Goal: Task Accomplishment & Management: Complete application form

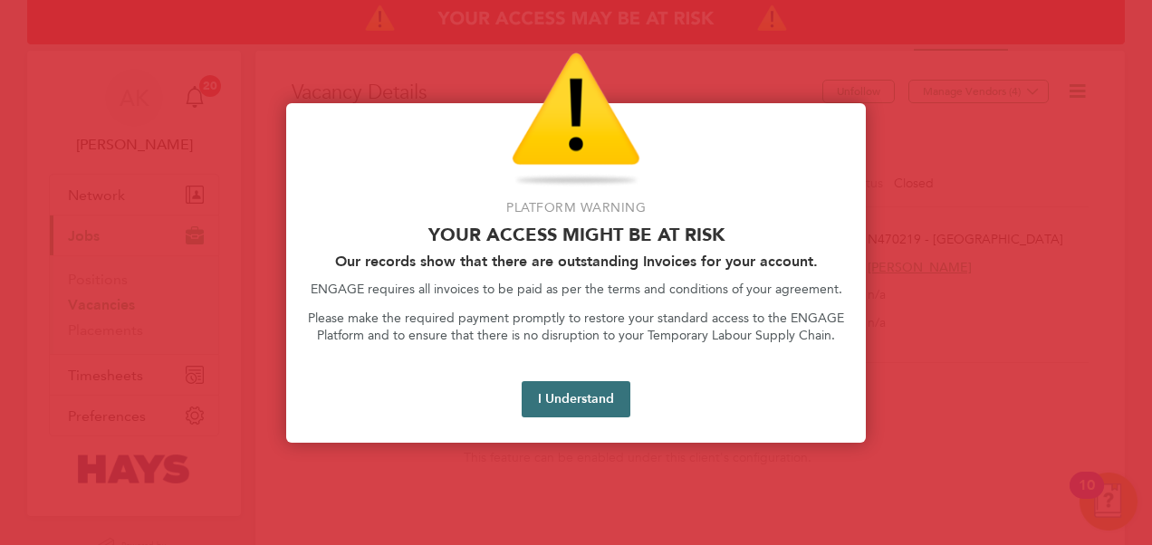
click at [592, 391] on button "I Understand" at bounding box center [576, 399] width 109 height 36
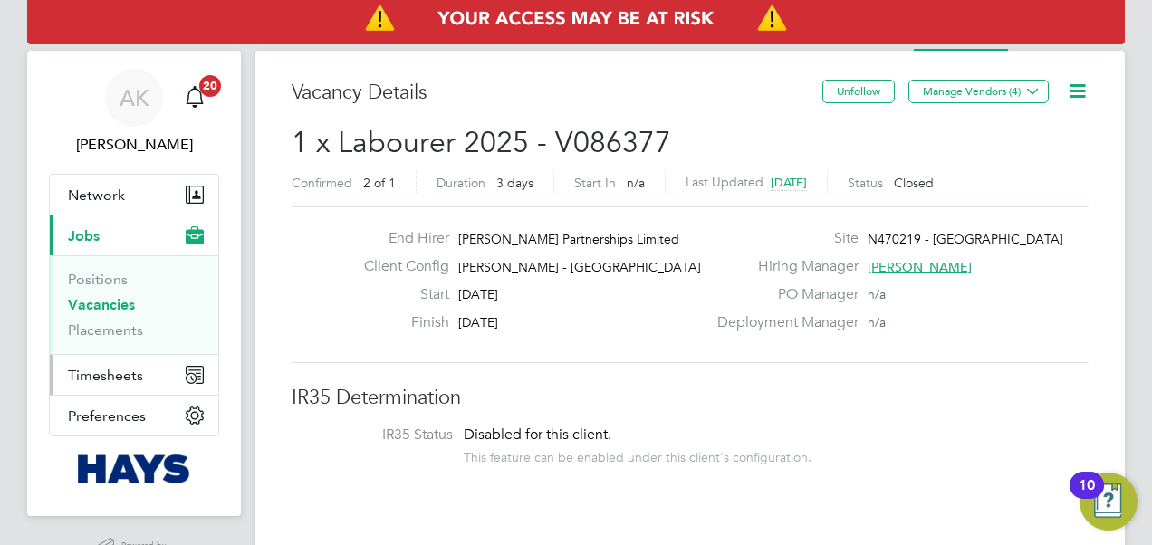
click at [154, 366] on button "Timesheets" at bounding box center [134, 375] width 168 height 40
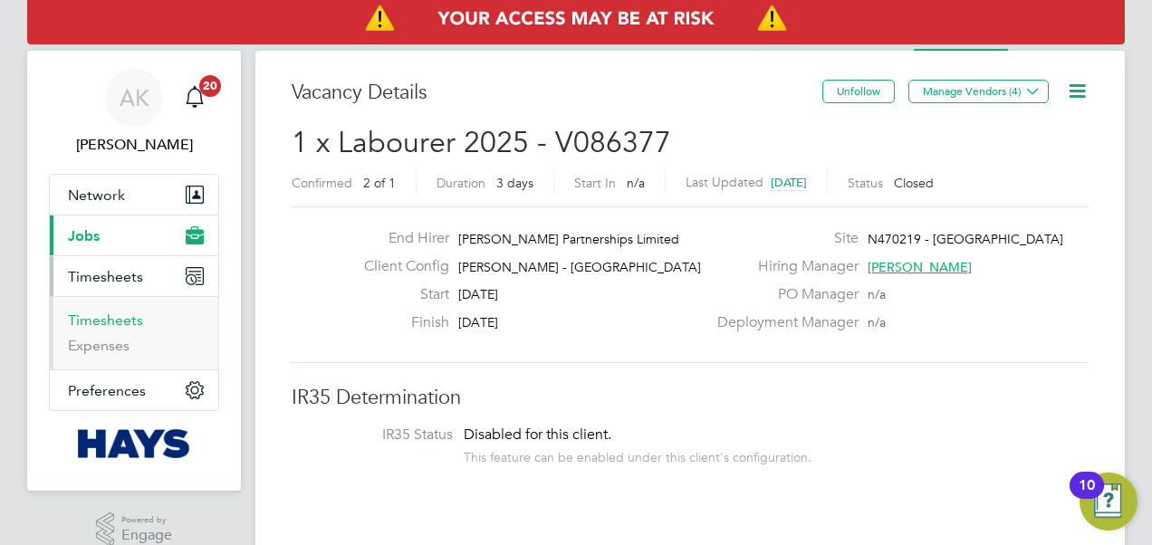
click at [117, 325] on link "Timesheets" at bounding box center [105, 320] width 75 height 17
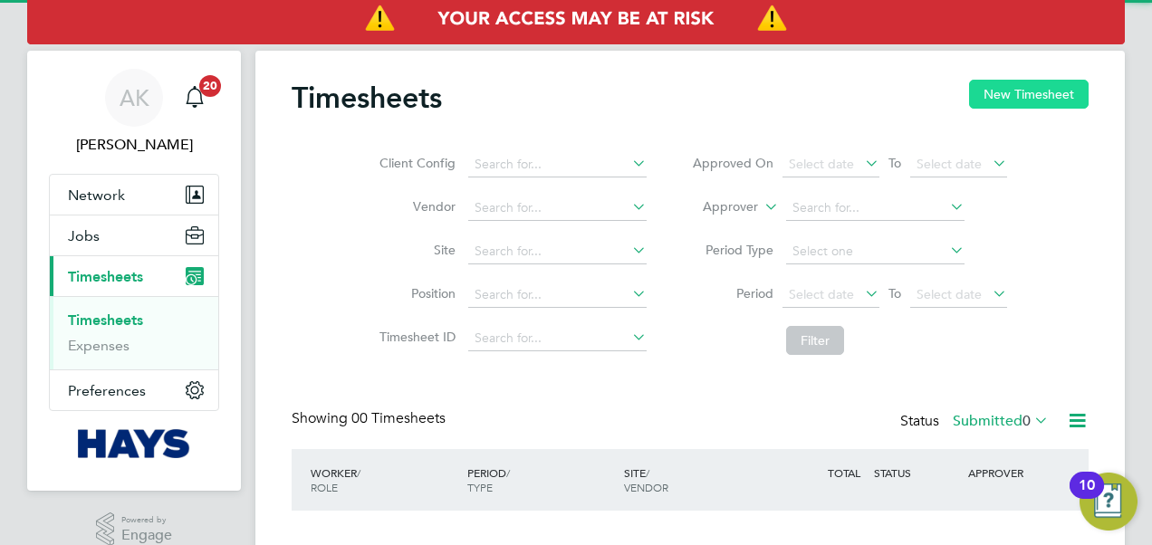
click at [1016, 91] on button "New Timesheet" at bounding box center [1029, 94] width 120 height 29
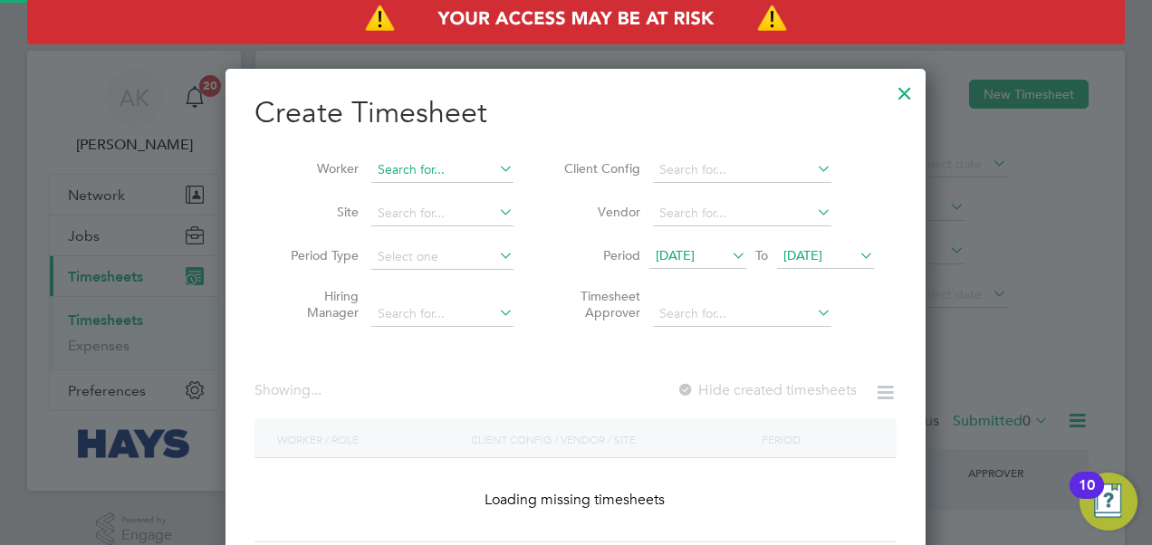
scroll to position [510, 701]
click at [472, 168] on input at bounding box center [442, 170] width 142 height 25
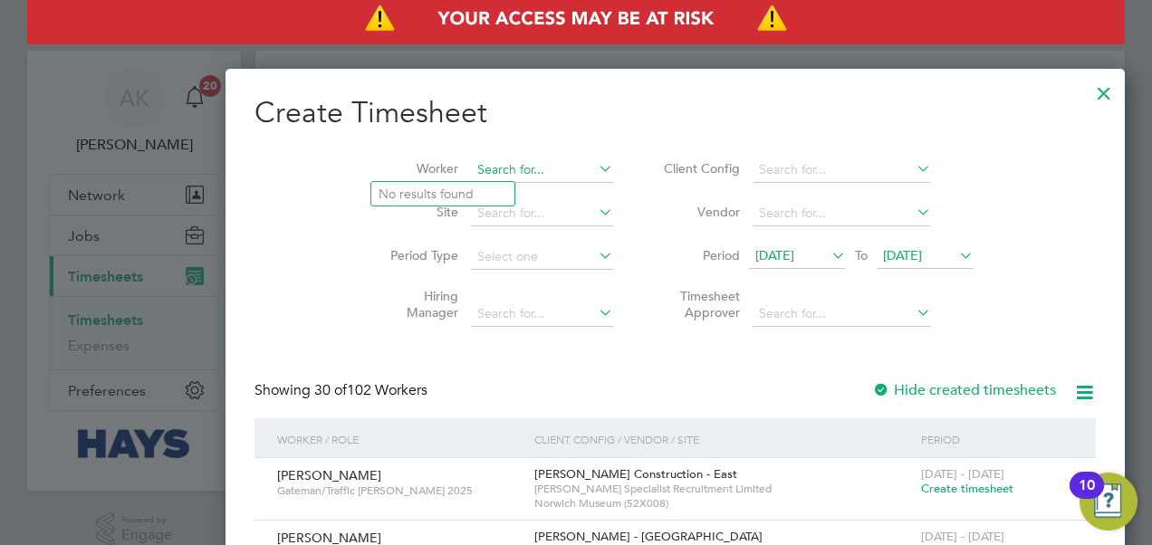
scroll to position [3043, 701]
click at [883, 248] on span "[DATE]" at bounding box center [902, 255] width 39 height 16
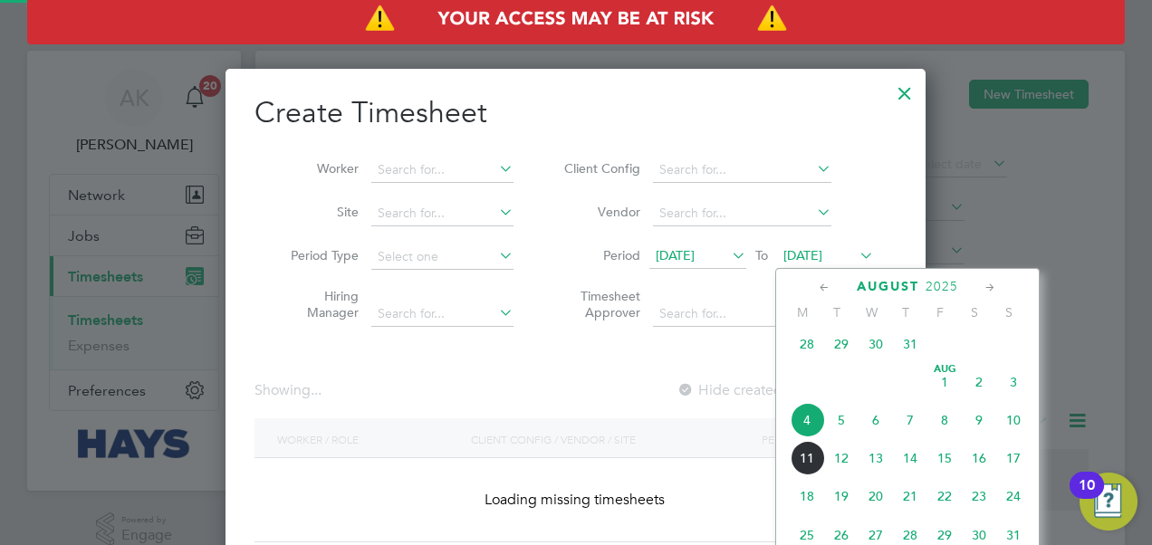
scroll to position [510, 701]
click at [951, 426] on span "8" at bounding box center [944, 420] width 34 height 34
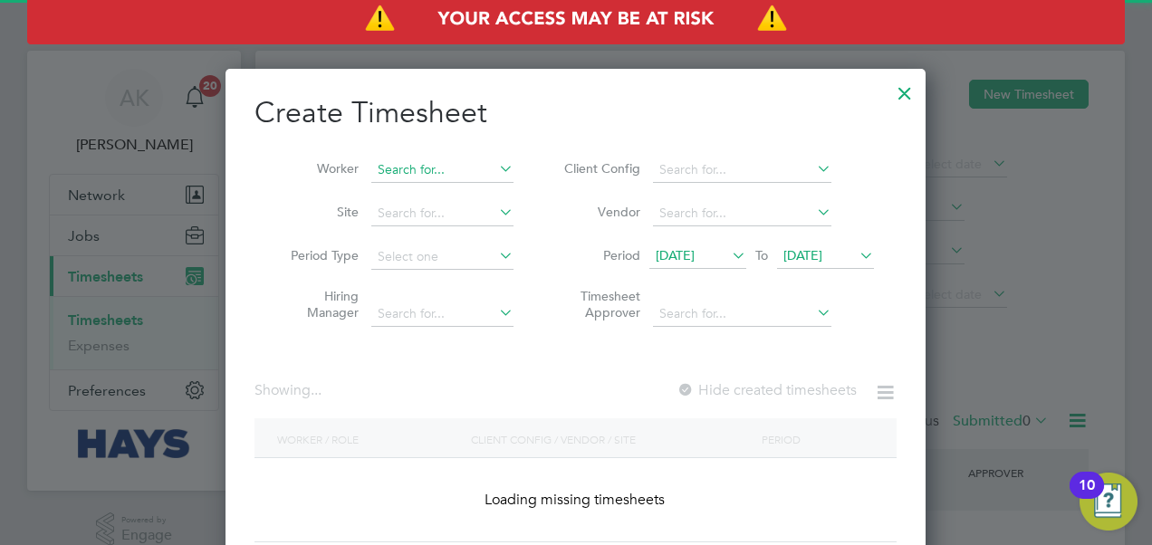
click at [459, 170] on input at bounding box center [442, 170] width 142 height 25
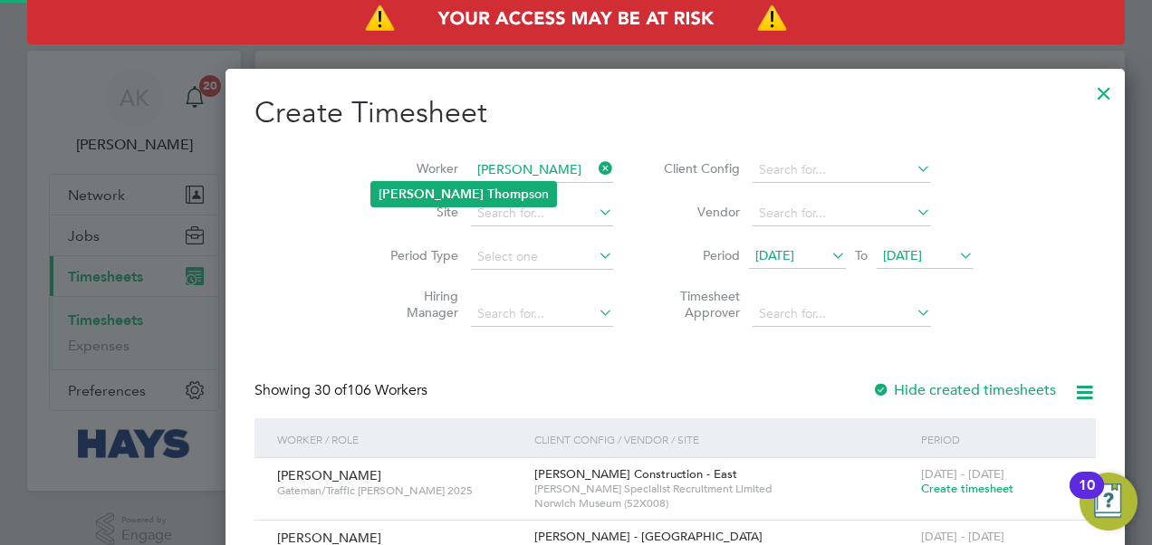
click at [487, 188] on b "Thomp" at bounding box center [508, 194] width 42 height 15
type input "[PERSON_NAME]"
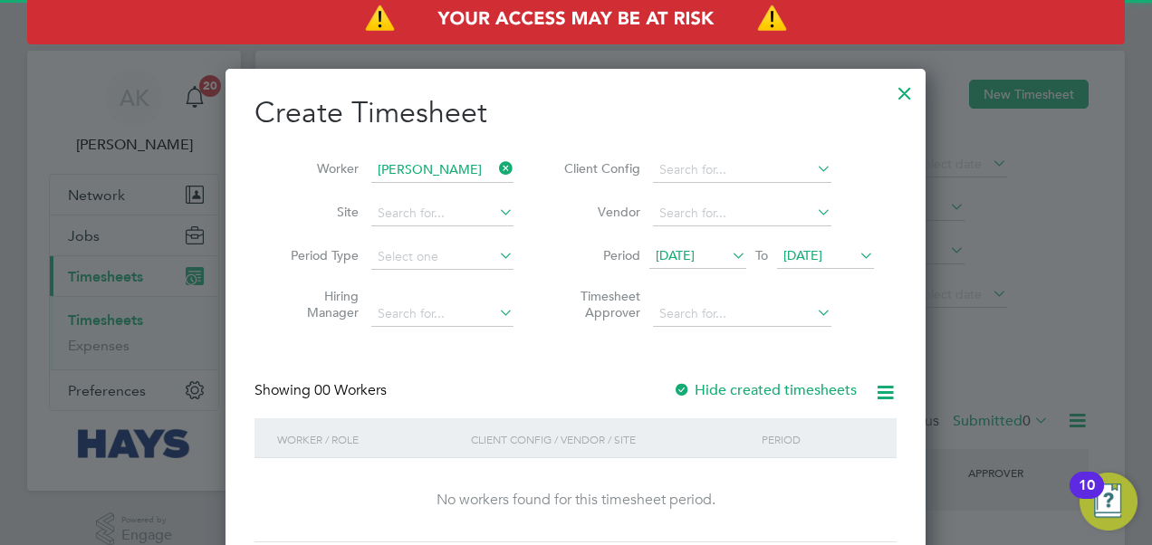
click at [700, 391] on label "Hide created timesheets" at bounding box center [765, 390] width 184 height 18
click at [728, 251] on icon at bounding box center [728, 255] width 0 height 25
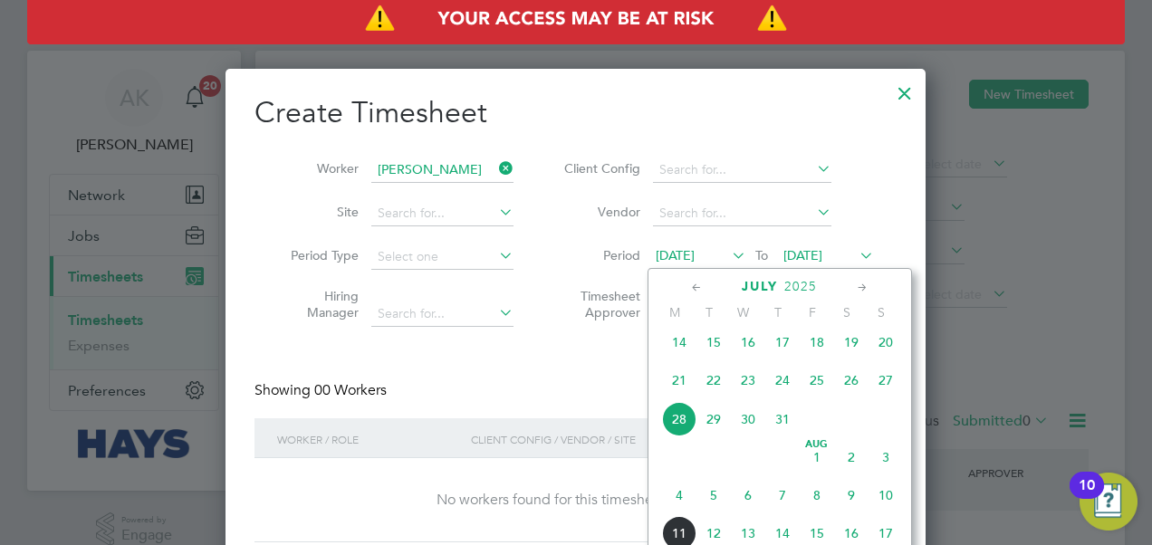
click at [675, 509] on span "4" at bounding box center [679, 495] width 34 height 34
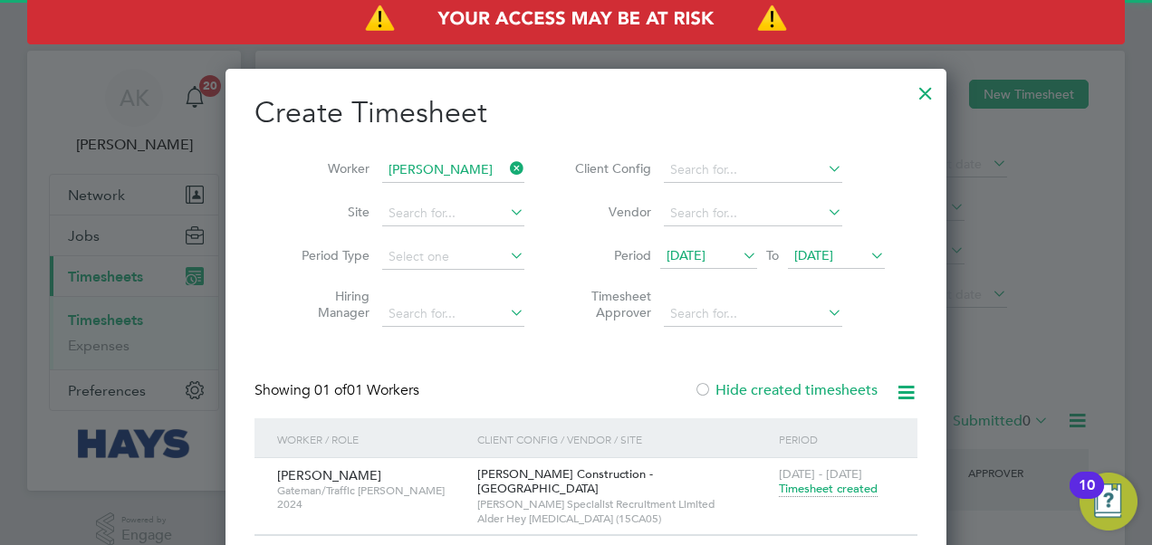
click at [799, 485] on span "Timesheet created" at bounding box center [828, 489] width 99 height 16
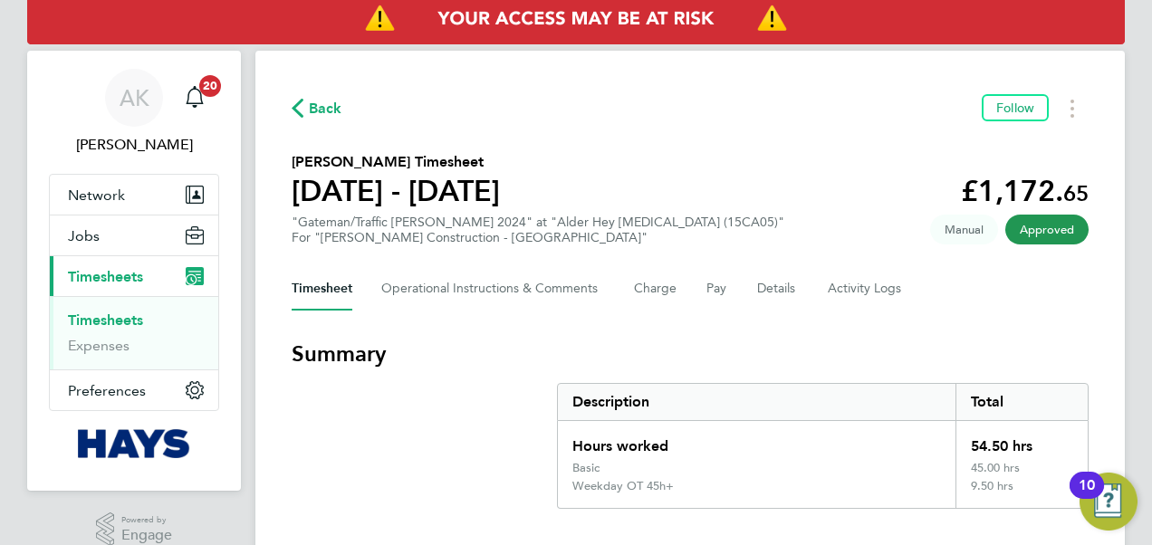
click at [313, 105] on span "Back" at bounding box center [326, 109] width 34 height 22
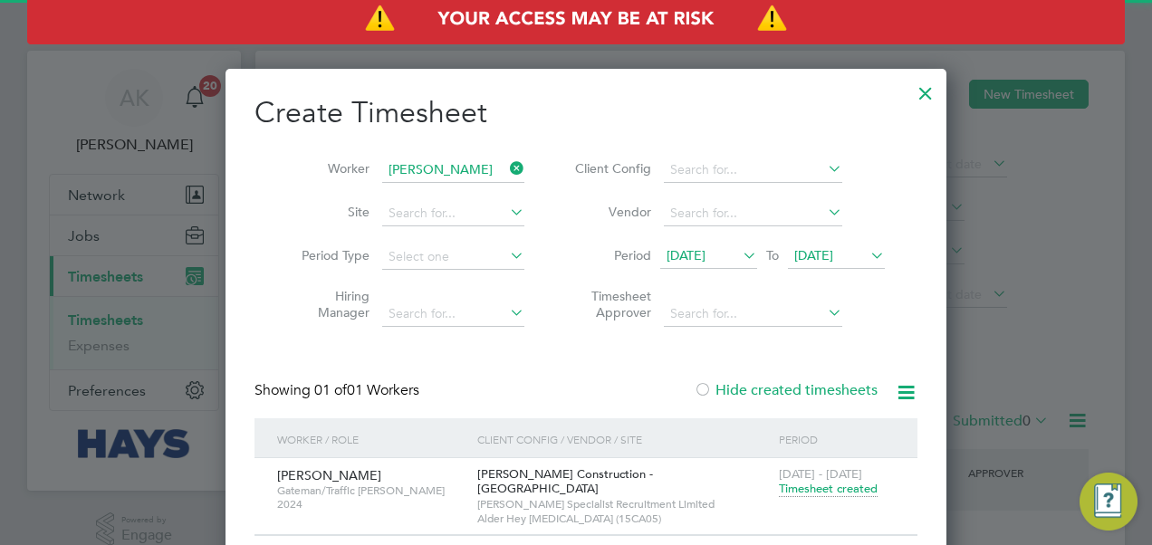
click at [506, 163] on icon at bounding box center [506, 168] width 0 height 25
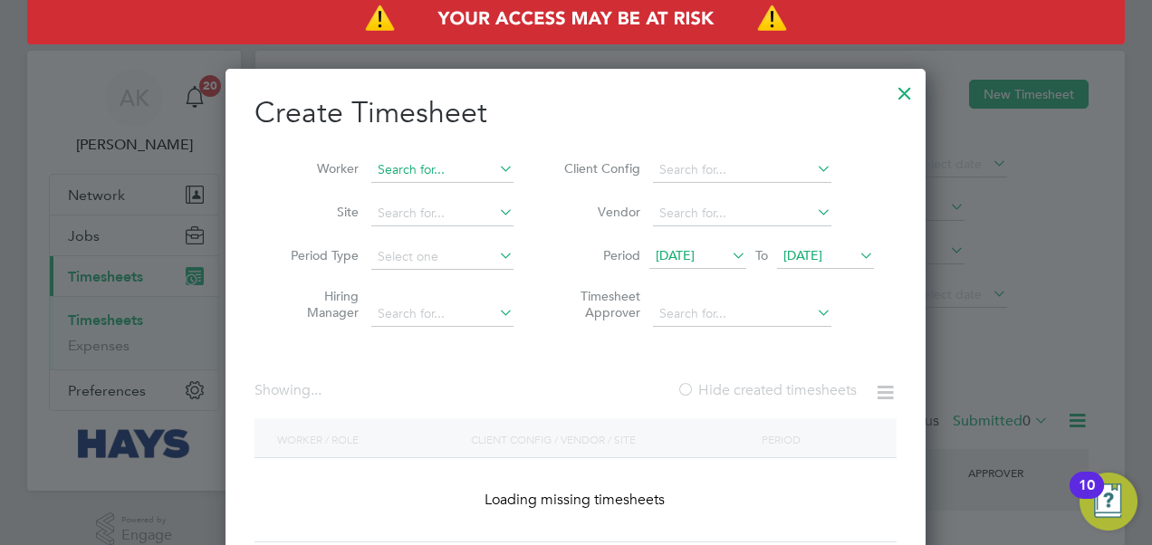
click at [463, 175] on input at bounding box center [442, 170] width 142 height 25
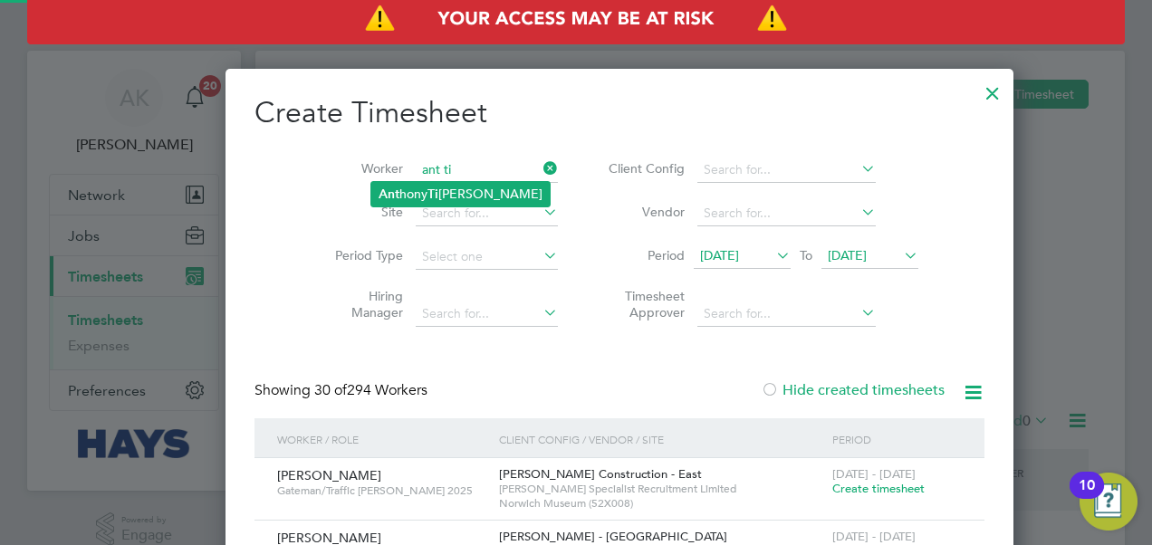
click at [444, 188] on li "Ant hony Ti [PERSON_NAME]" at bounding box center [460, 194] width 178 height 24
type input "[PERSON_NAME]"
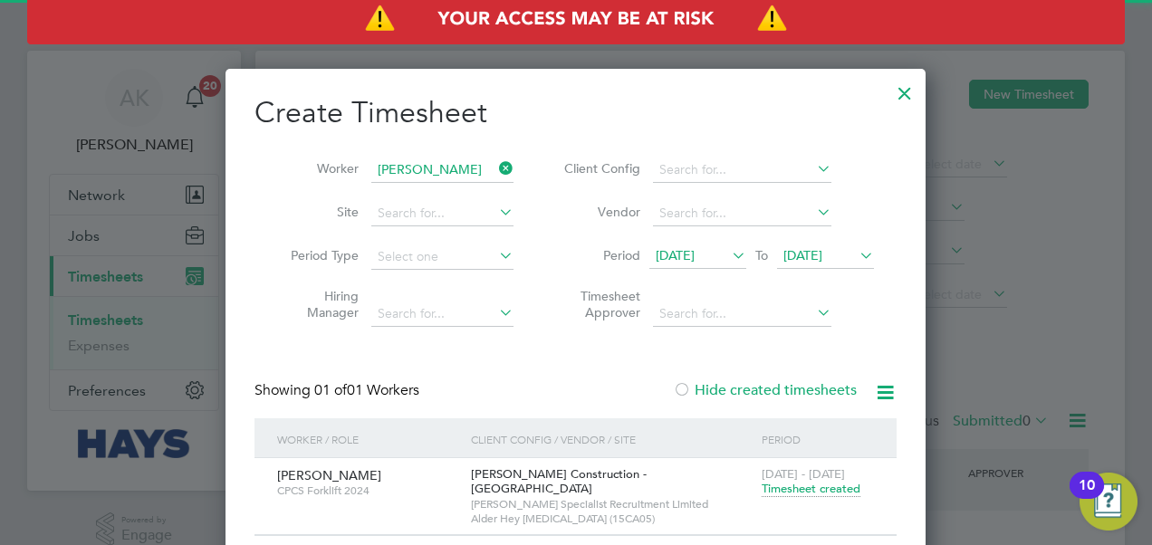
click at [804, 489] on span "Timesheet created" at bounding box center [811, 489] width 99 height 16
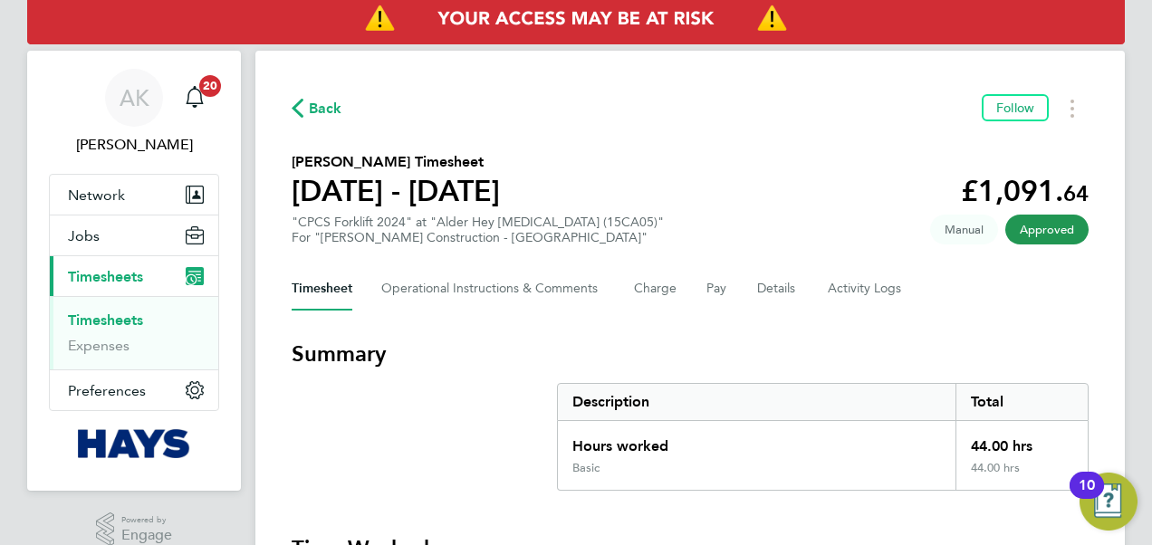
click at [341, 107] on div "Back Follow" at bounding box center [690, 108] width 797 height 28
click at [327, 108] on span "Back" at bounding box center [326, 109] width 34 height 22
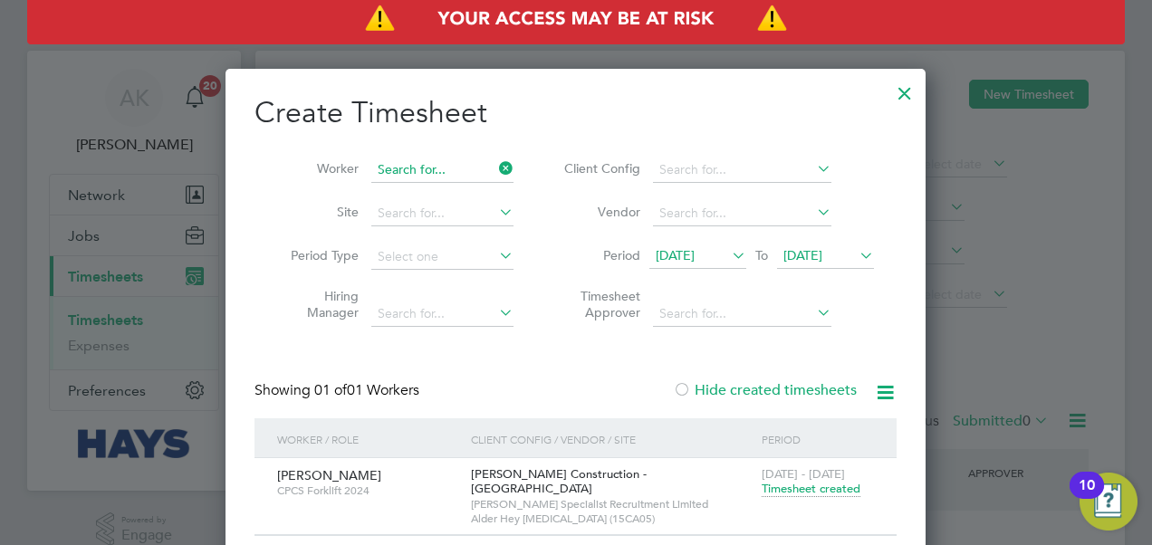
click at [494, 165] on input at bounding box center [442, 170] width 142 height 25
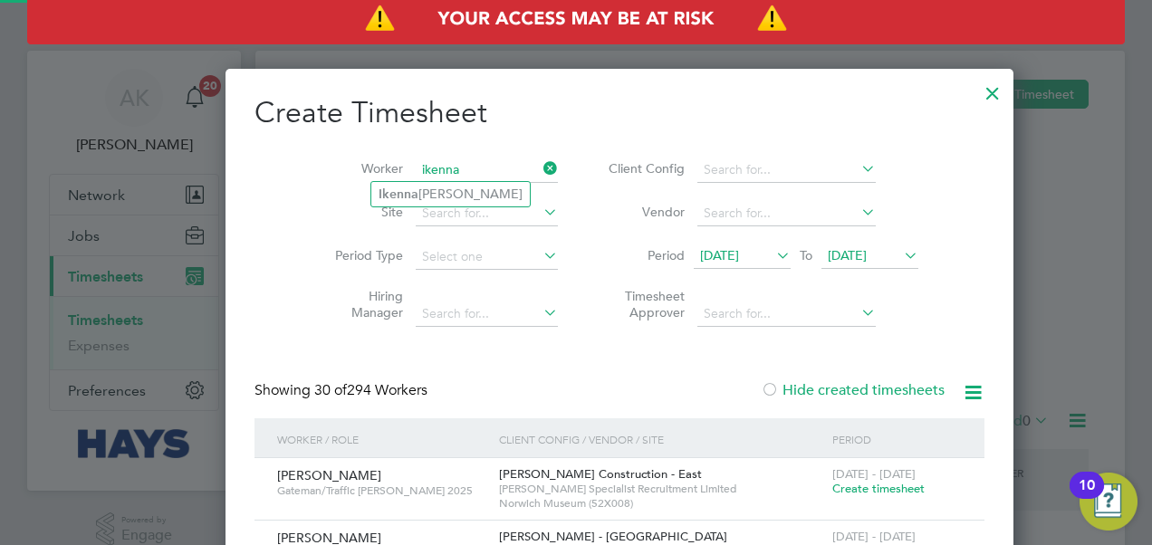
click at [452, 189] on li "[PERSON_NAME][DEMOGRAPHIC_DATA]" at bounding box center [450, 194] width 158 height 24
type input "[PERSON_NAME][DEMOGRAPHIC_DATA]"
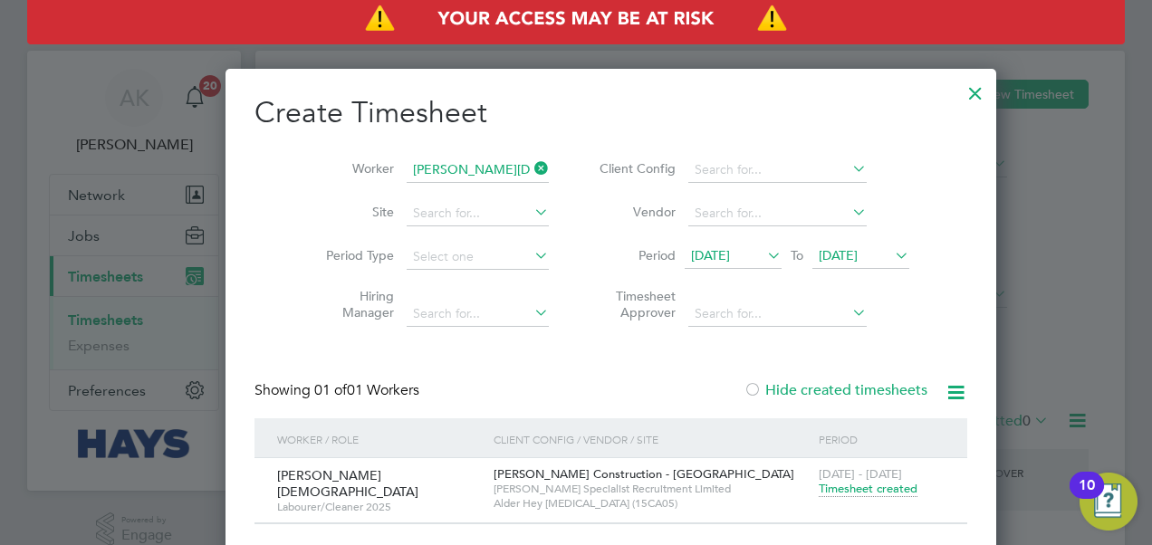
click at [819, 490] on span "Timesheet created" at bounding box center [868, 489] width 99 height 16
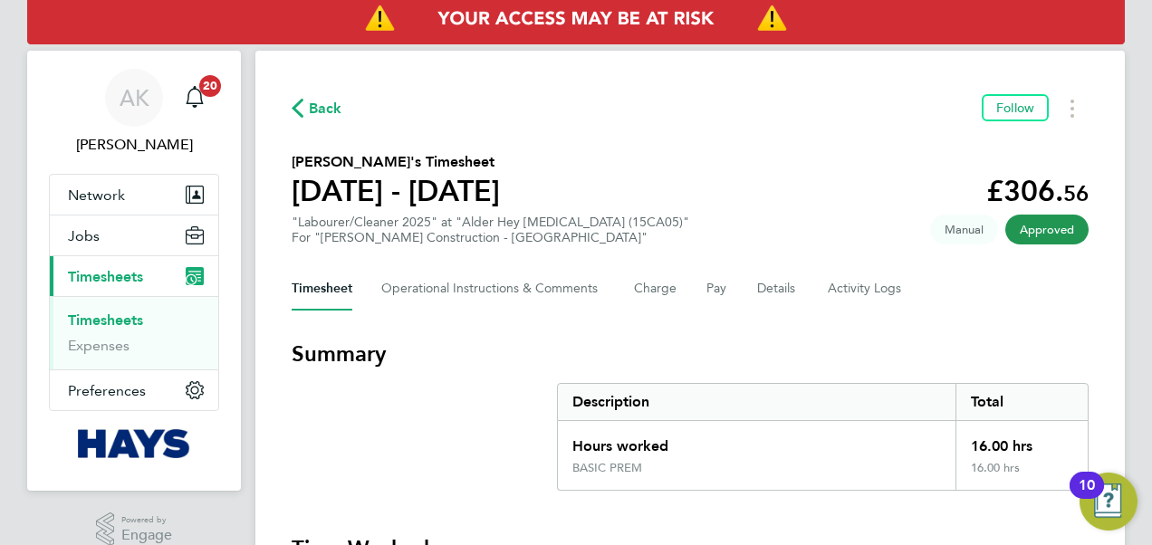
click at [326, 105] on span "Back" at bounding box center [326, 109] width 34 height 22
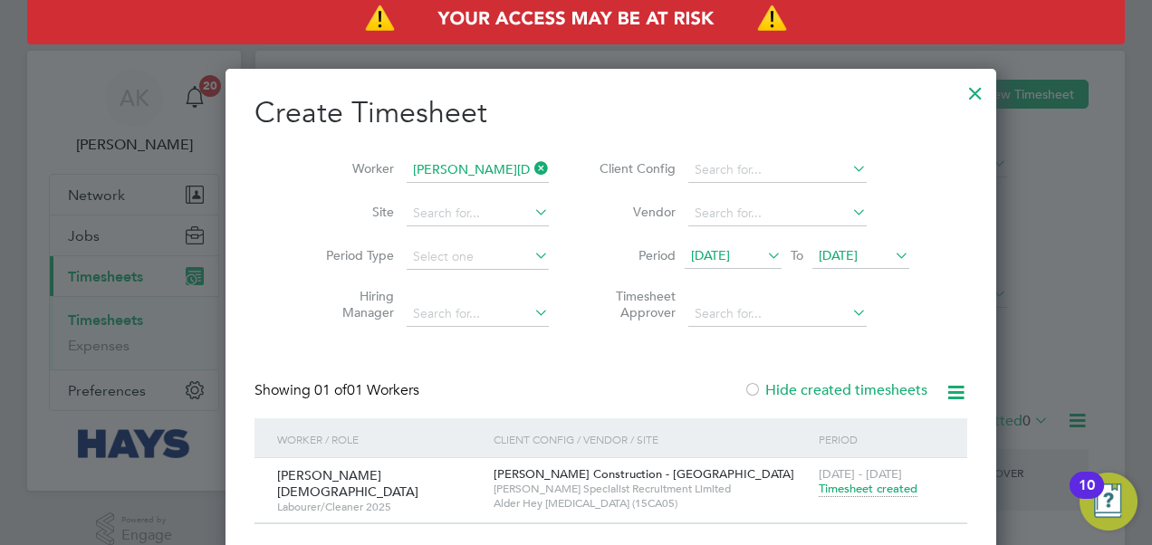
click at [531, 165] on icon at bounding box center [531, 168] width 0 height 25
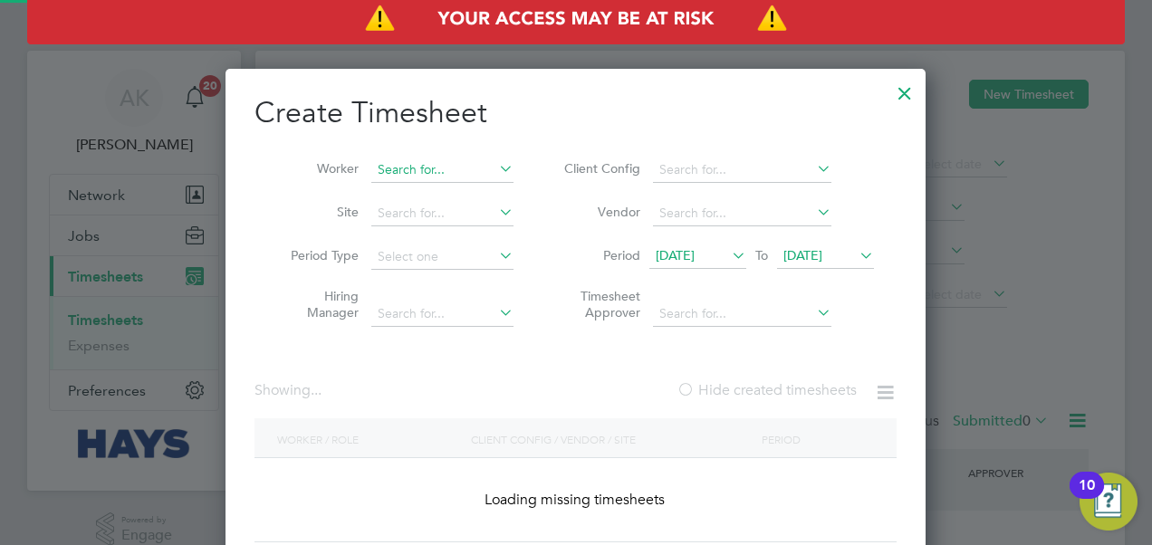
click at [441, 168] on input at bounding box center [442, 170] width 142 height 25
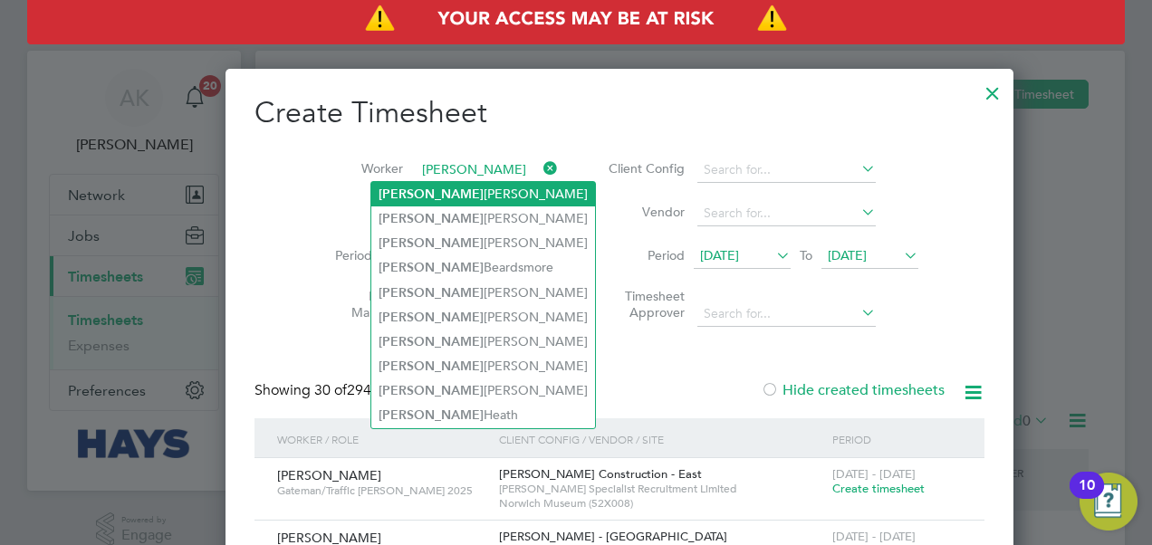
click at [446, 200] on li "[PERSON_NAME]" at bounding box center [483, 194] width 224 height 24
type input "[PERSON_NAME]"
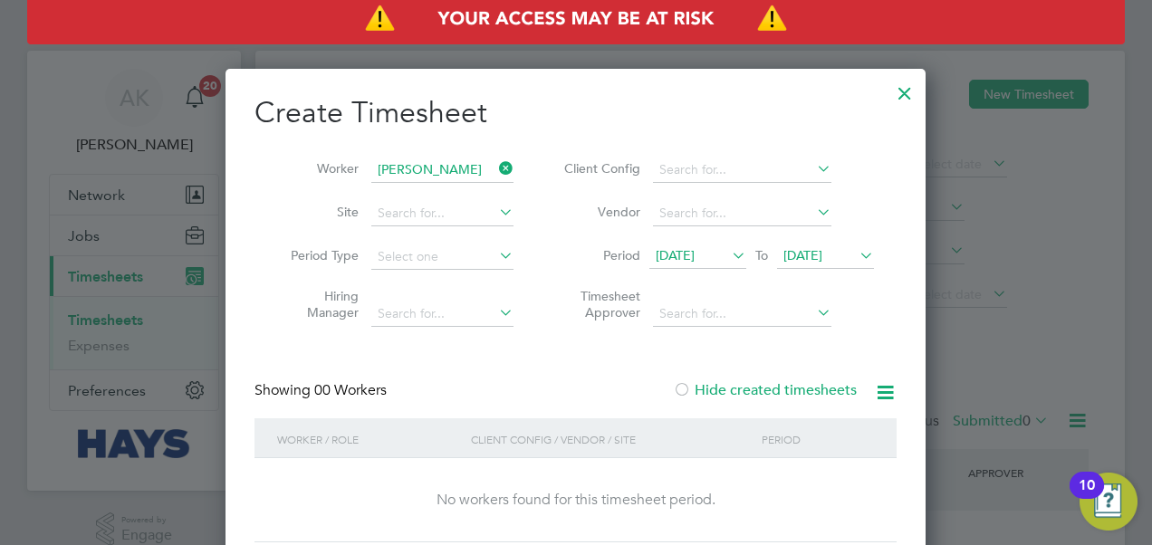
click at [495, 166] on icon at bounding box center [495, 168] width 0 height 25
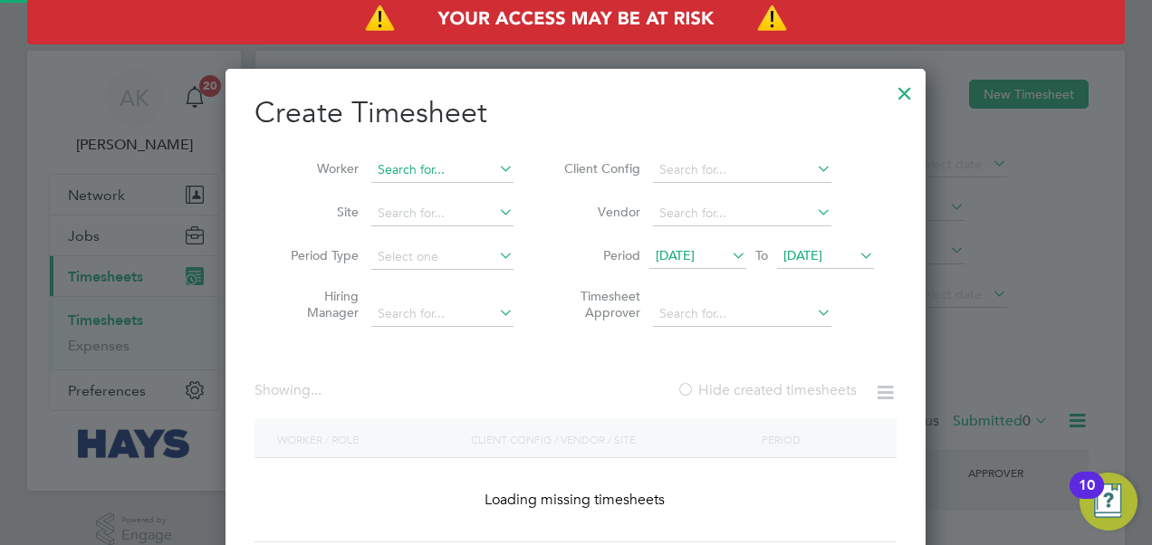
click at [427, 158] on input at bounding box center [442, 170] width 142 height 25
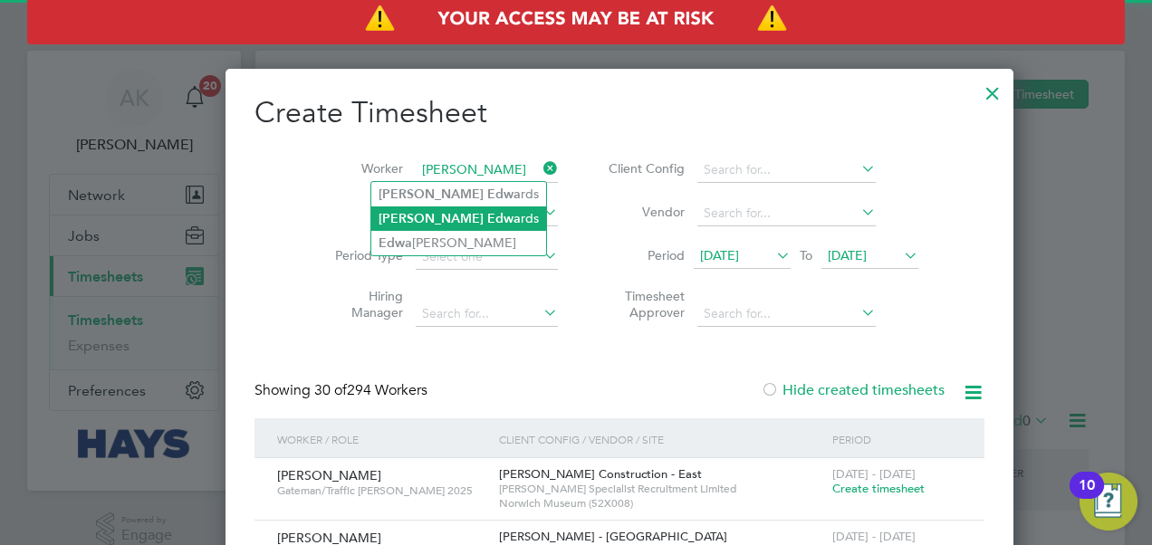
click at [487, 215] on b "Edwa" at bounding box center [504, 218] width 34 height 15
type input "[PERSON_NAME]"
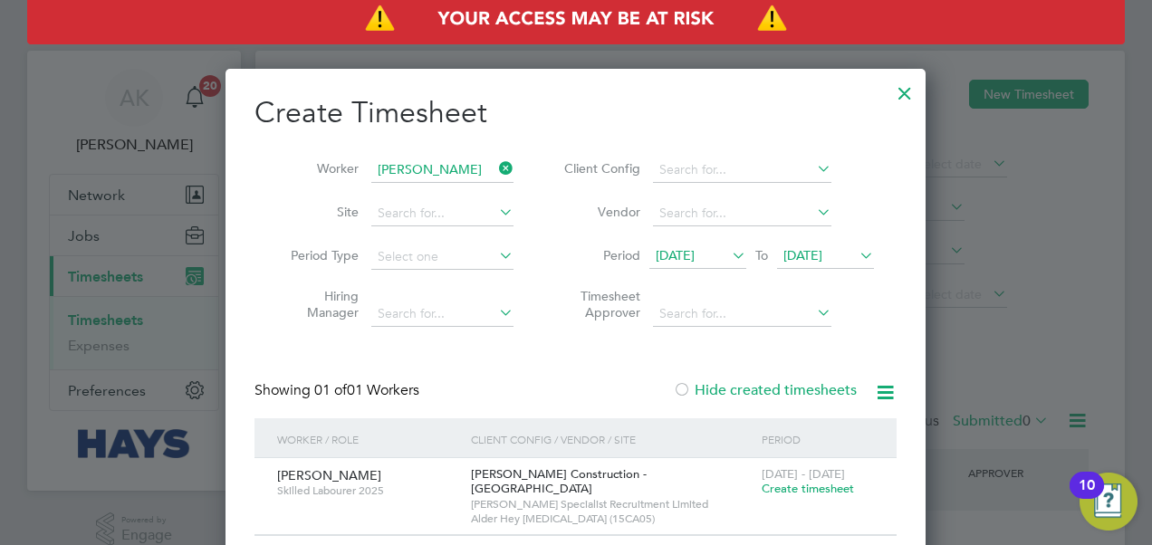
click at [789, 489] on span "Create timesheet" at bounding box center [808, 488] width 92 height 15
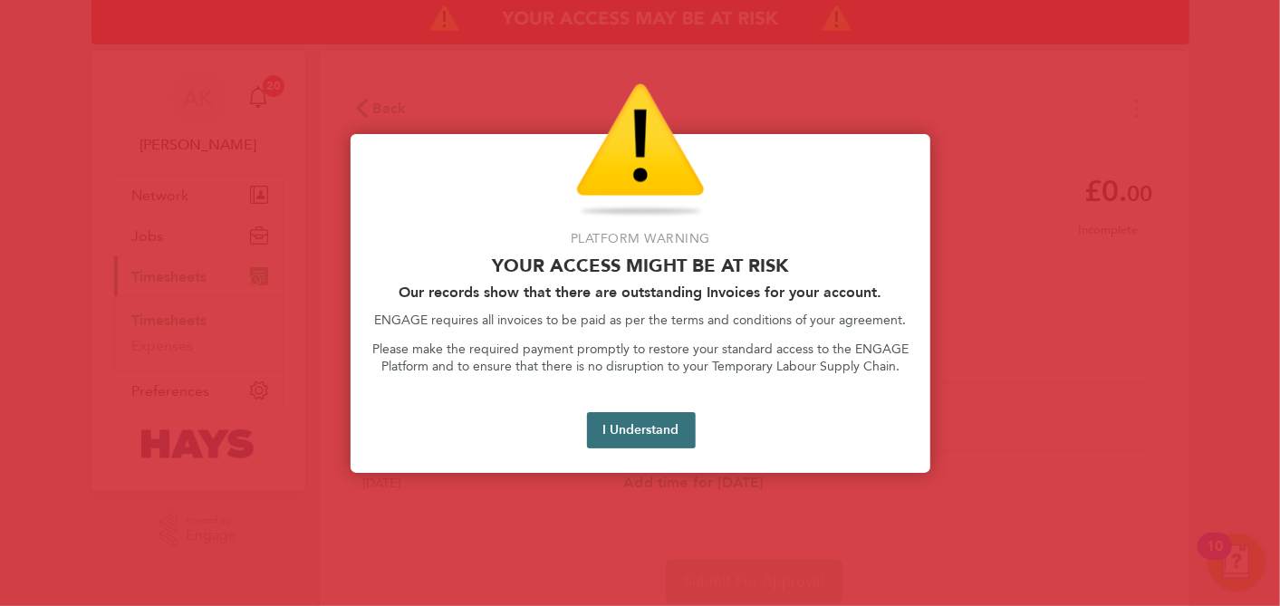
click at [629, 424] on button "I Understand" at bounding box center [641, 430] width 109 height 36
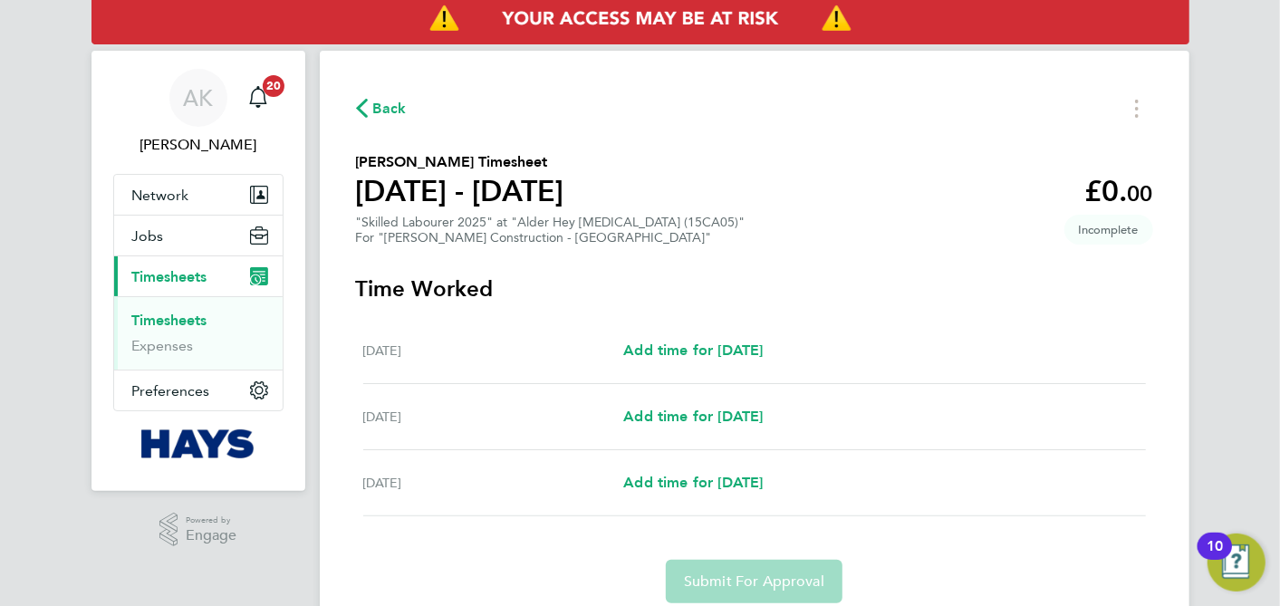
click at [378, 109] on span "Back" at bounding box center [390, 109] width 34 height 22
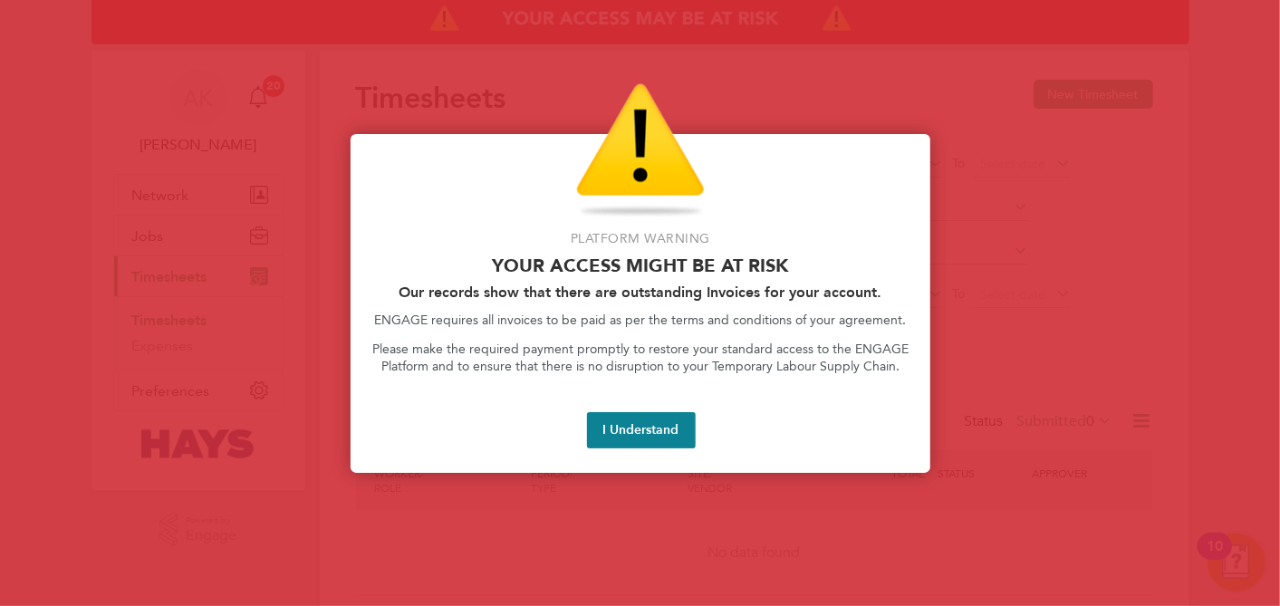
click at [704, 427] on div "I Understand" at bounding box center [640, 429] width 536 height 35
click at [679, 429] on button "I Understand" at bounding box center [641, 430] width 109 height 36
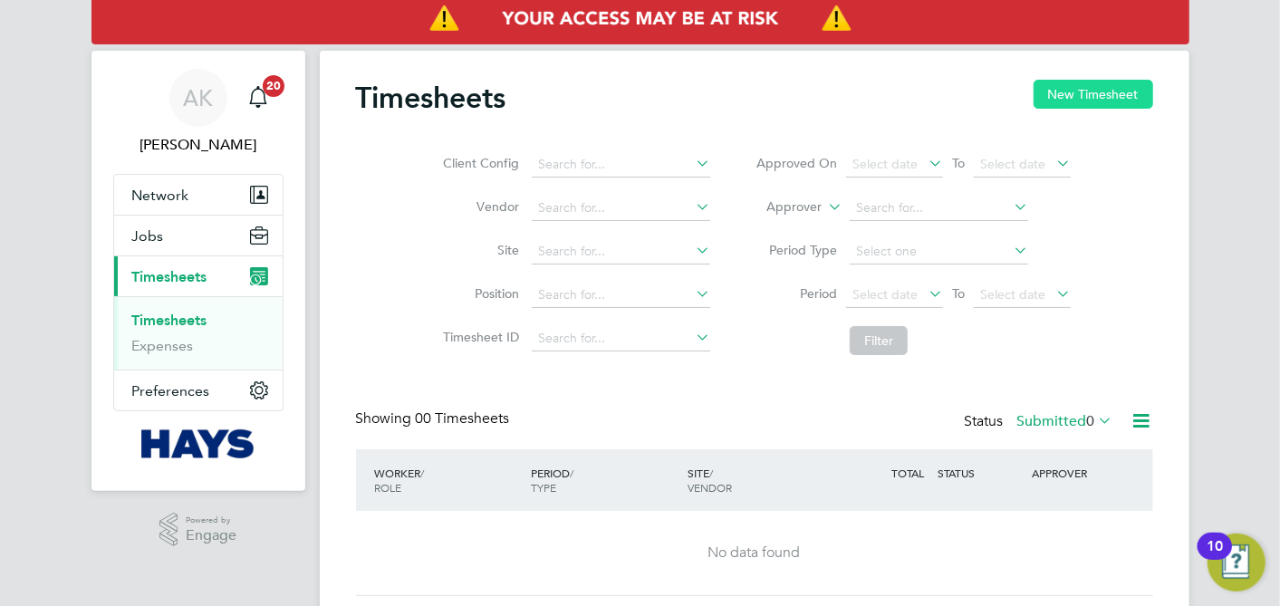
click at [1059, 101] on button "New Timesheet" at bounding box center [1093, 94] width 120 height 29
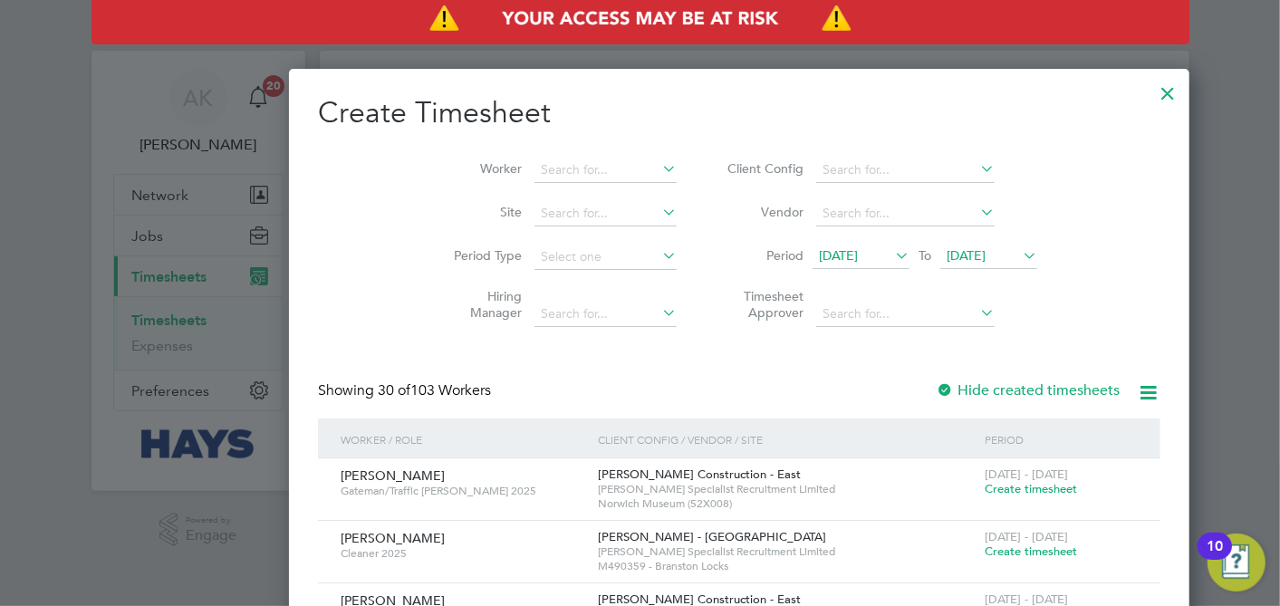
scroll to position [3045, 701]
click at [940, 266] on span "[DATE]" at bounding box center [988, 257] width 97 height 24
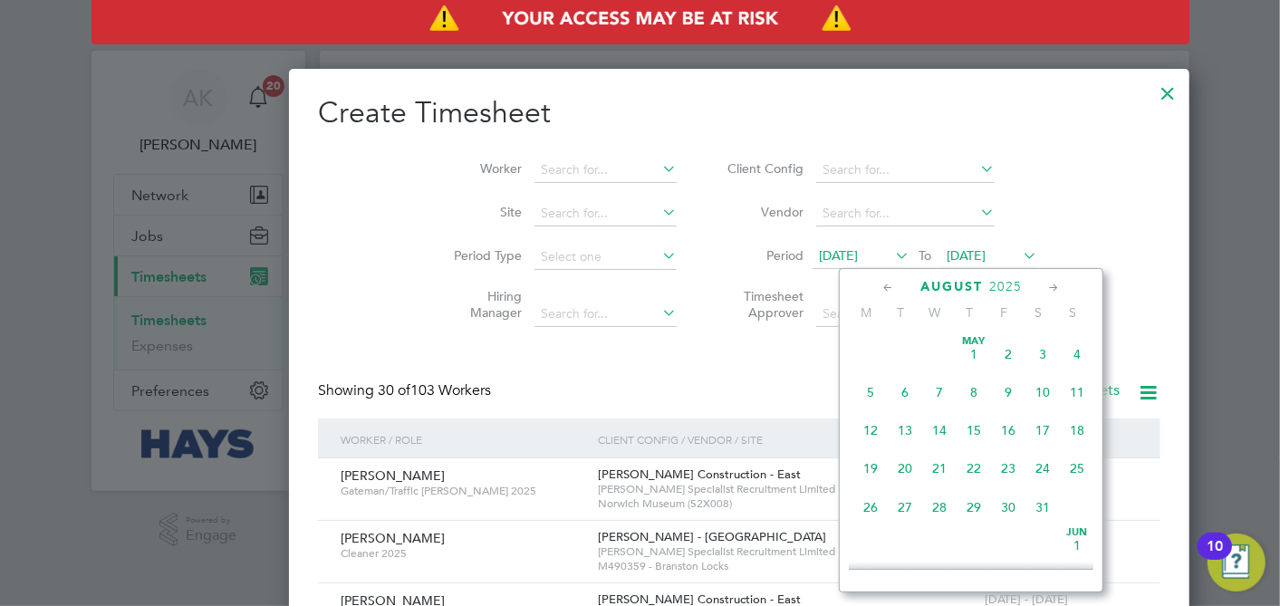
scroll to position [582, 0]
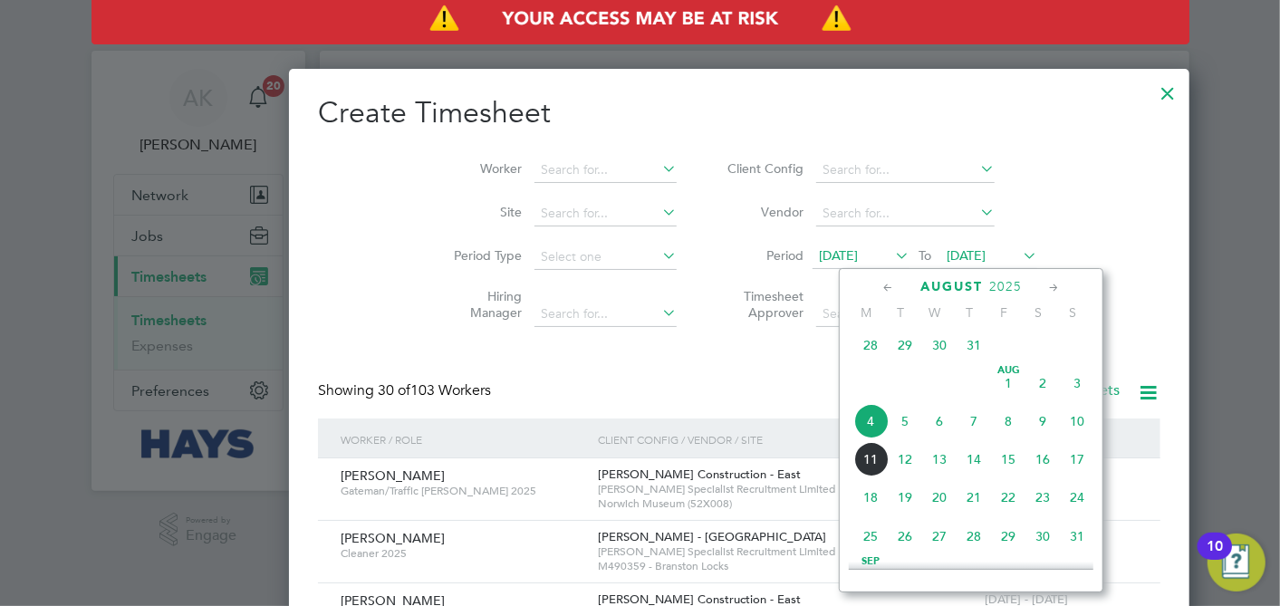
click at [1012, 432] on span "8" at bounding box center [1008, 421] width 34 height 34
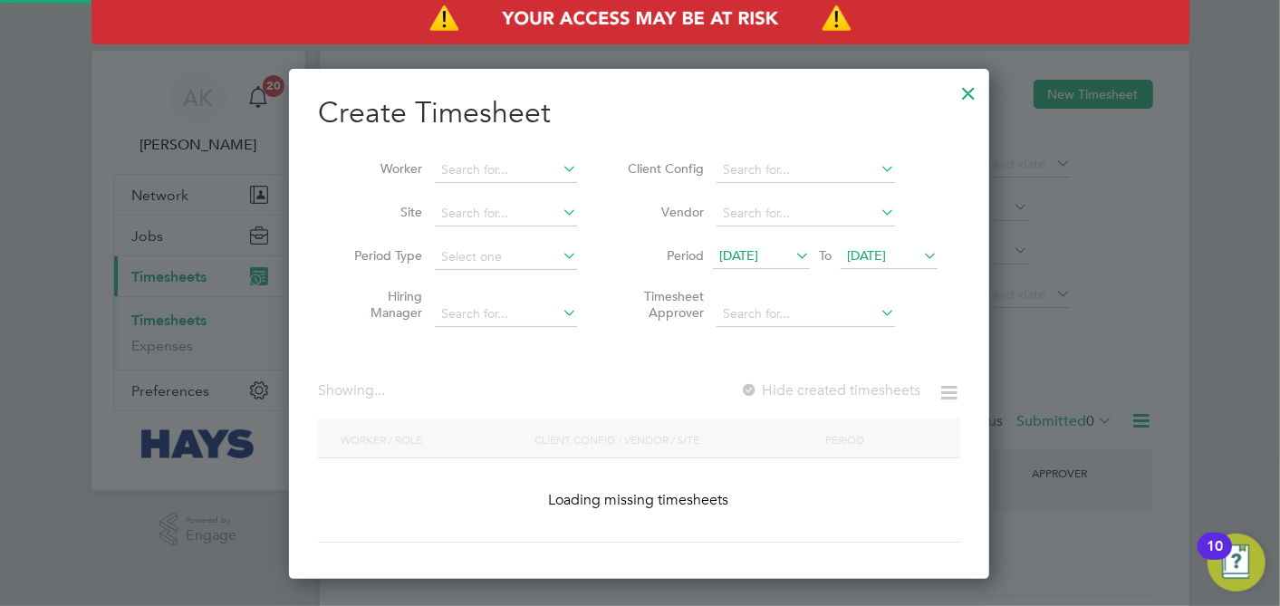
click at [758, 259] on span "[DATE]" at bounding box center [738, 255] width 39 height 16
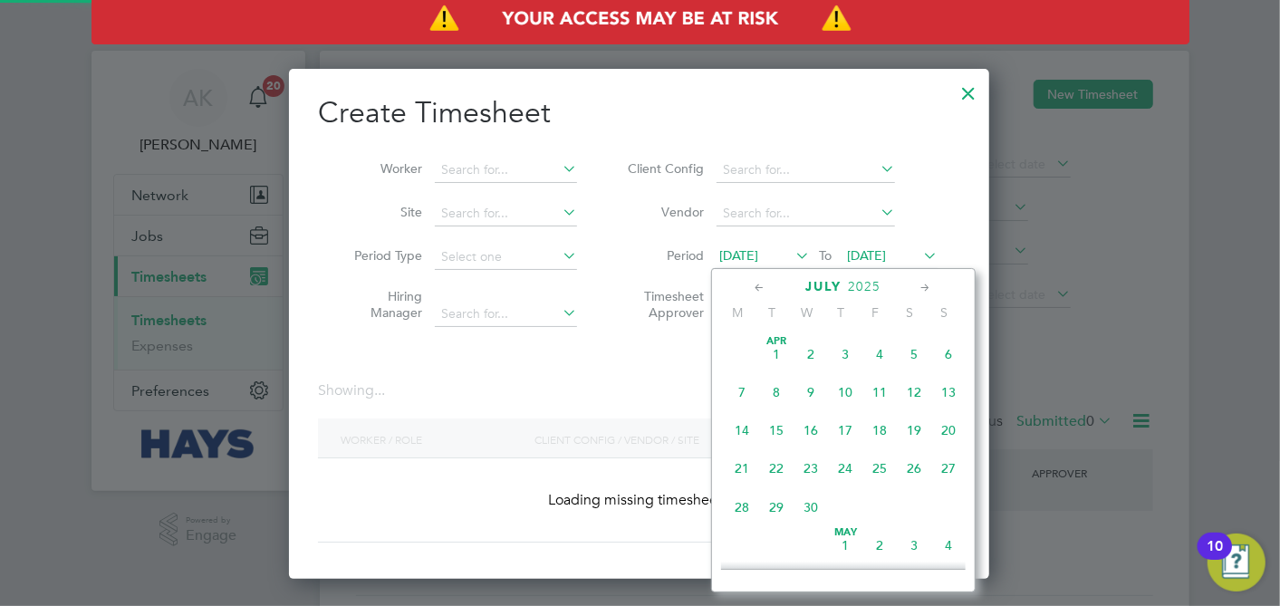
scroll to position [699, 0]
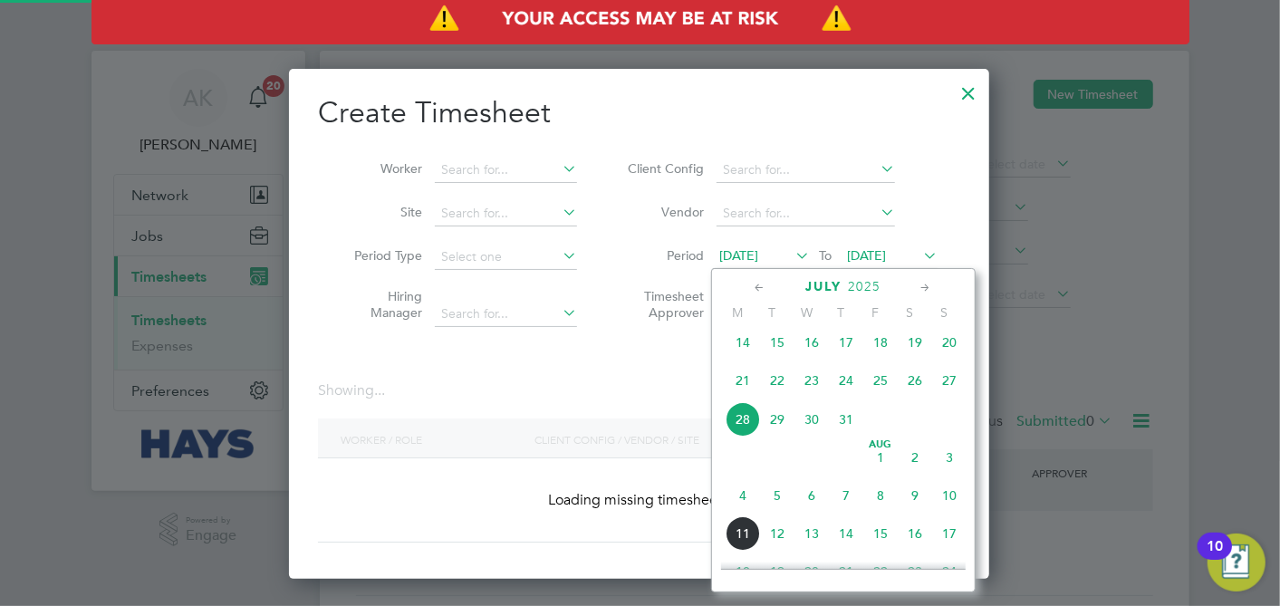
click at [743, 504] on span "4" at bounding box center [742, 495] width 34 height 34
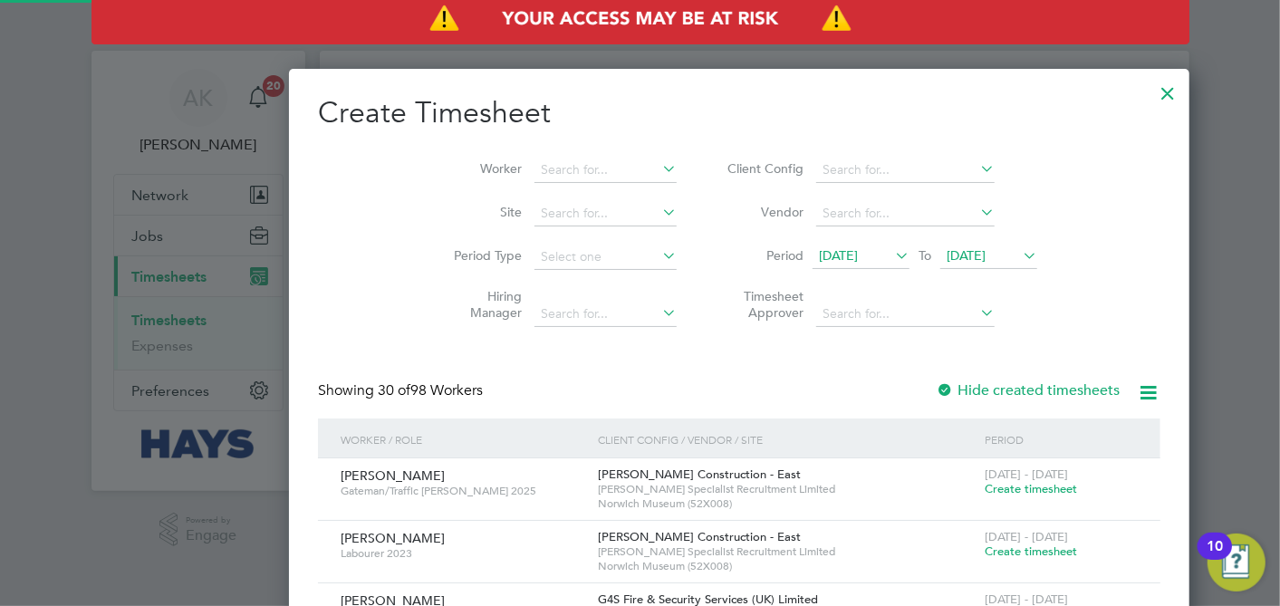
scroll to position [2398, 701]
click at [534, 163] on input at bounding box center [605, 170] width 142 height 25
type input "[PERSON_NAME]"
click at [476, 181] on ul "[PERSON_NAME]" at bounding box center [515, 194] width 162 height 26
click at [534, 167] on input at bounding box center [605, 170] width 142 height 25
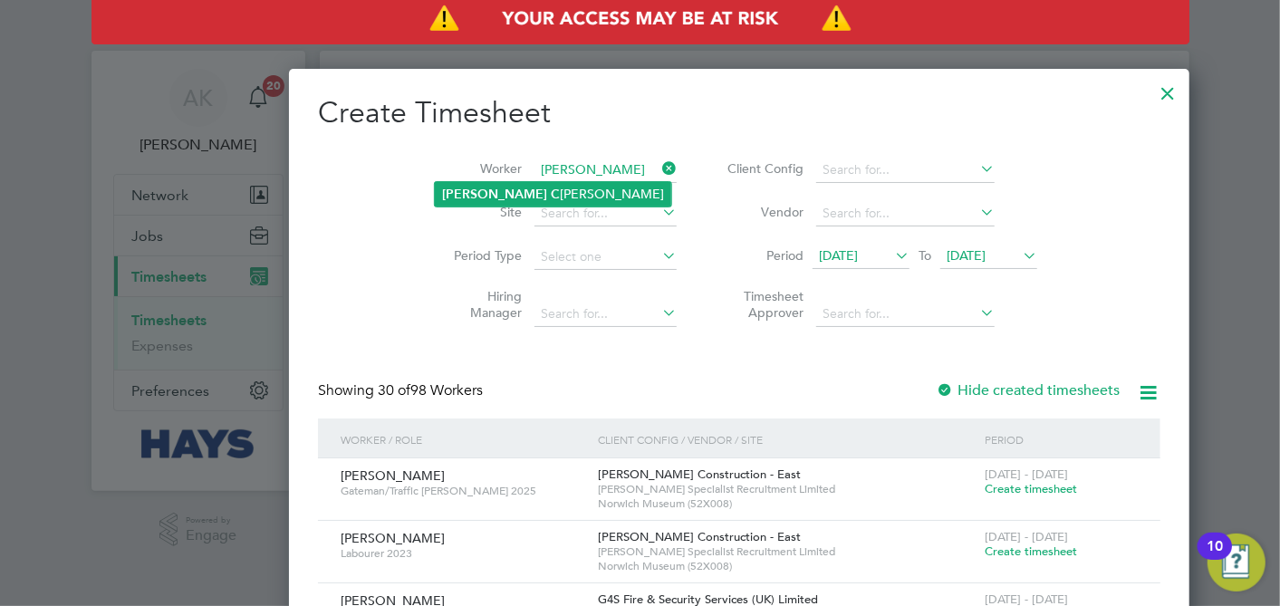
click at [509, 182] on li "[PERSON_NAME]" at bounding box center [553, 194] width 236 height 24
type input "[PERSON_NAME]"
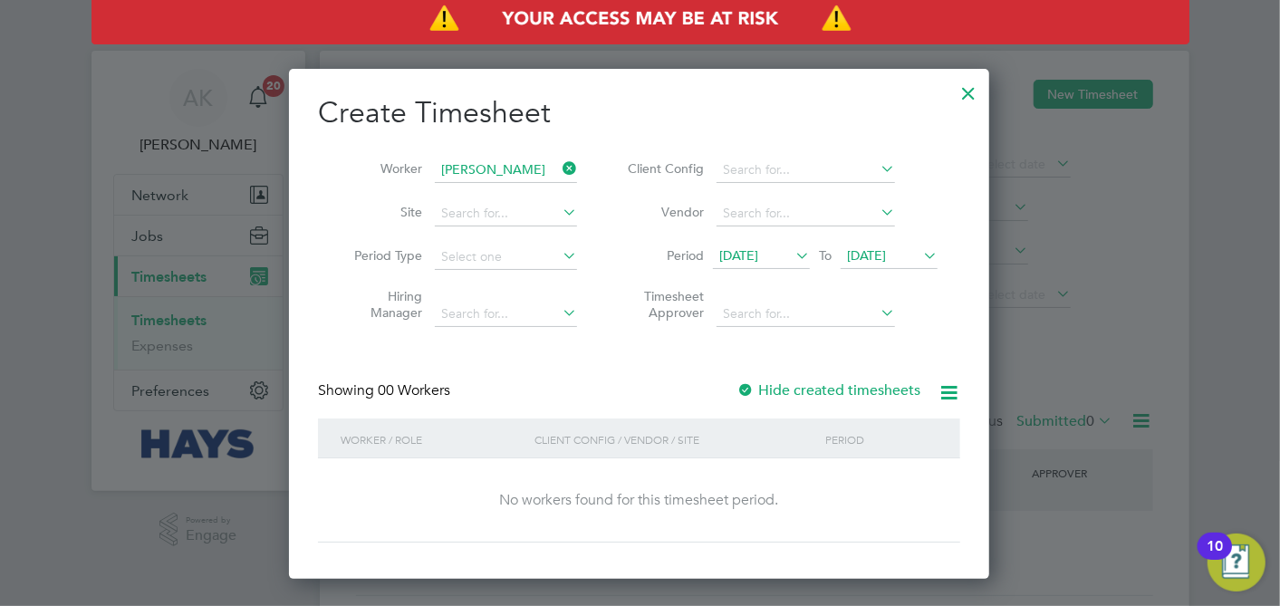
scroll to position [509, 701]
drag, startPoint x: 735, startPoint y: 388, endPoint x: 750, endPoint y: 388, distance: 14.5
click at [743, 388] on div "Showing 00 Workers Hide created timesheets" at bounding box center [639, 399] width 642 height 37
click at [750, 388] on div at bounding box center [745, 391] width 18 height 18
click at [758, 248] on span "[DATE]" at bounding box center [738, 255] width 39 height 16
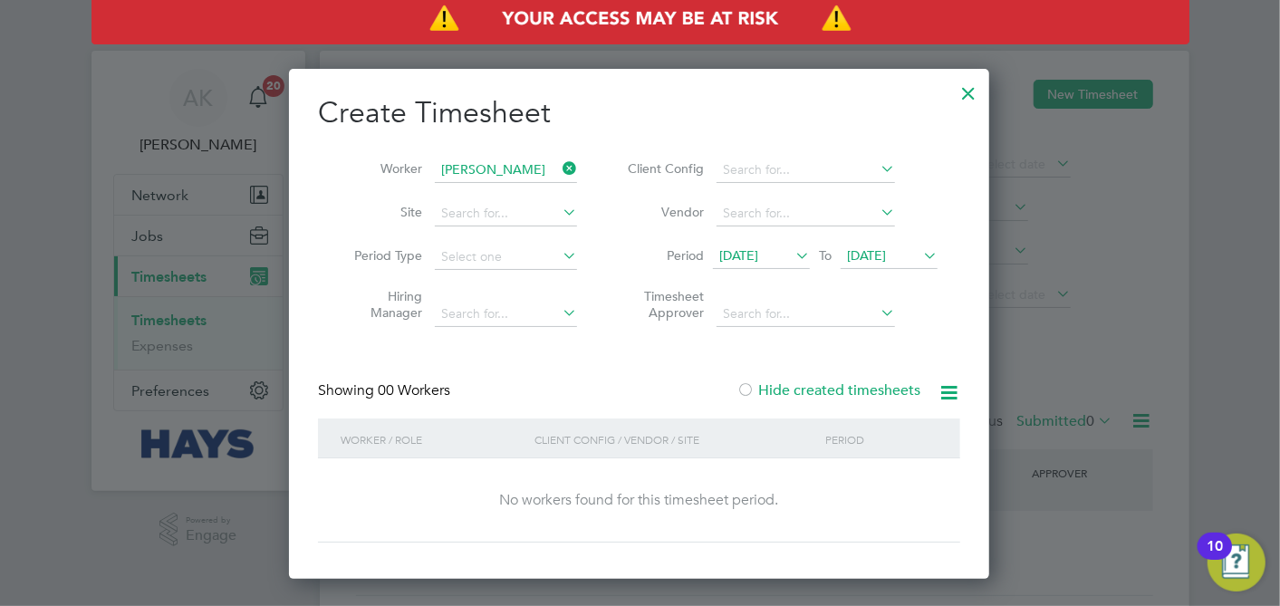
scroll to position [582, 0]
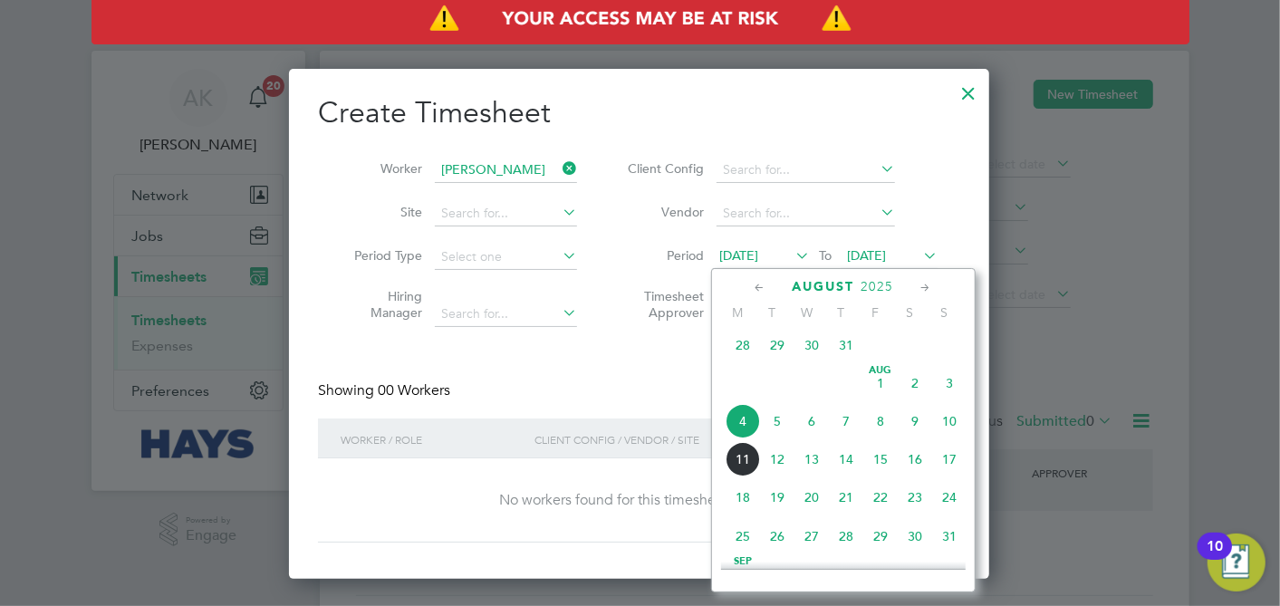
click at [829, 428] on span "7" at bounding box center [846, 421] width 34 height 34
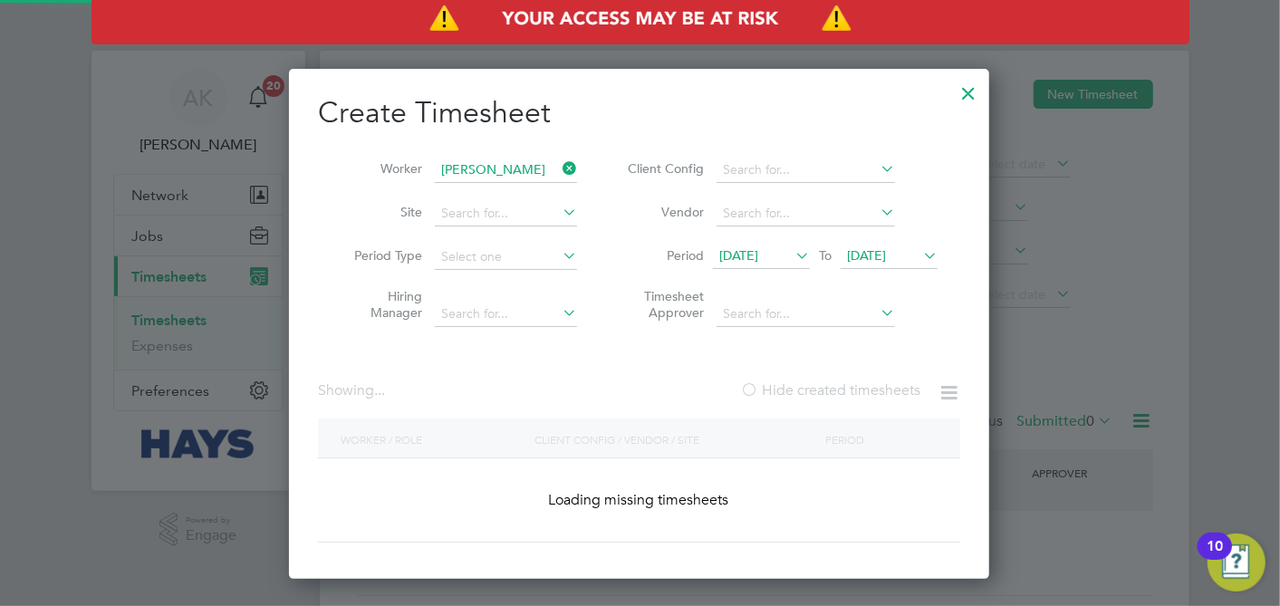
scroll to position [487, 701]
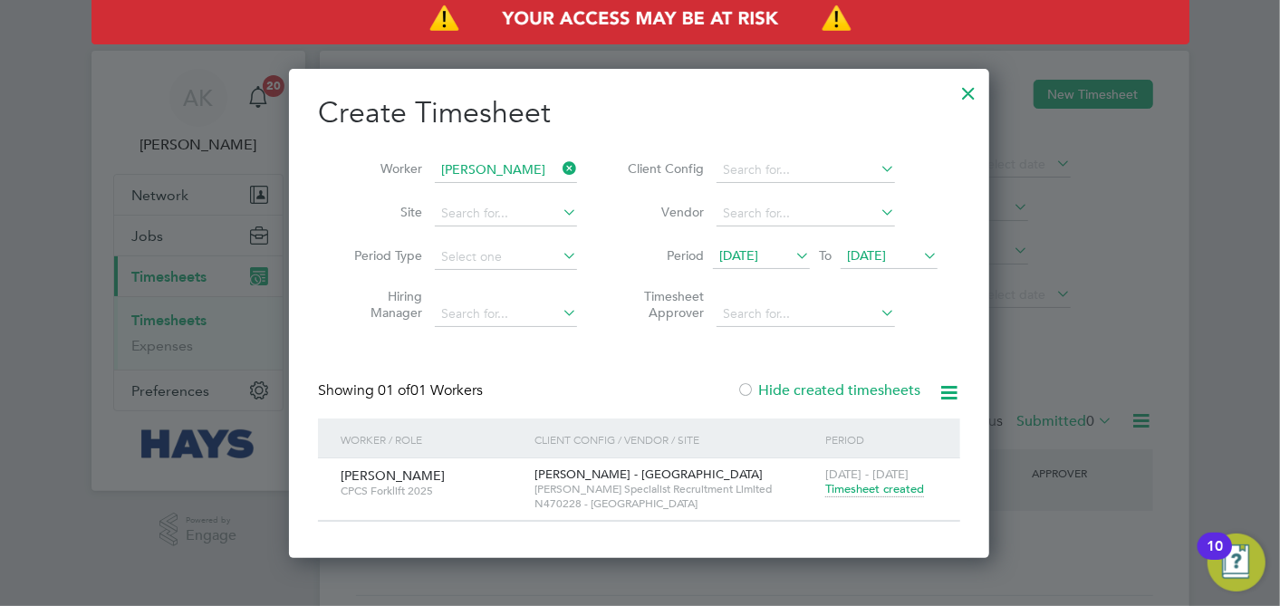
click at [847, 484] on span "Timesheet created" at bounding box center [874, 489] width 99 height 16
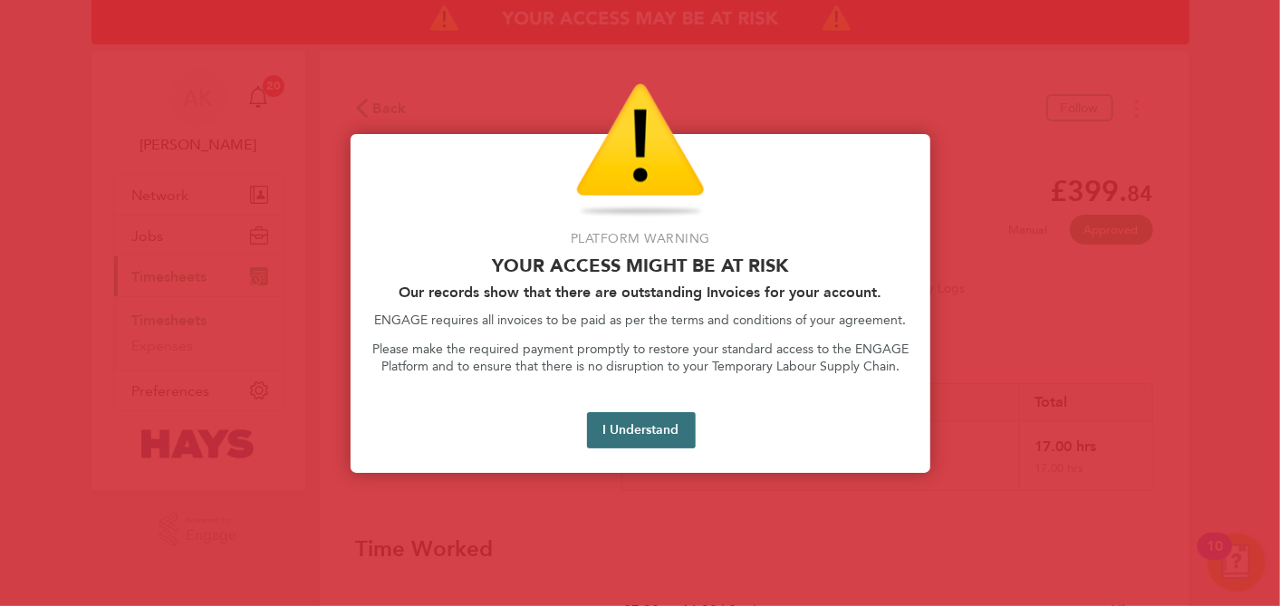
click at [637, 430] on button "I Understand" at bounding box center [641, 430] width 109 height 36
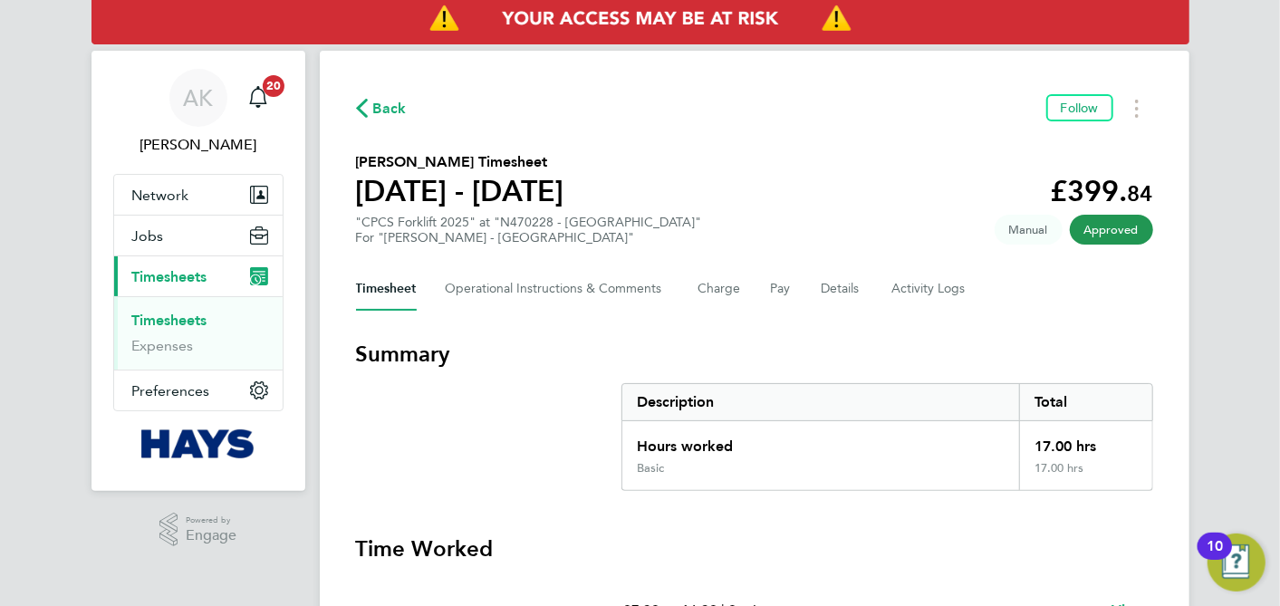
click at [378, 91] on div "Back Follow [PERSON_NAME] Timesheet [DATE] - [DATE] £399. 84 "CPCS Forklift 202…" at bounding box center [754, 424] width 869 height 746
click at [380, 108] on span "Back" at bounding box center [390, 109] width 34 height 22
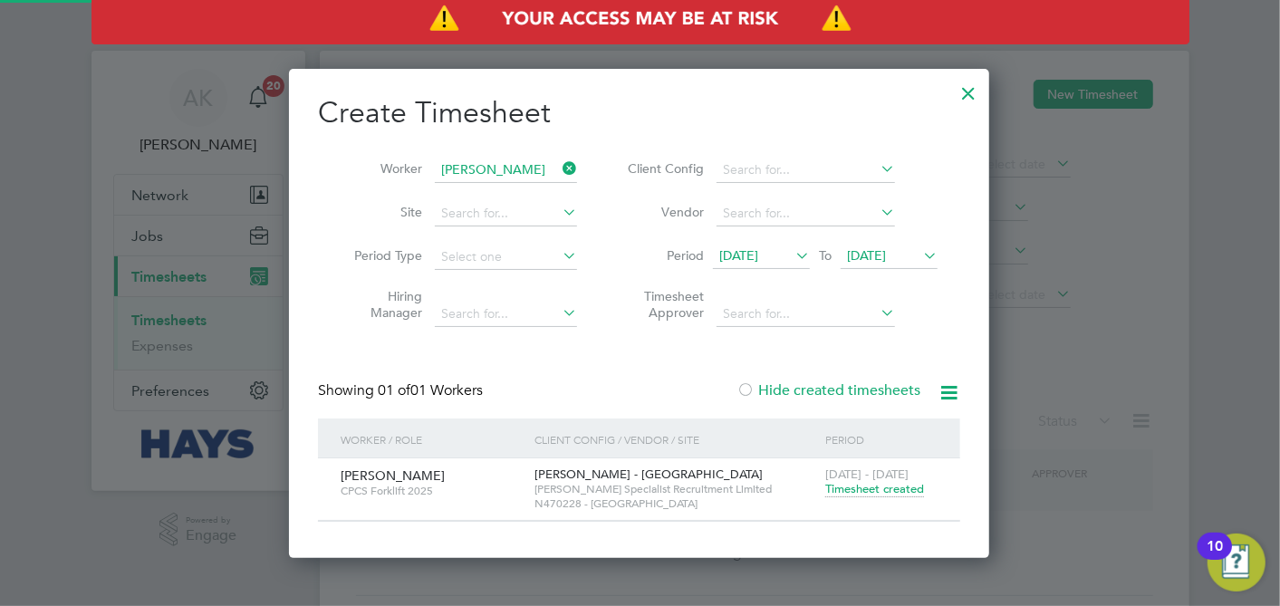
scroll to position [487, 701]
click at [559, 168] on icon at bounding box center [559, 168] width 0 height 25
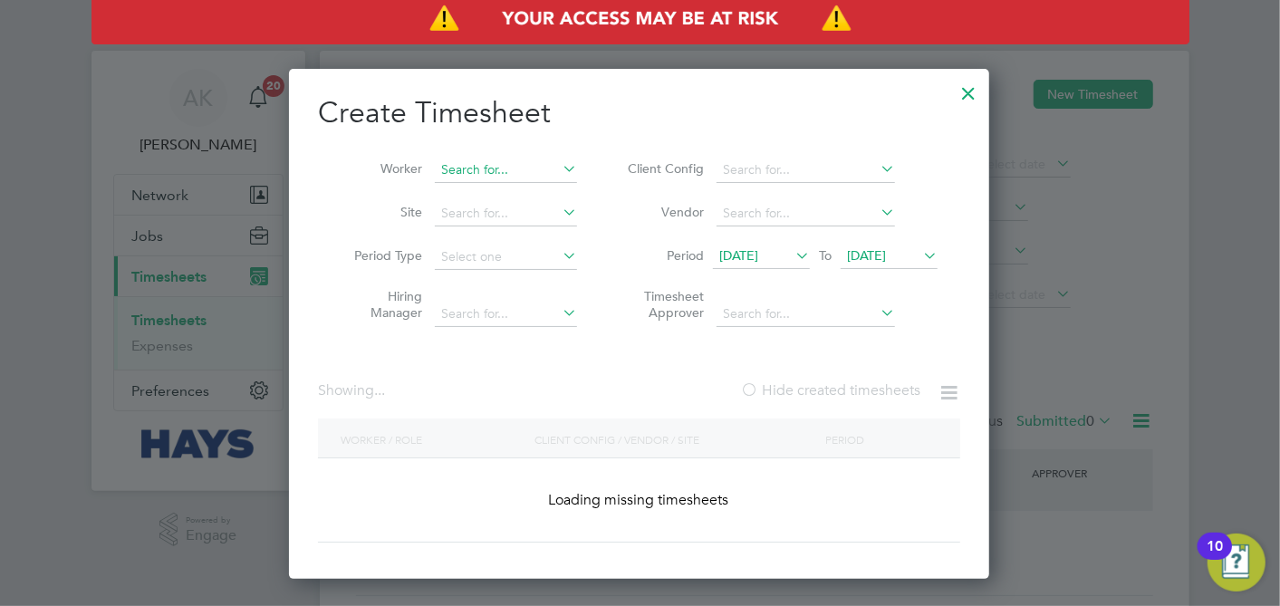
scroll to position [509, 701]
click at [525, 169] on input at bounding box center [506, 170] width 142 height 25
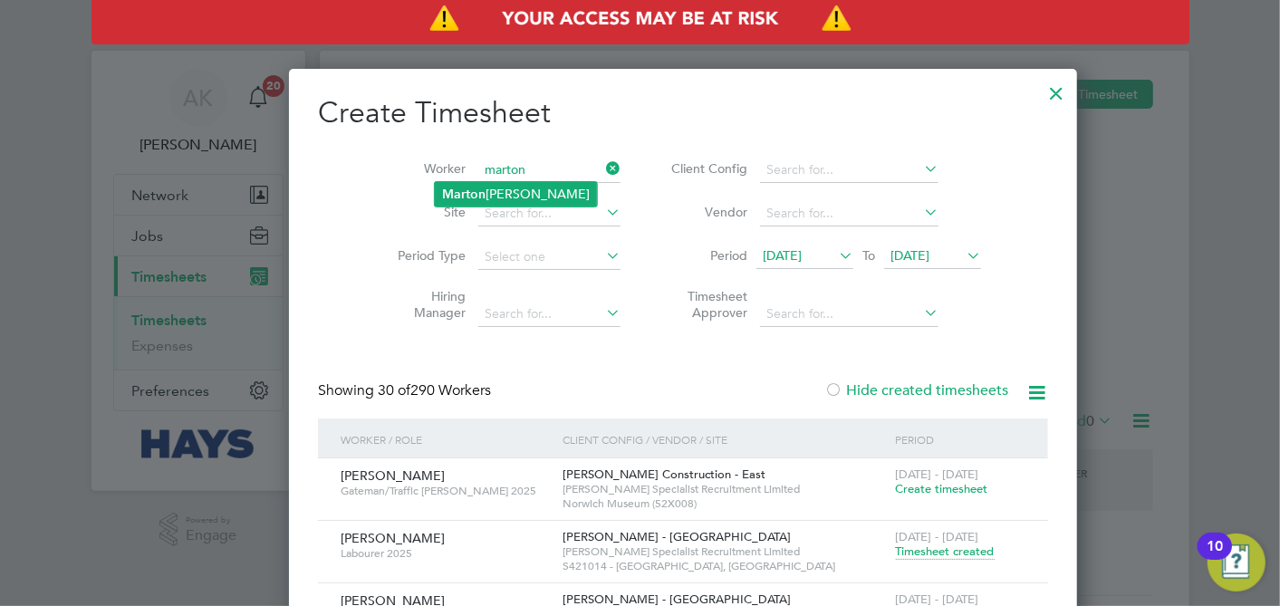
click at [496, 182] on li "[PERSON_NAME]" at bounding box center [516, 194] width 162 height 24
type input "[PERSON_NAME]"
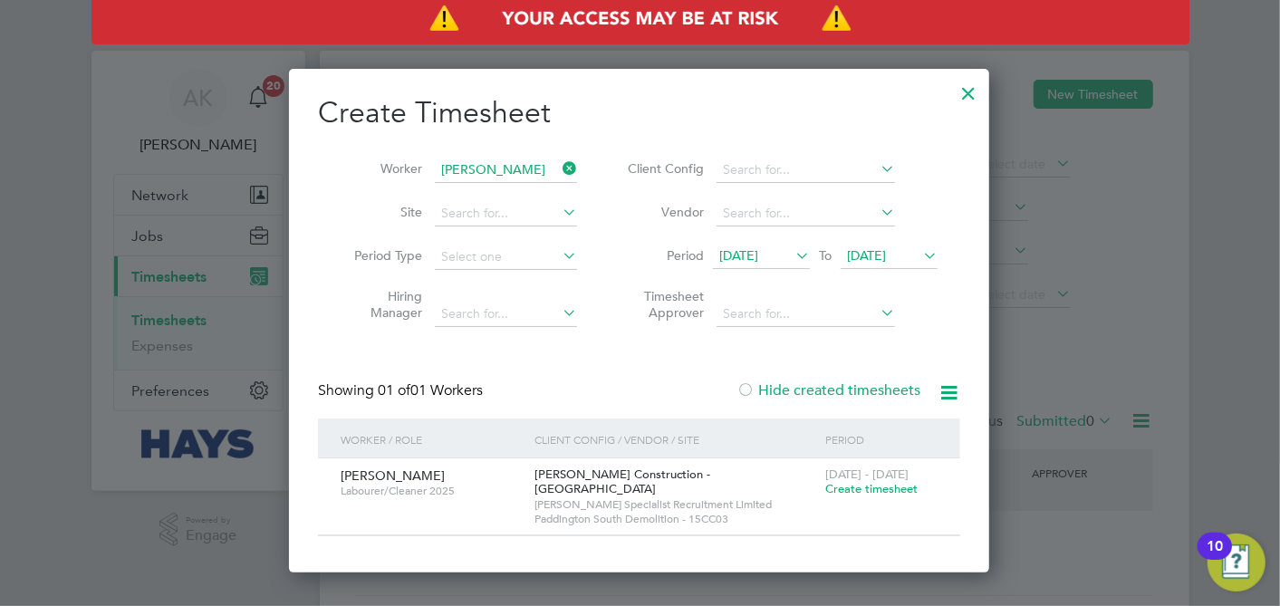
scroll to position [487, 701]
click at [837, 491] on span "Create timesheet" at bounding box center [871, 488] width 92 height 15
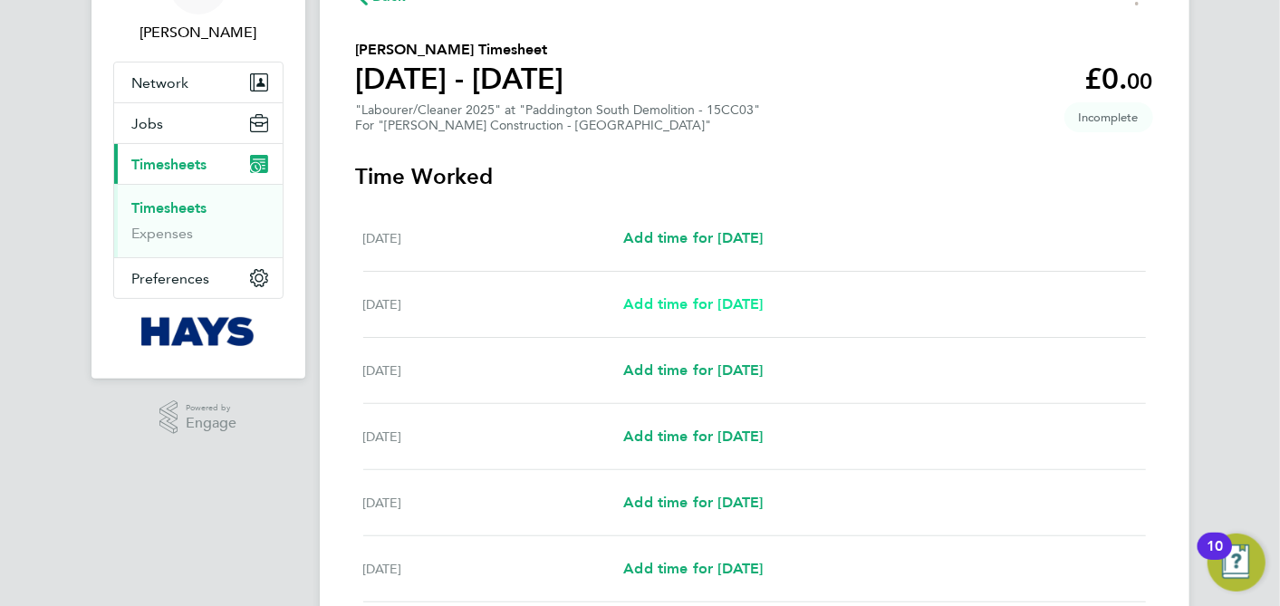
scroll to position [201, 0]
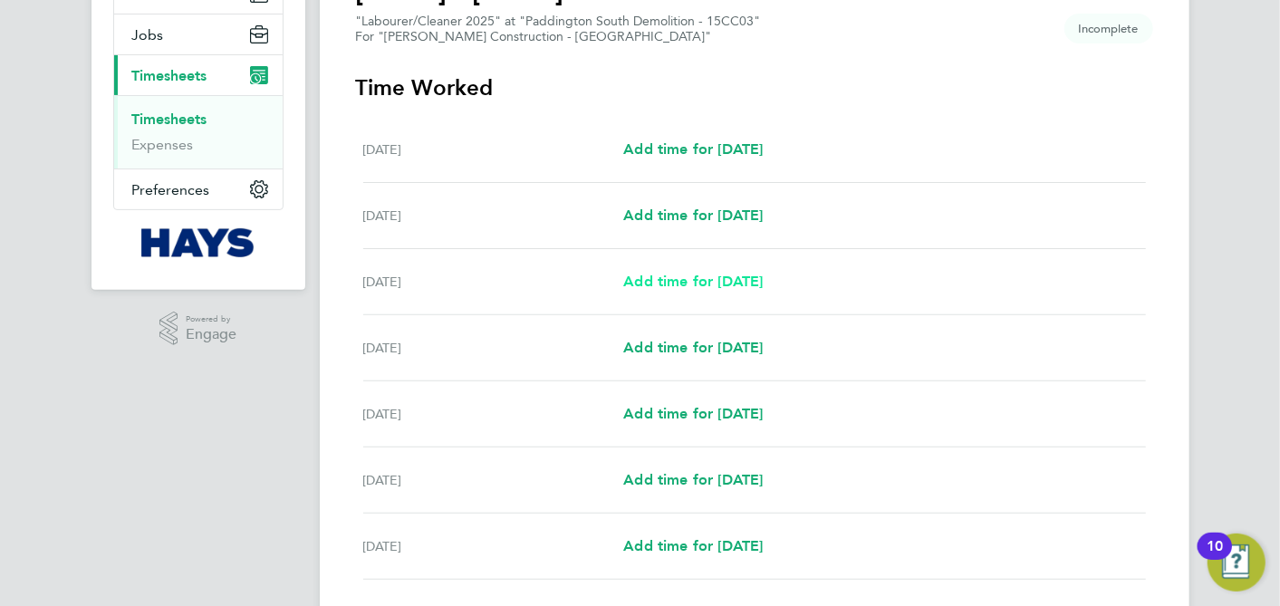
click at [722, 278] on span "Add time for [DATE]" at bounding box center [692, 281] width 139 height 17
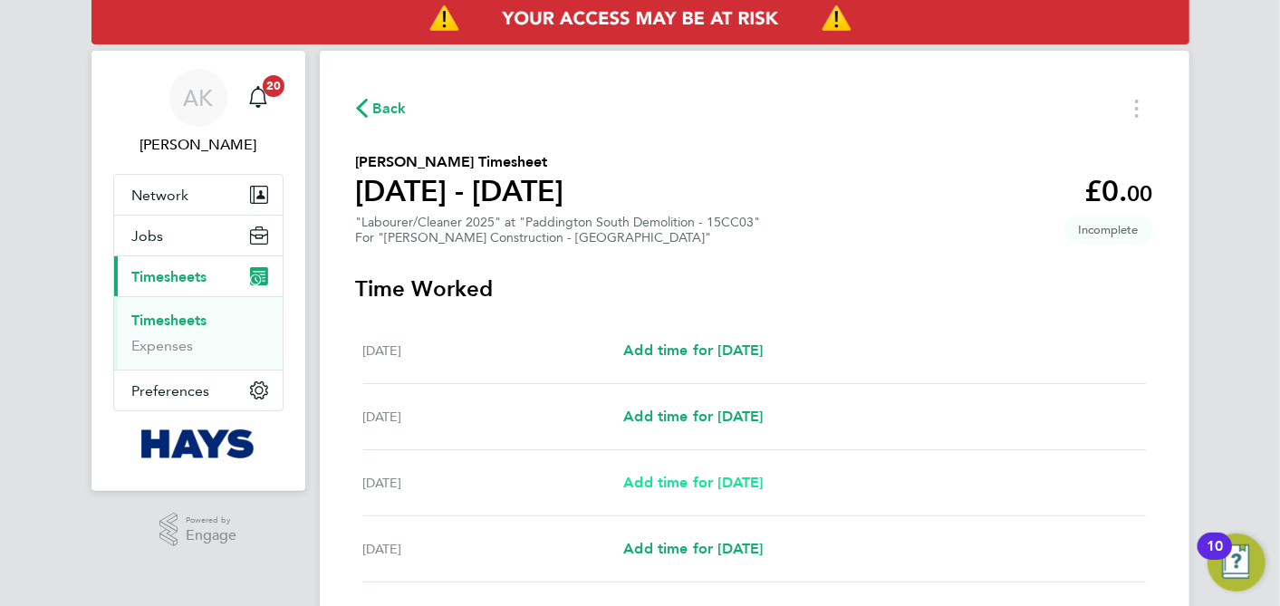
select select "30"
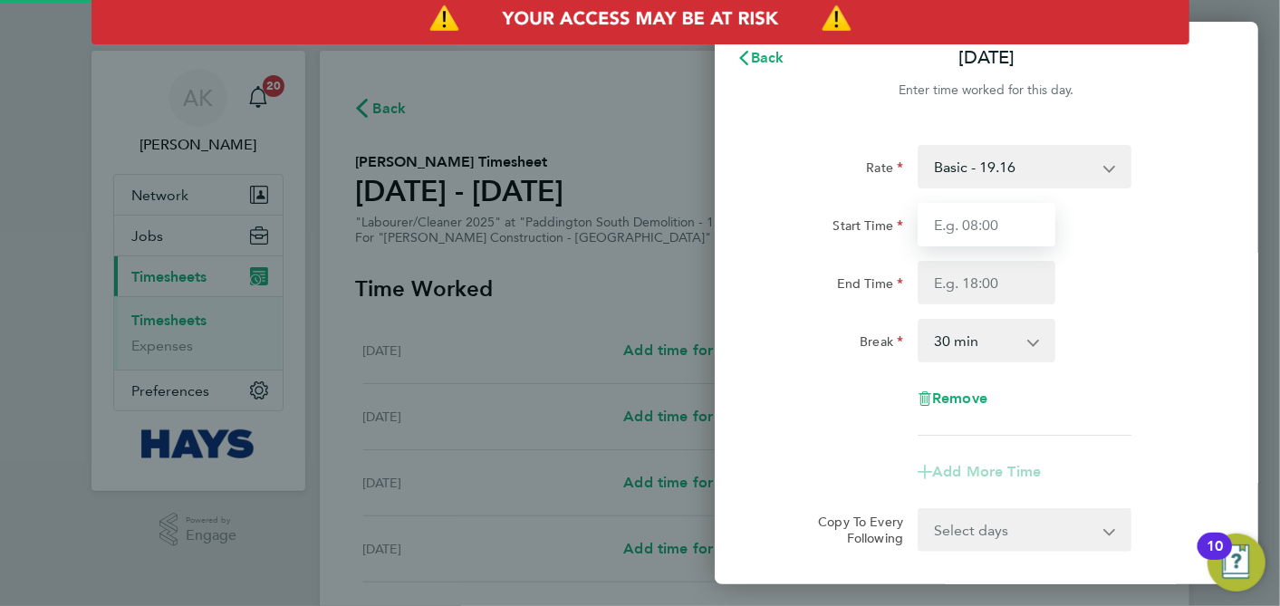
click at [943, 225] on input "Start Time" at bounding box center [986, 224] width 138 height 43
type input "08:00"
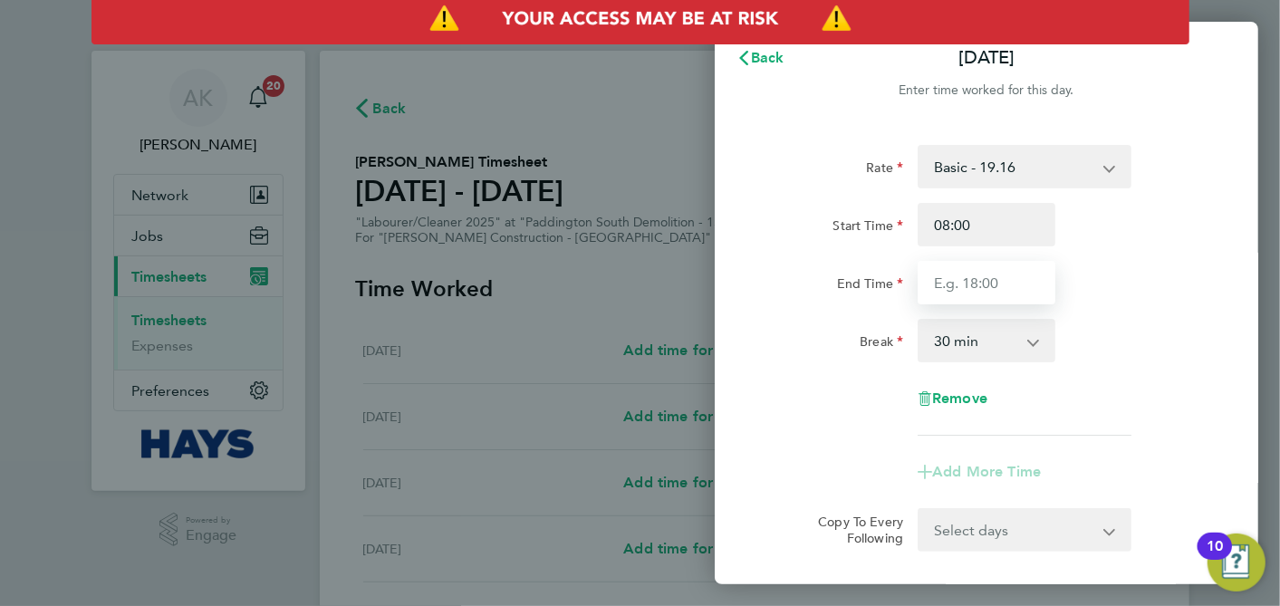
click at [985, 290] on input "End Time" at bounding box center [986, 282] width 138 height 43
type input "11:00"
click at [966, 354] on select "0 min 15 min 30 min 45 min 60 min 75 min 90 min" at bounding box center [975, 341] width 112 height 40
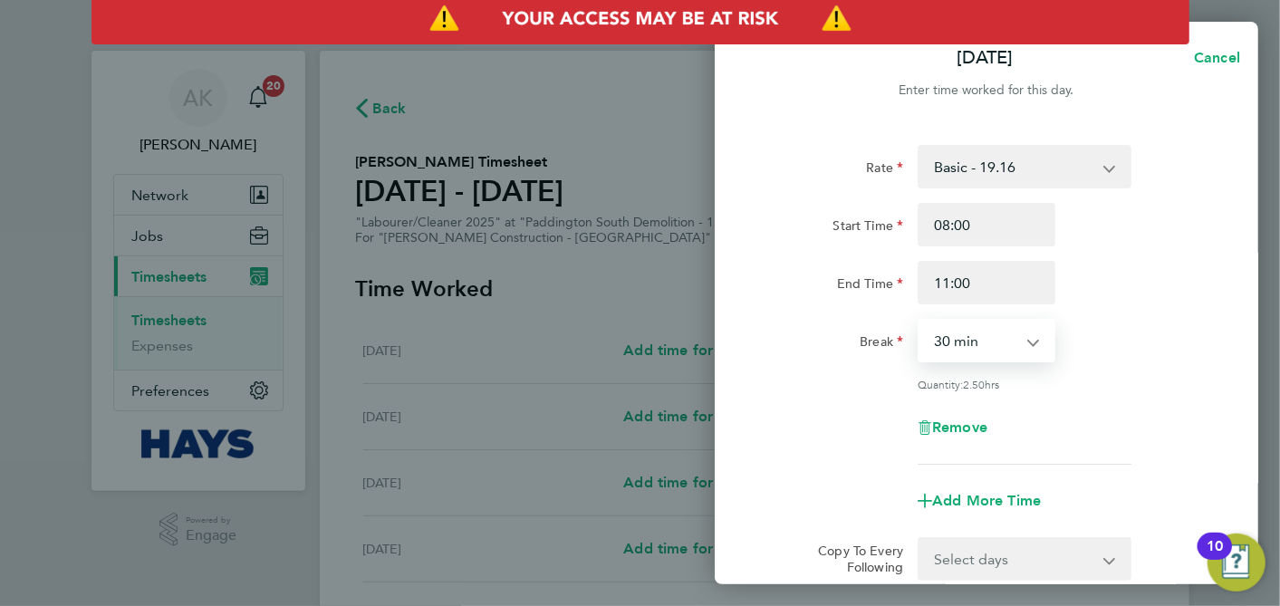
select select "0"
click at [919, 321] on select "0 min 15 min 30 min 45 min 60 min 75 min 90 min" at bounding box center [975, 341] width 112 height 40
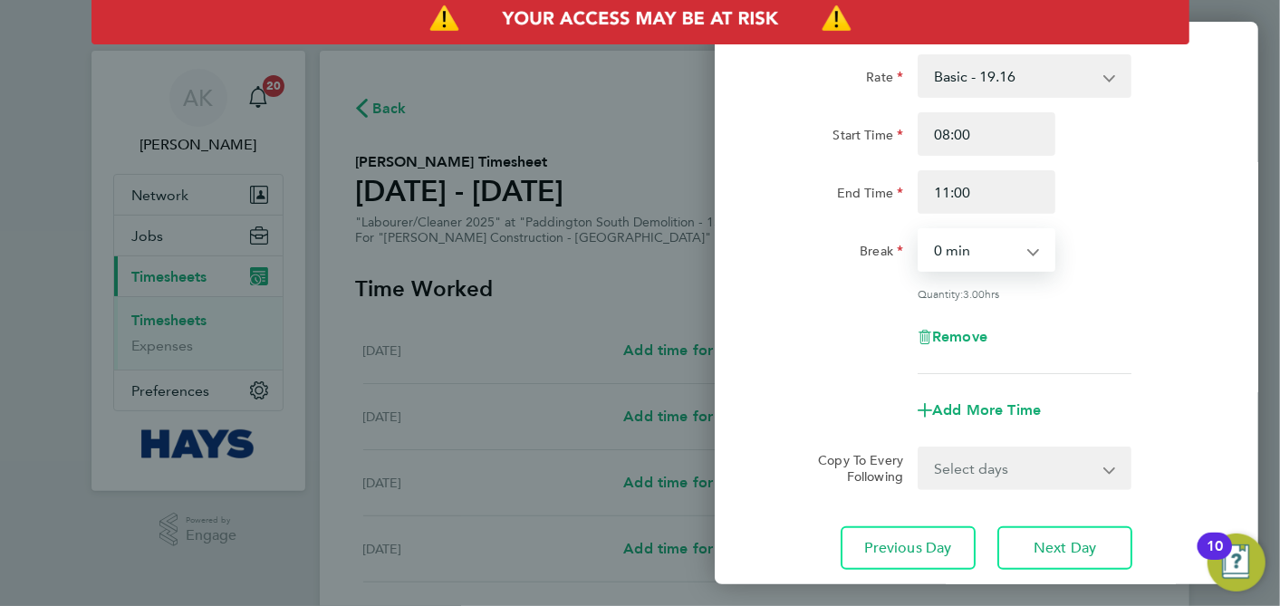
scroll to position [211, 0]
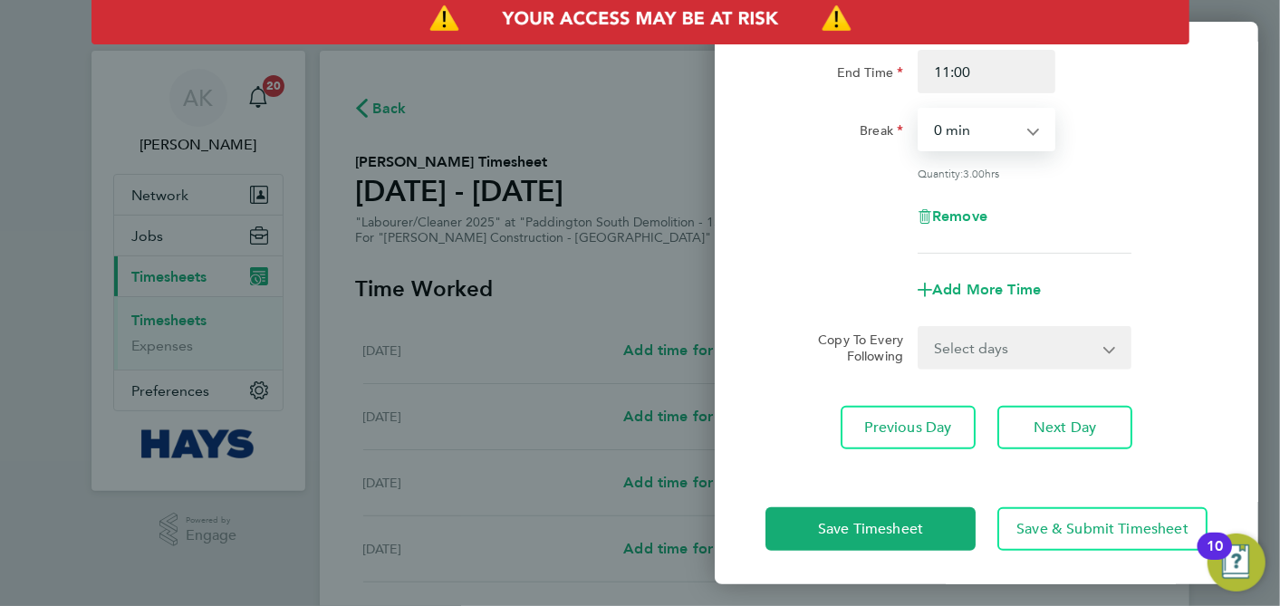
click at [993, 356] on select "Select days Day [DATE] [DATE] [DATE] [DATE]" at bounding box center [1014, 348] width 190 height 40
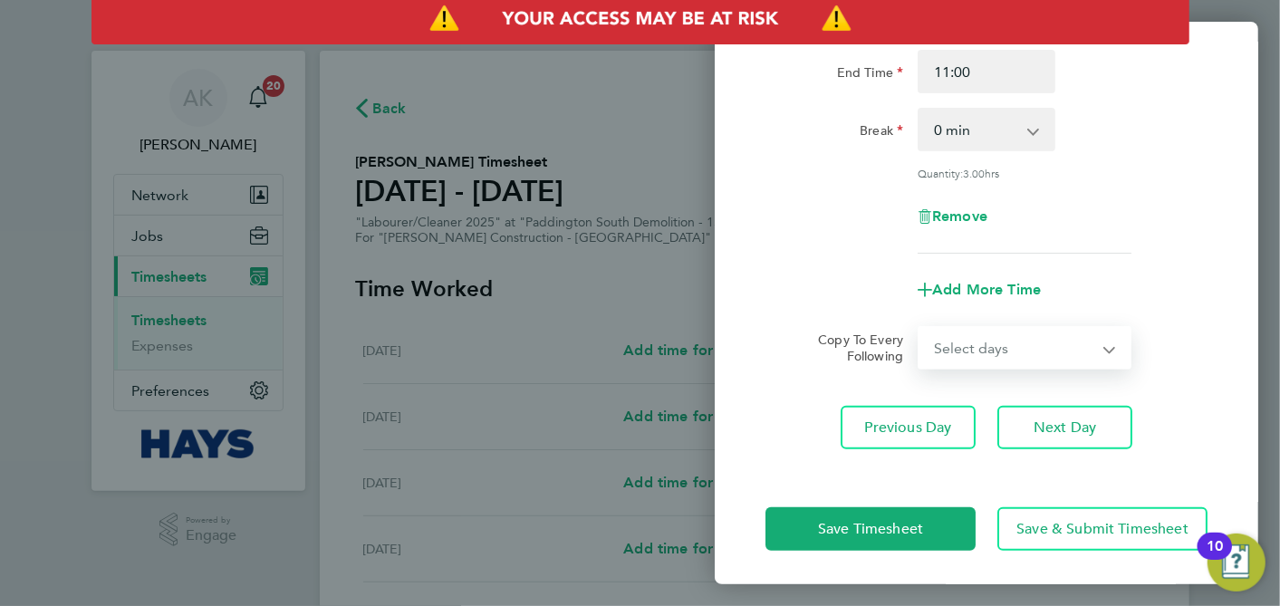
click at [996, 354] on select "Select days Day [DATE] [DATE] [DATE] [DATE]" at bounding box center [1014, 348] width 190 height 40
select select "DAY"
click at [919, 328] on select "Select days Day [DATE] [DATE] [DATE] [DATE]" at bounding box center [1014, 348] width 190 height 40
select select "[DATE]"
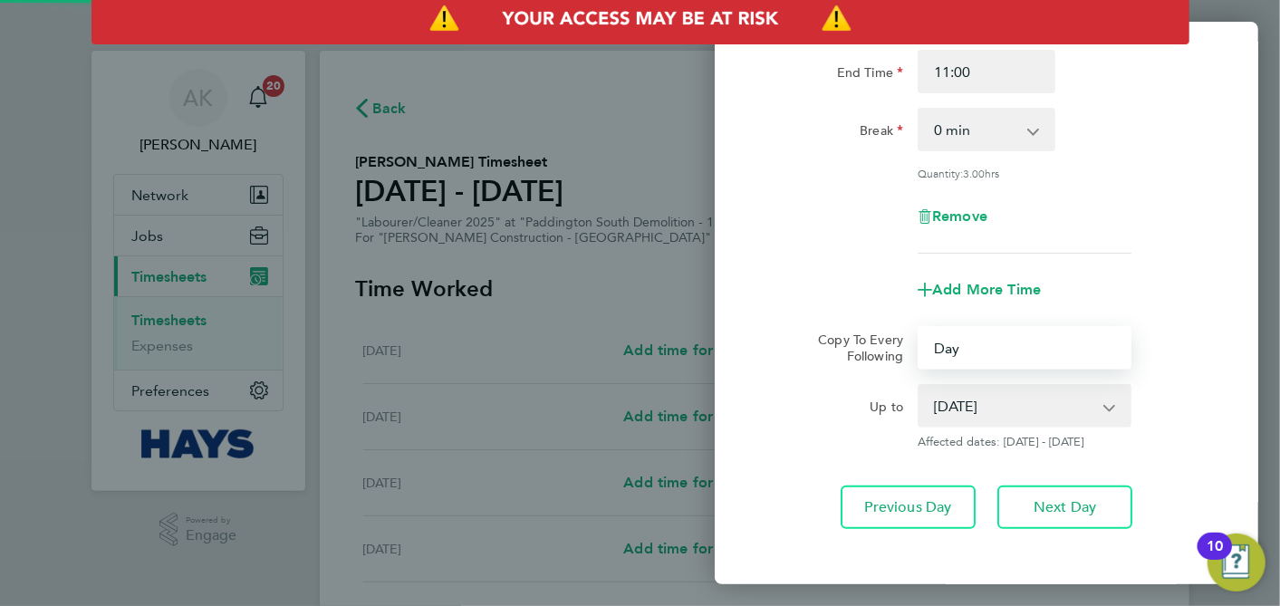
click at [1018, 403] on select "[DATE] [DATE] [DATE] [DATE]" at bounding box center [1013, 406] width 188 height 40
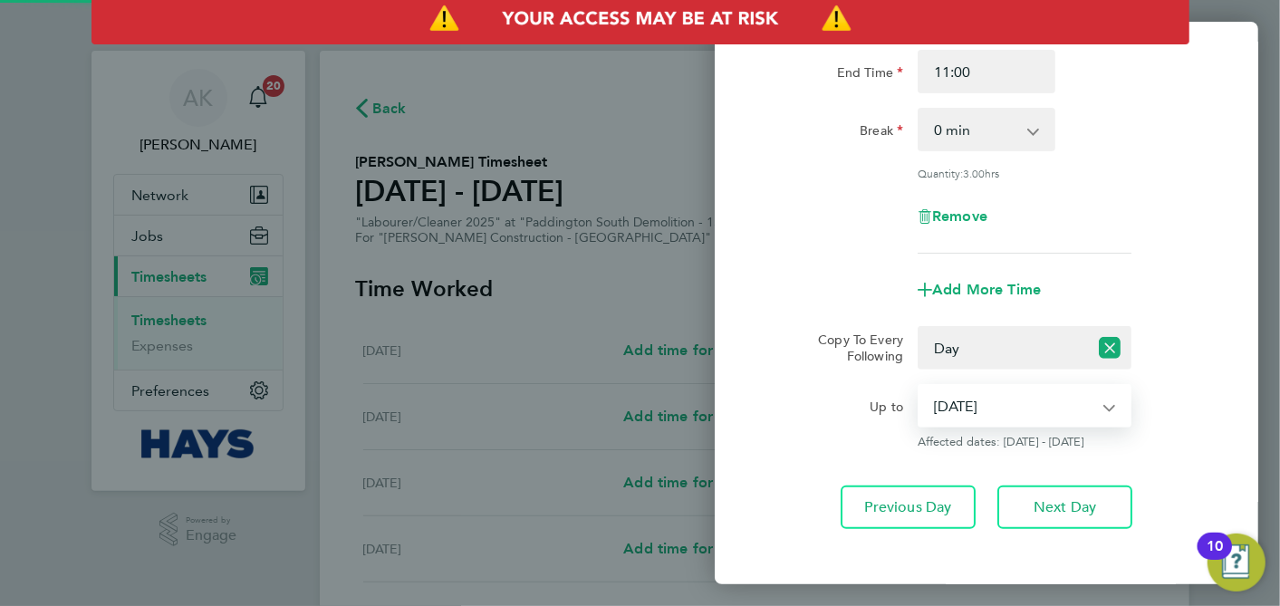
click at [1018, 403] on select "[DATE] [DATE] [DATE] [DATE]" at bounding box center [1013, 406] width 188 height 40
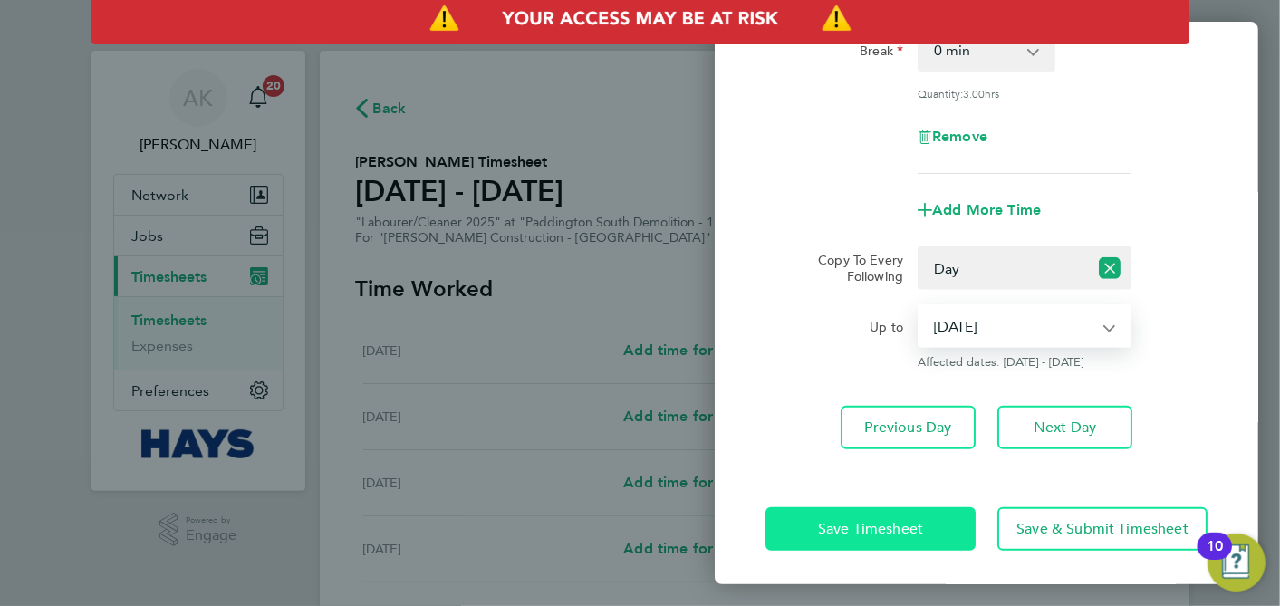
click at [877, 511] on button "Save Timesheet" at bounding box center [870, 528] width 210 height 43
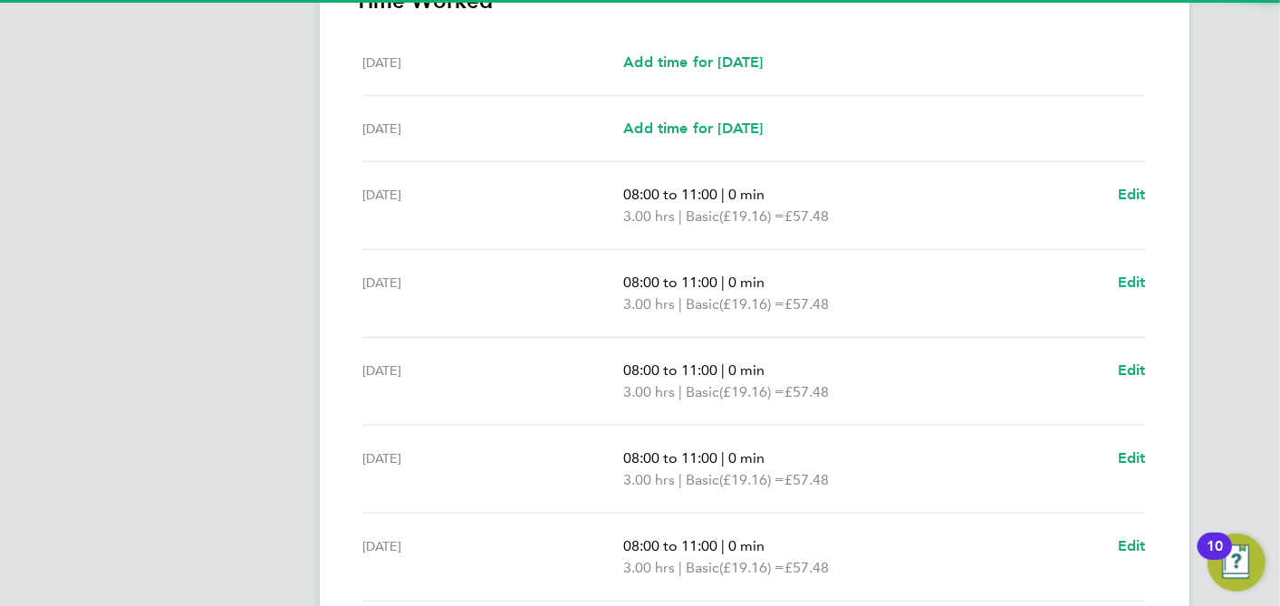
scroll to position [699, 0]
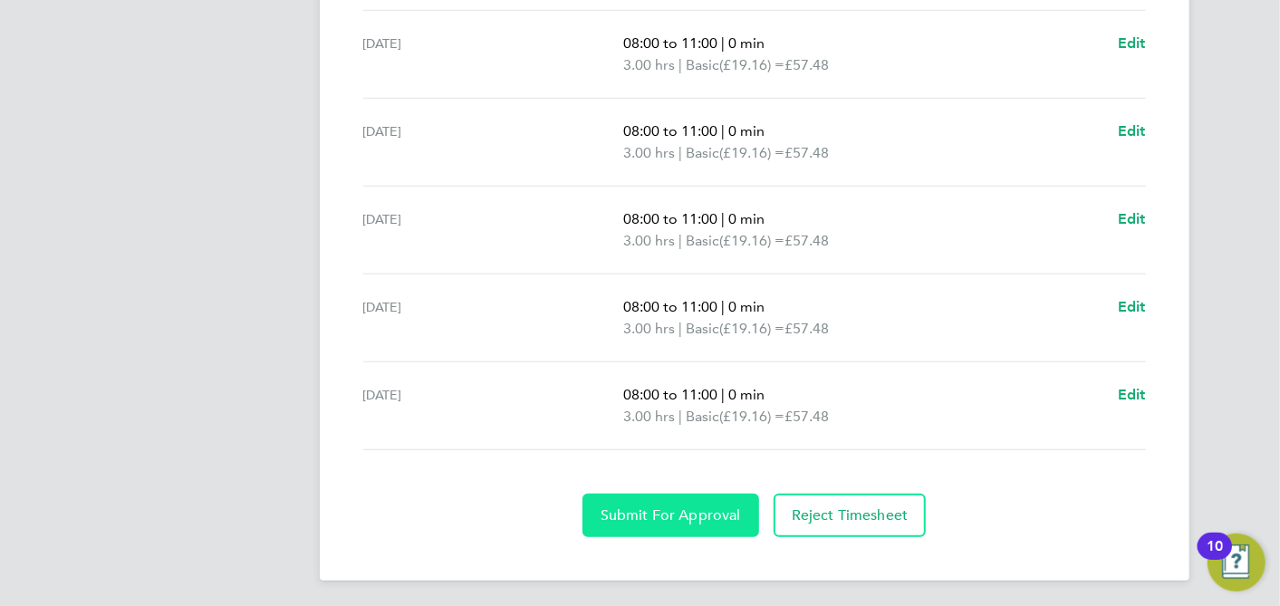
click at [695, 509] on span "Submit For Approval" at bounding box center [670, 515] width 140 height 18
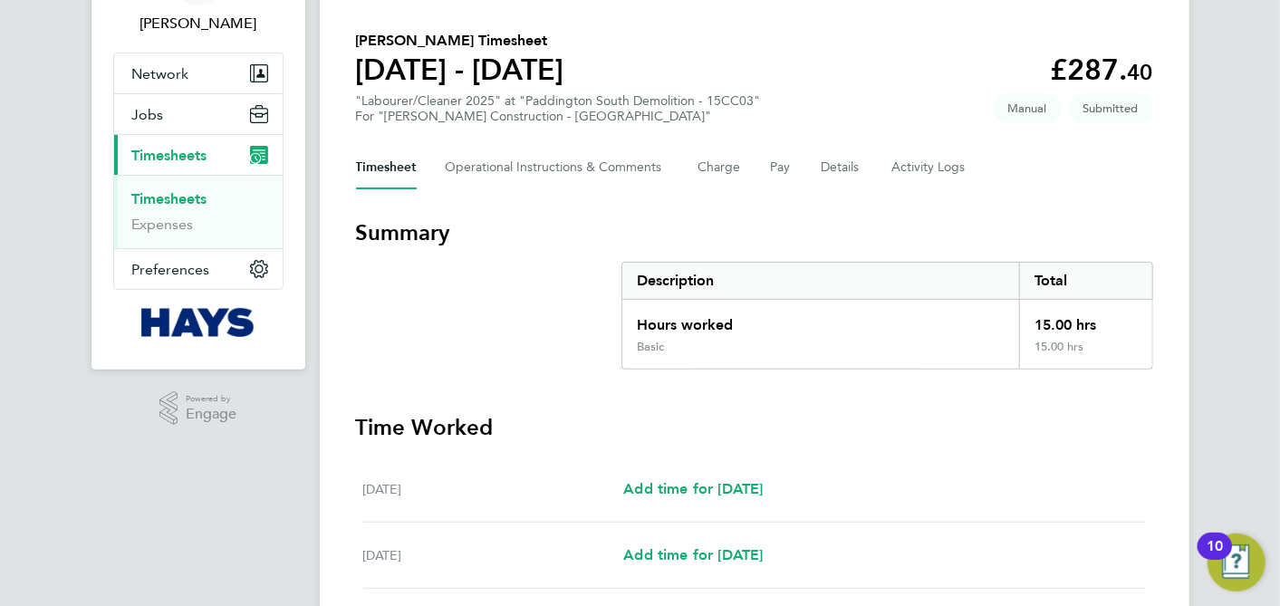
scroll to position [0, 0]
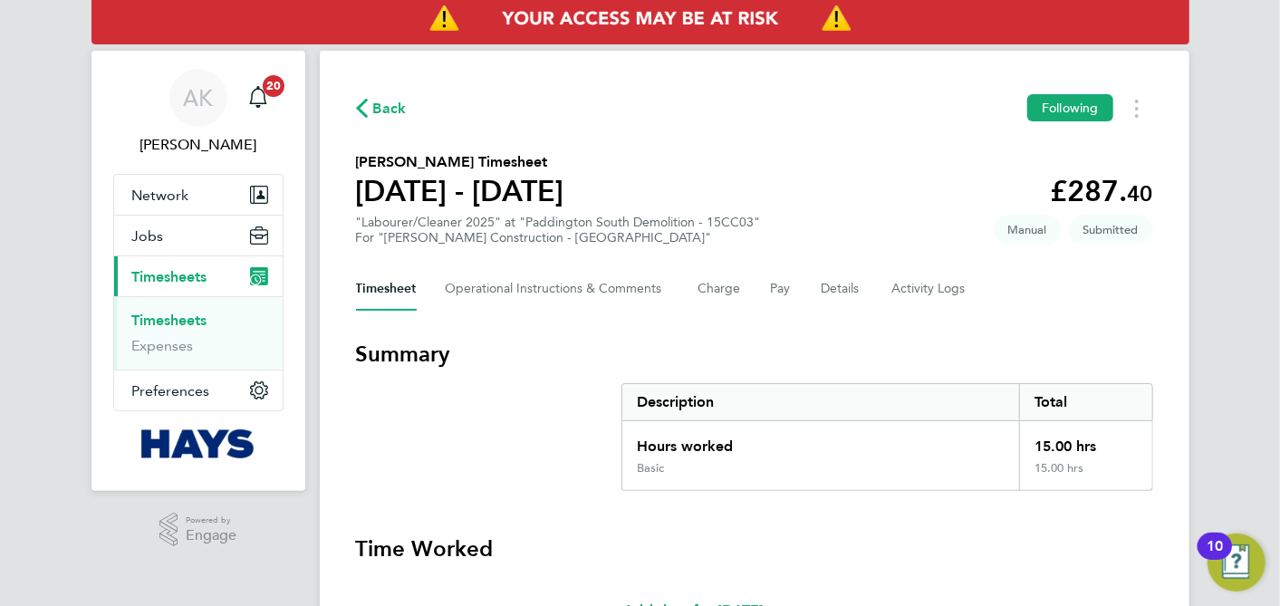
click at [375, 103] on span "Back" at bounding box center [390, 109] width 34 height 22
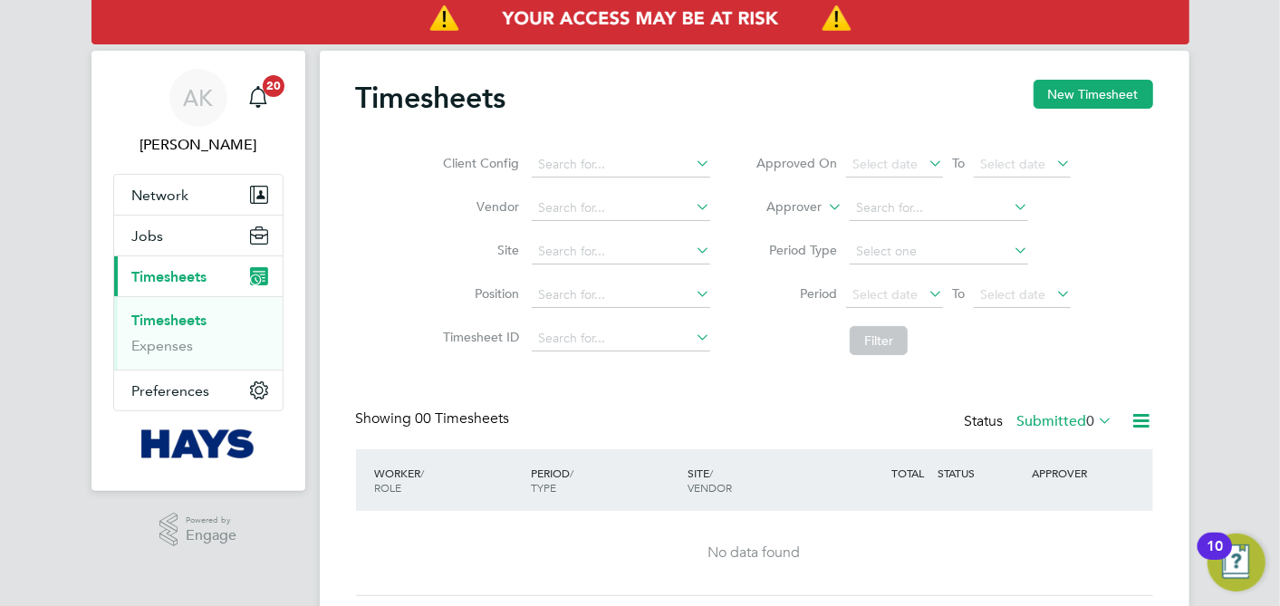
click at [1087, 110] on div "Timesheets New Timesheet" at bounding box center [754, 107] width 797 height 54
drag, startPoint x: 1087, startPoint y: 110, endPoint x: 1046, endPoint y: 105, distance: 41.0
click at [1046, 105] on button "New Timesheet" at bounding box center [1093, 94] width 120 height 29
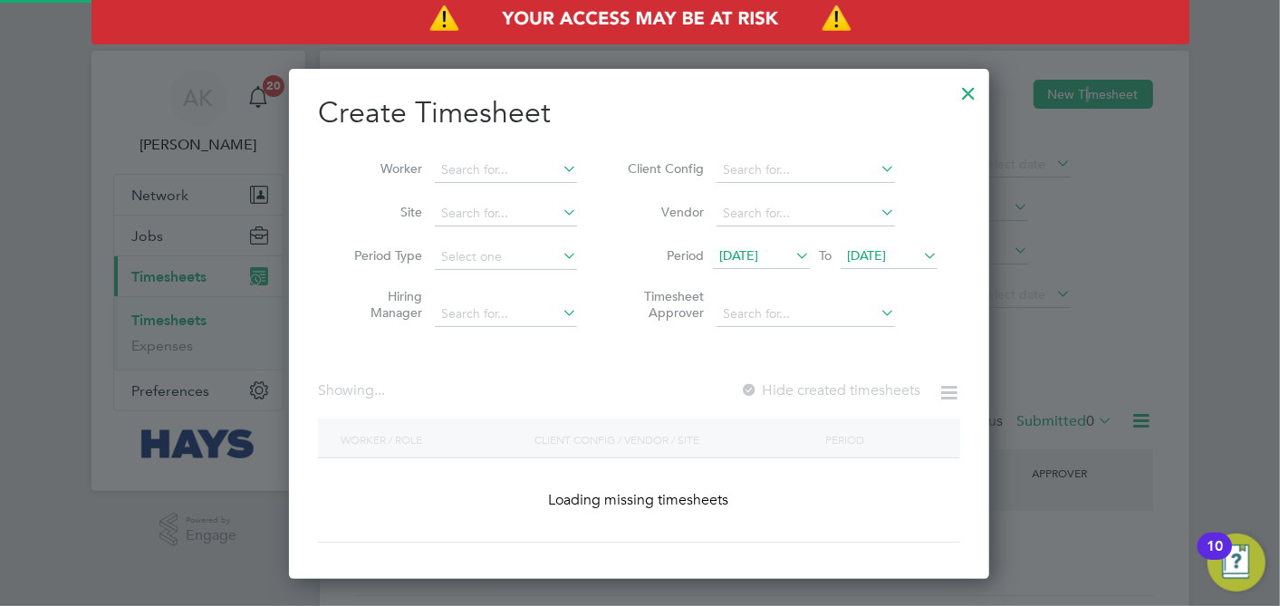
scroll to position [509, 701]
click at [514, 165] on input at bounding box center [506, 170] width 142 height 25
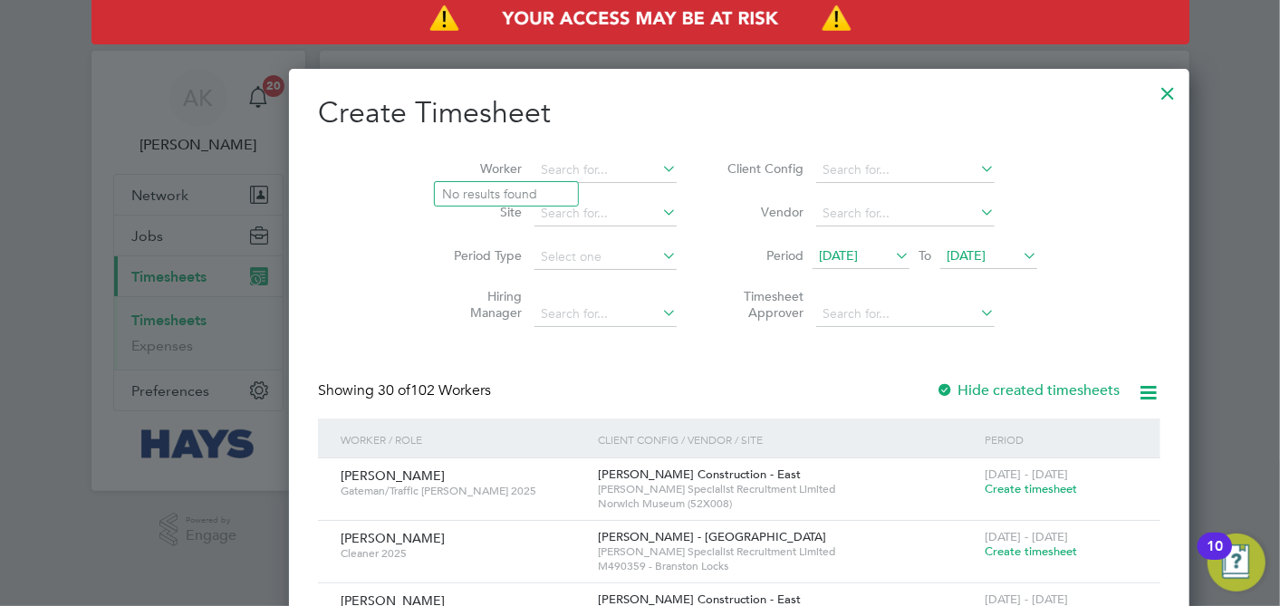
click at [915, 237] on li "Period [DATE] To [DATE]" at bounding box center [879, 256] width 360 height 43
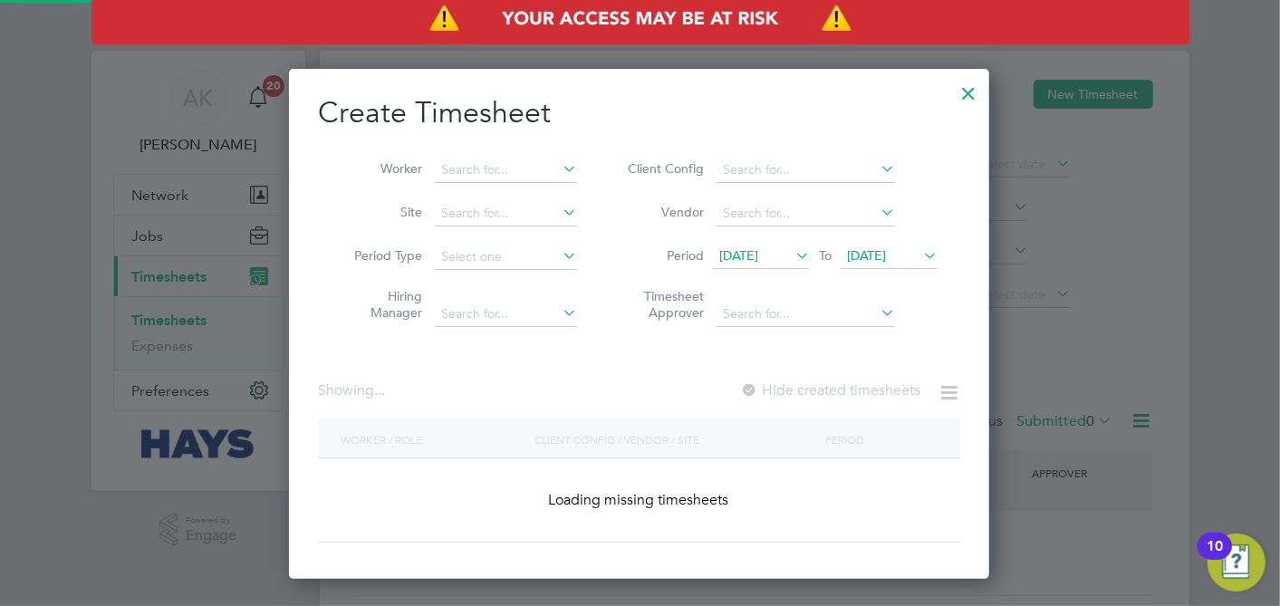
click at [893, 262] on span "[DATE]" at bounding box center [888, 257] width 97 height 24
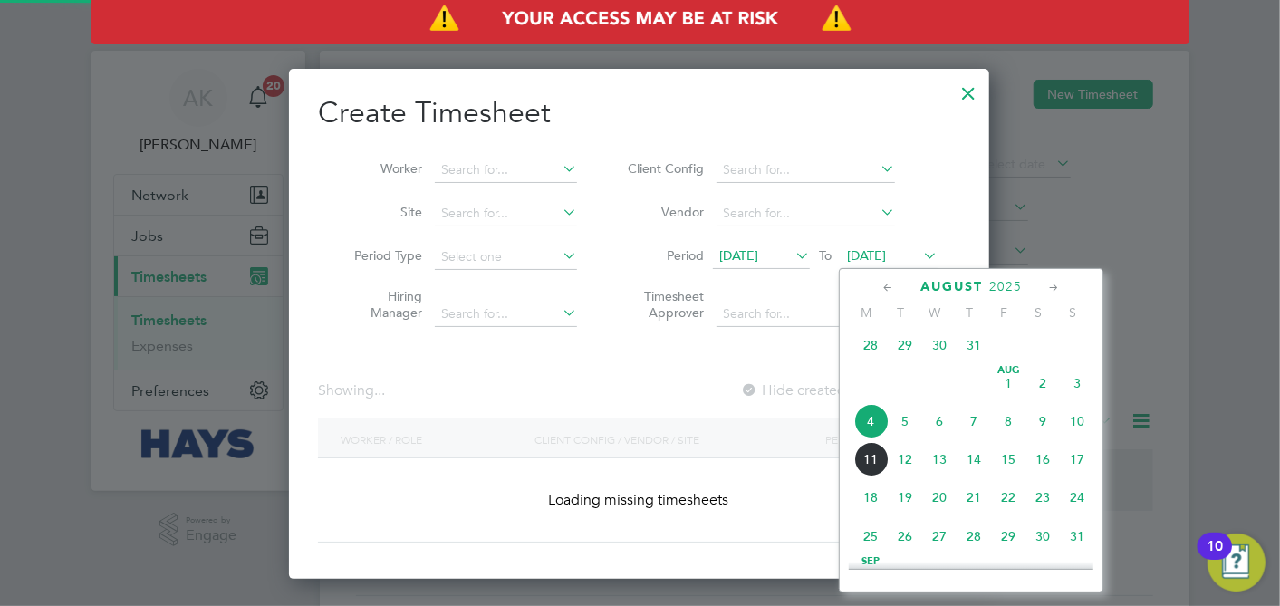
click at [1015, 426] on span "8" at bounding box center [1008, 421] width 34 height 34
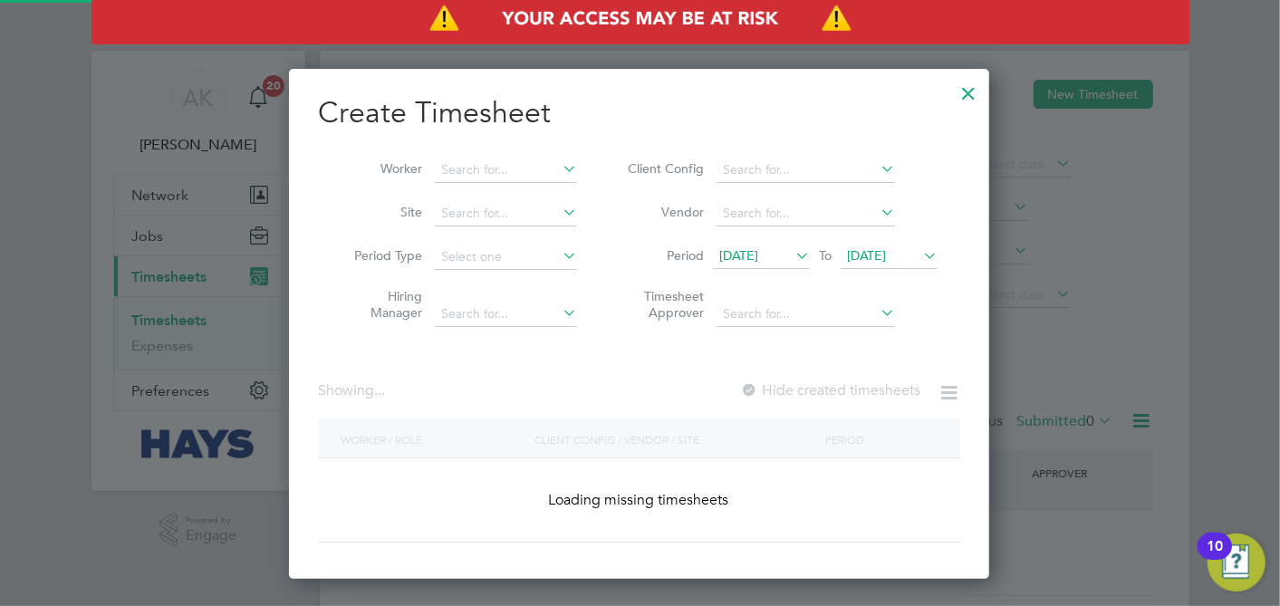
scroll to position [3045, 701]
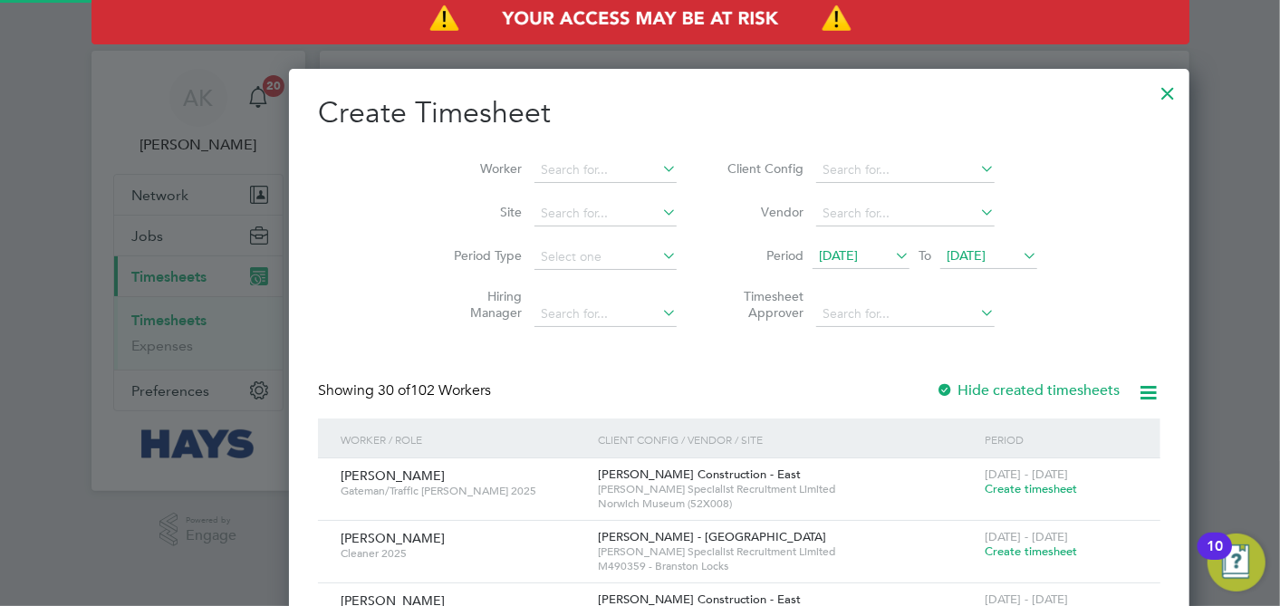
click at [802, 238] on li "Period [DATE] To [DATE]" at bounding box center [879, 256] width 360 height 43
click at [891, 256] on icon at bounding box center [891, 255] width 0 height 25
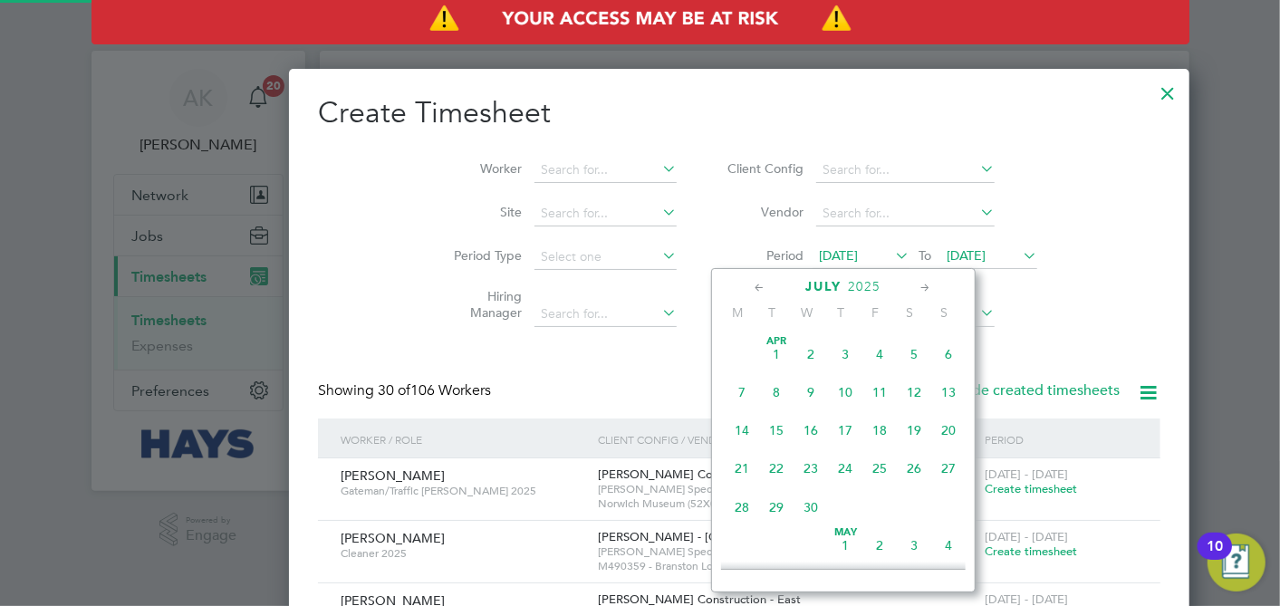
scroll to position [699, 0]
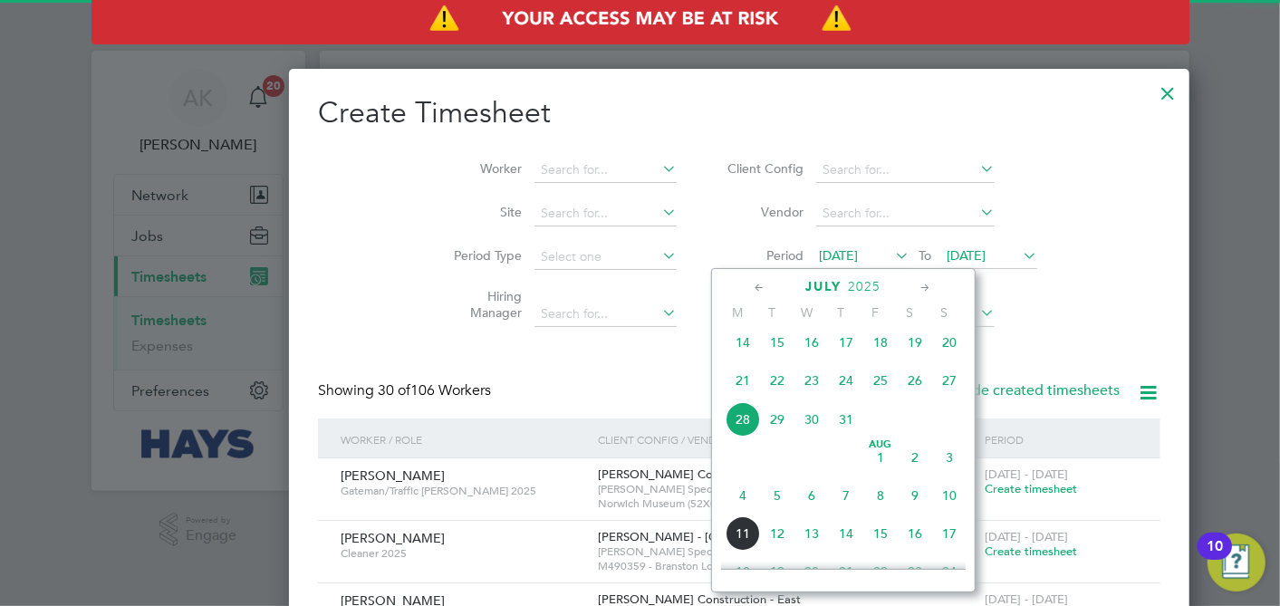
click at [743, 502] on span "4" at bounding box center [742, 495] width 34 height 34
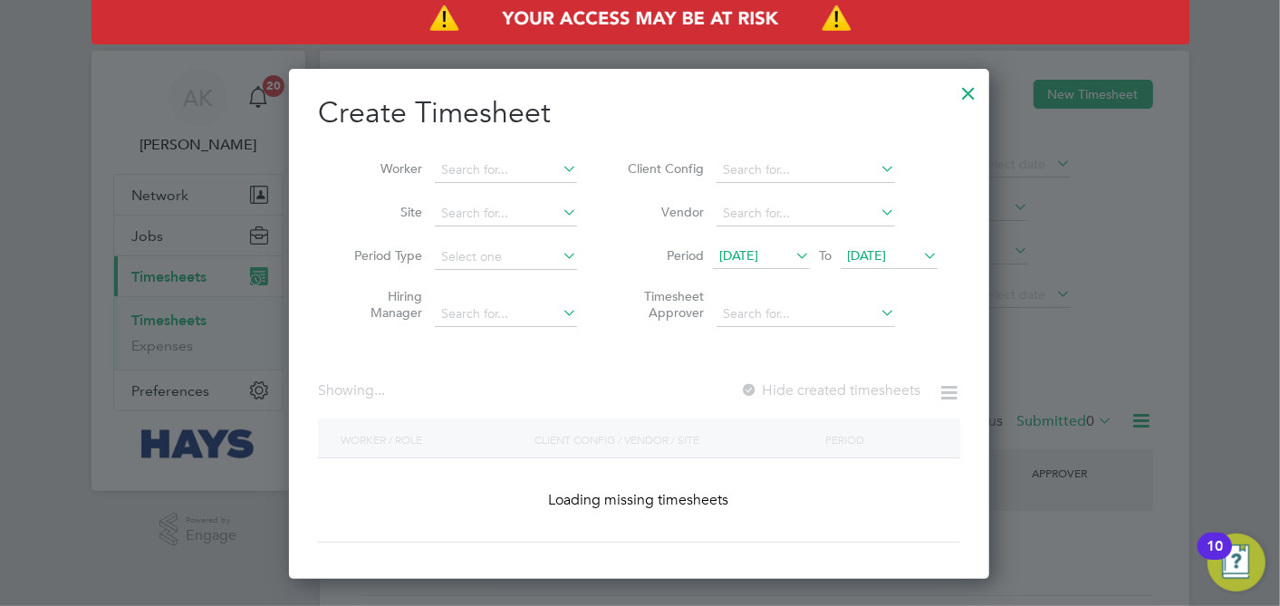
scroll to position [509, 701]
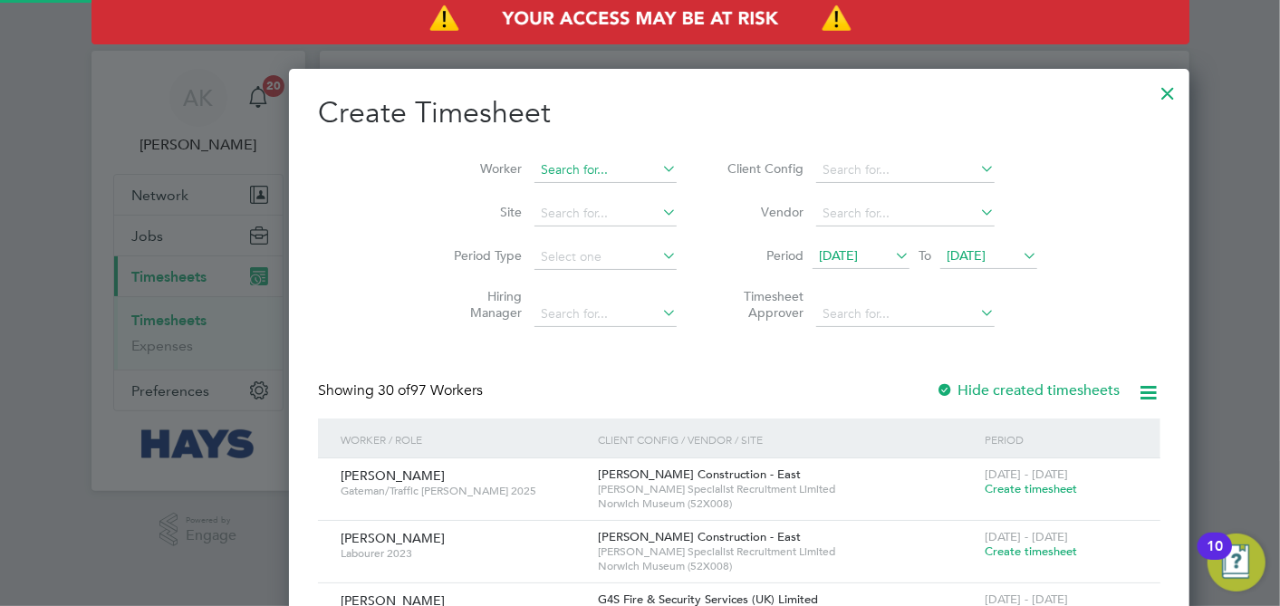
click at [542, 168] on input at bounding box center [605, 170] width 142 height 25
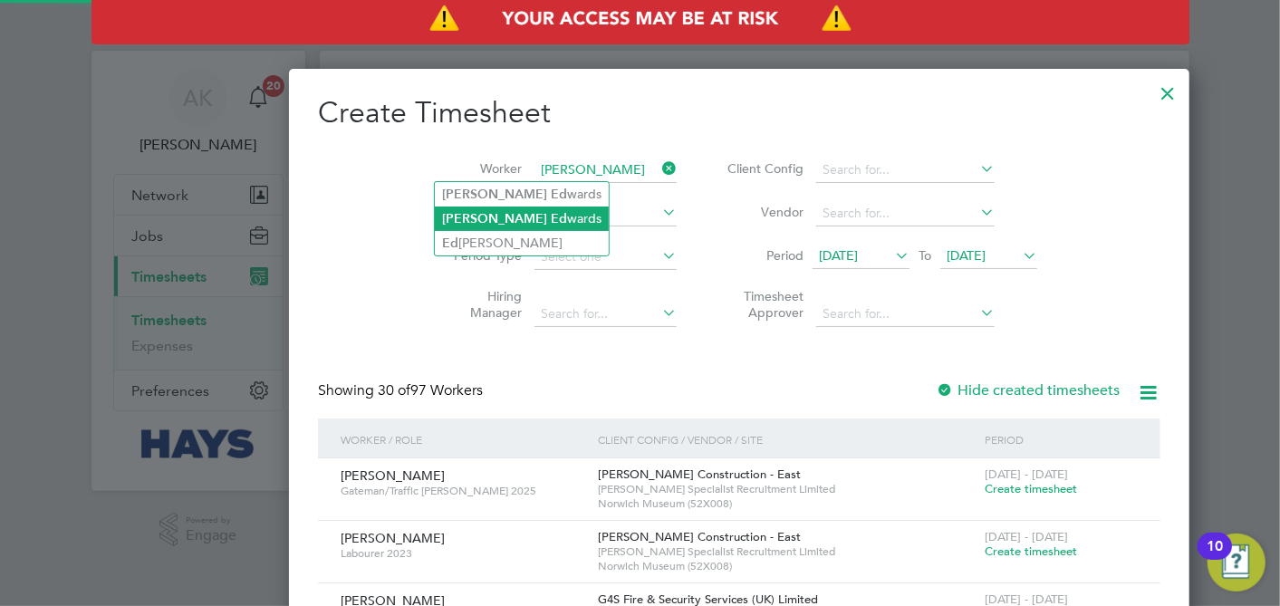
click at [512, 219] on li "[PERSON_NAME] wards" at bounding box center [522, 218] width 174 height 24
type input "[PERSON_NAME]"
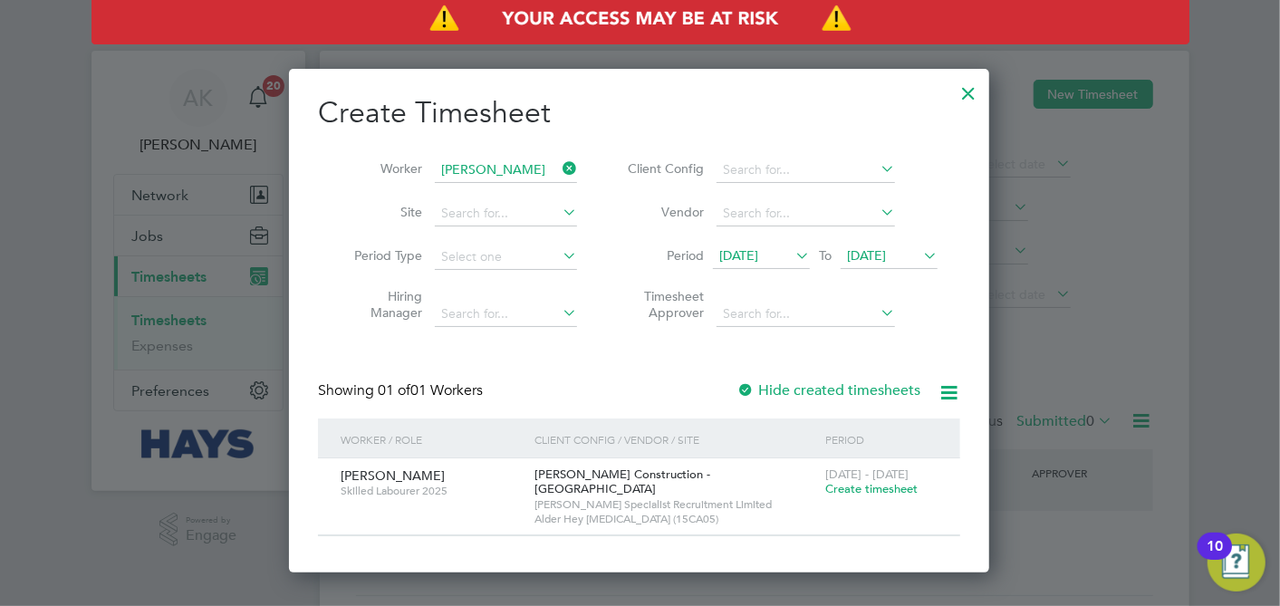
click at [899, 483] on span "Create timesheet" at bounding box center [871, 488] width 92 height 15
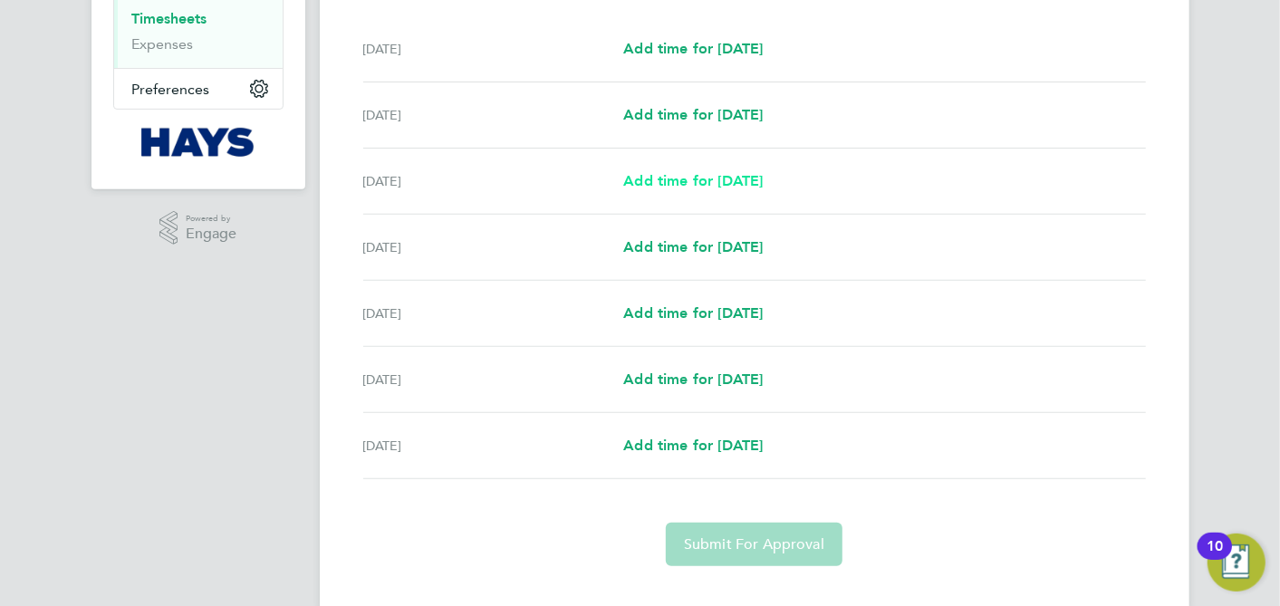
click at [664, 184] on span "Add time for [DATE]" at bounding box center [692, 180] width 139 height 17
select select "30"
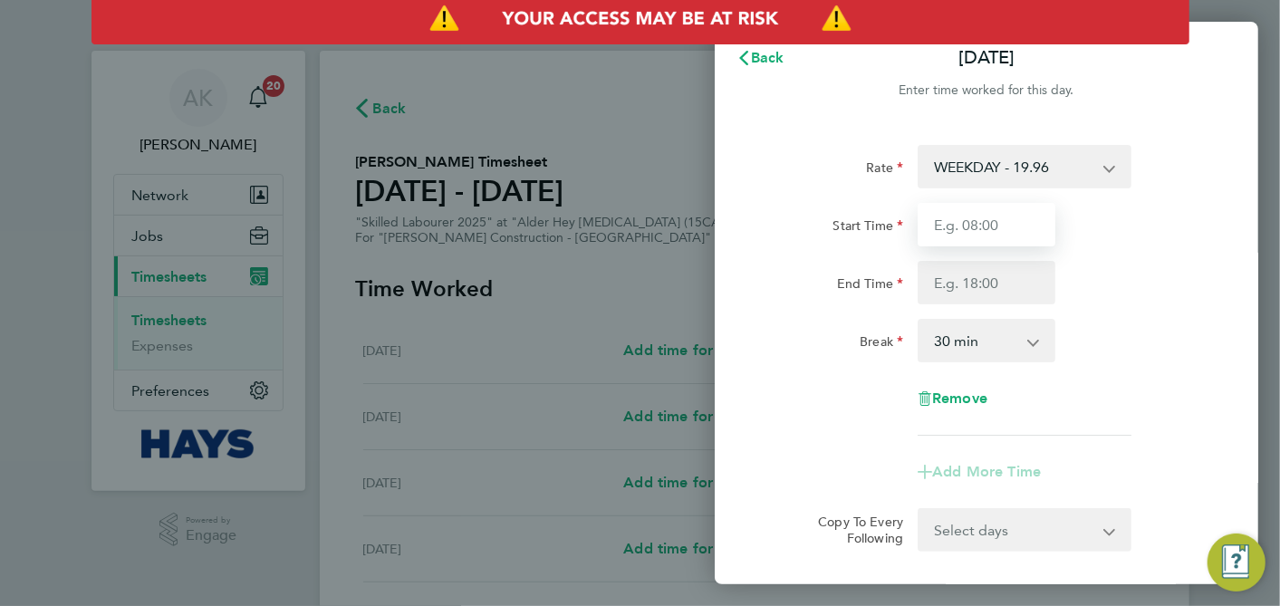
click at [1010, 215] on input "Start Time" at bounding box center [986, 224] width 138 height 43
type input "07:00"
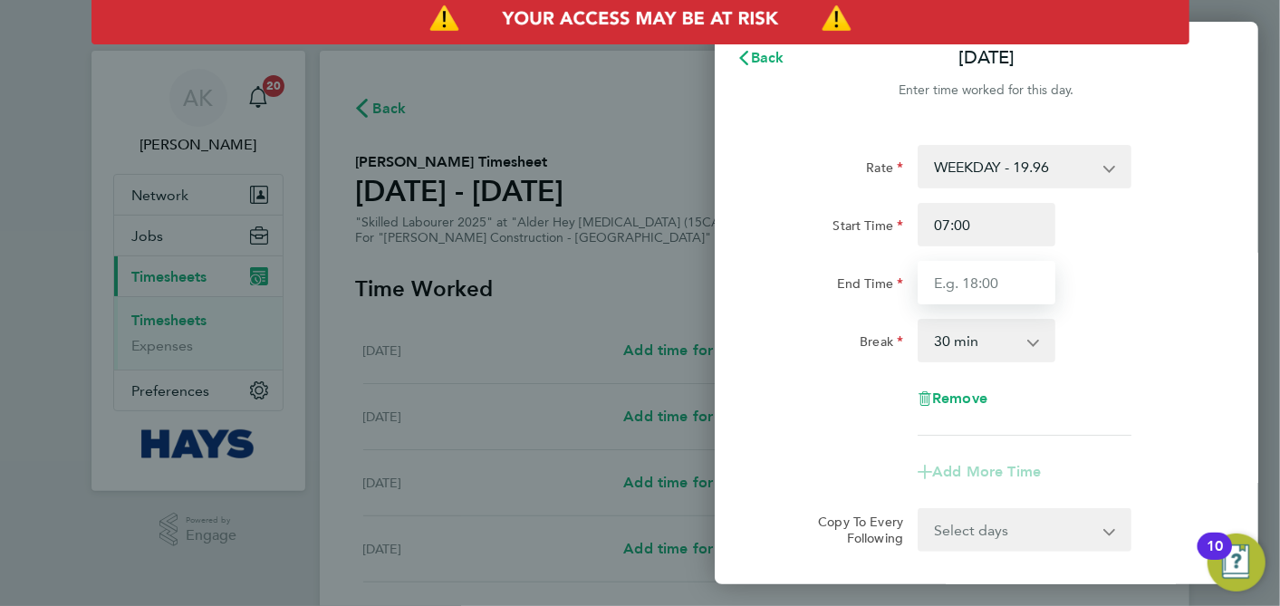
click at [987, 281] on input "End Time" at bounding box center [986, 282] width 138 height 43
type input "17:00"
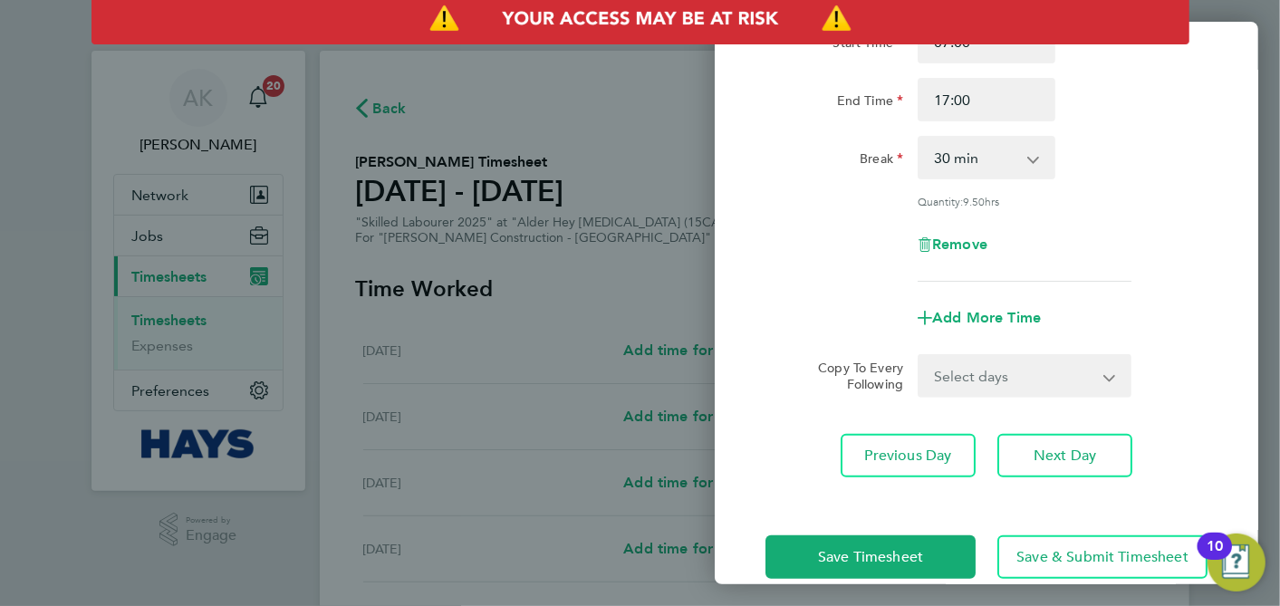
click at [1133, 180] on div "Rate WEEKDAY - 19.96 OVERTIME - 28.64 Start Time 07:00 End Time 17:00 Break 0 m…" at bounding box center [986, 122] width 442 height 320
click at [1058, 463] on button "Next Day" at bounding box center [1064, 455] width 135 height 43
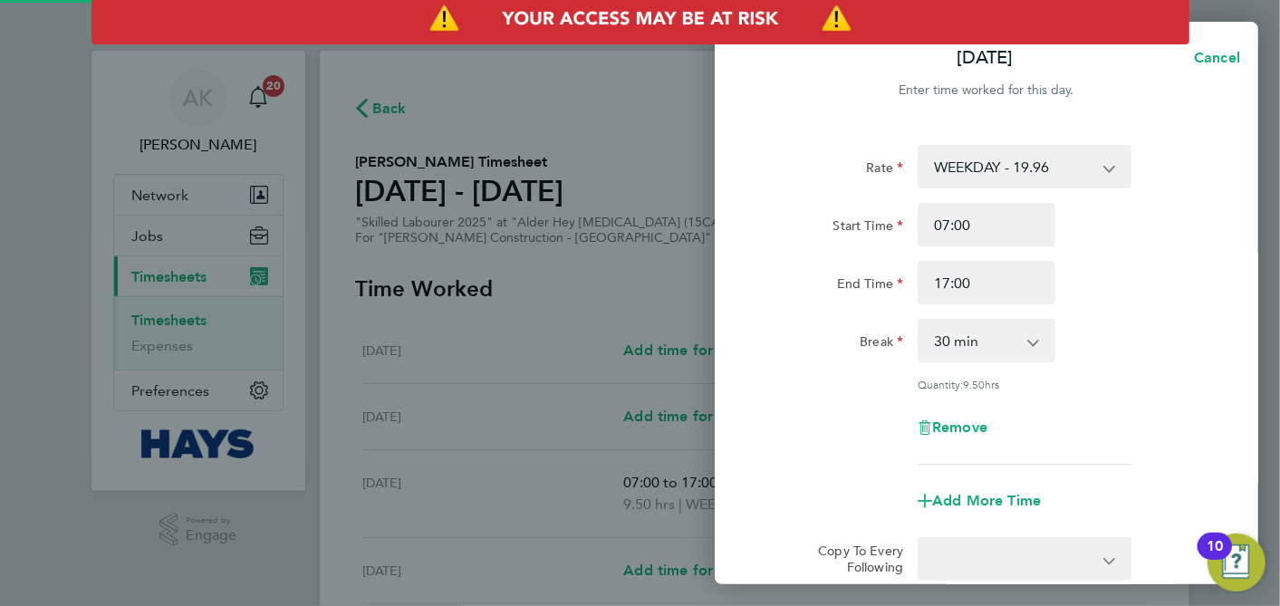
select select "30"
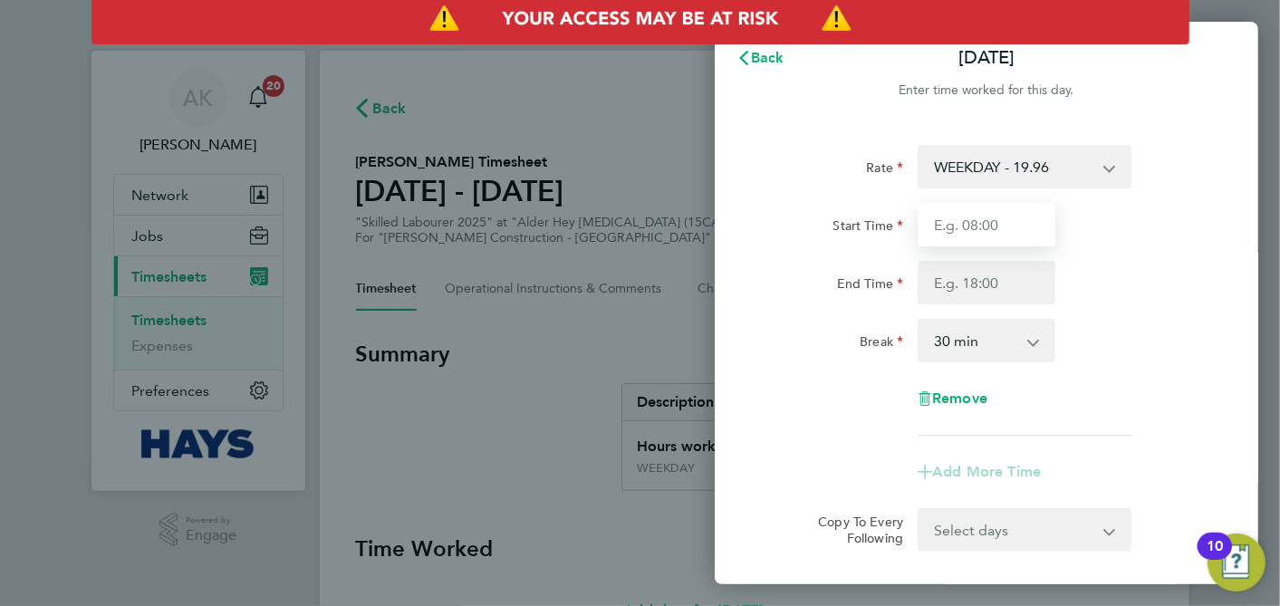
click at [984, 226] on input "Start Time" at bounding box center [986, 224] width 138 height 43
type input "07:00"
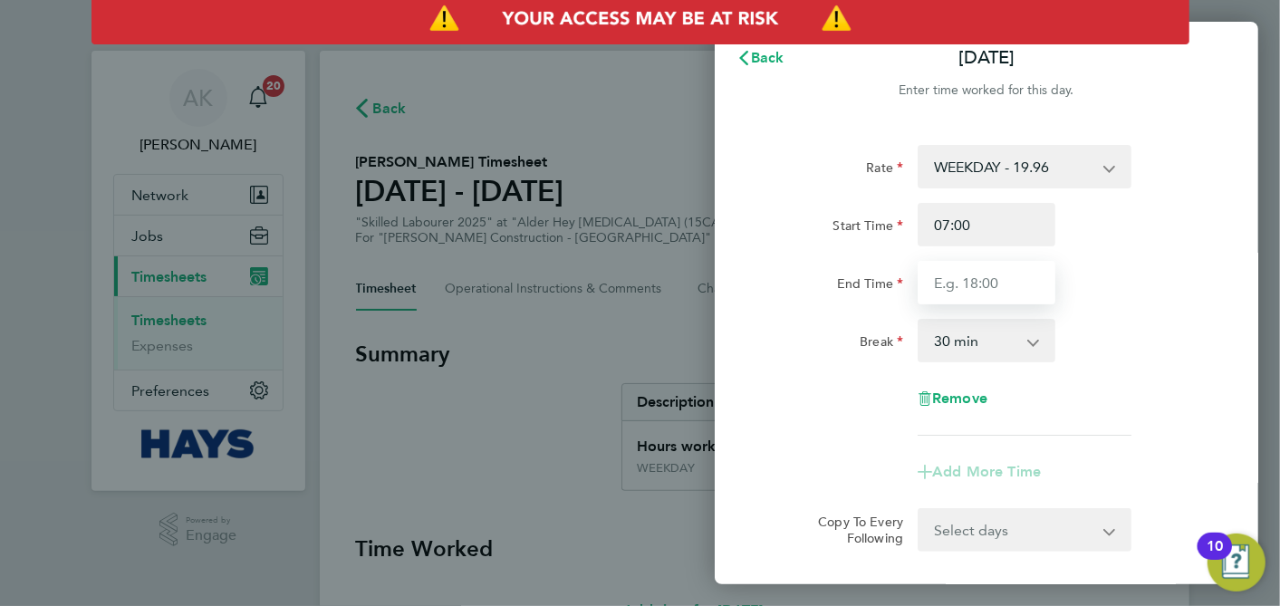
type input "17:00"
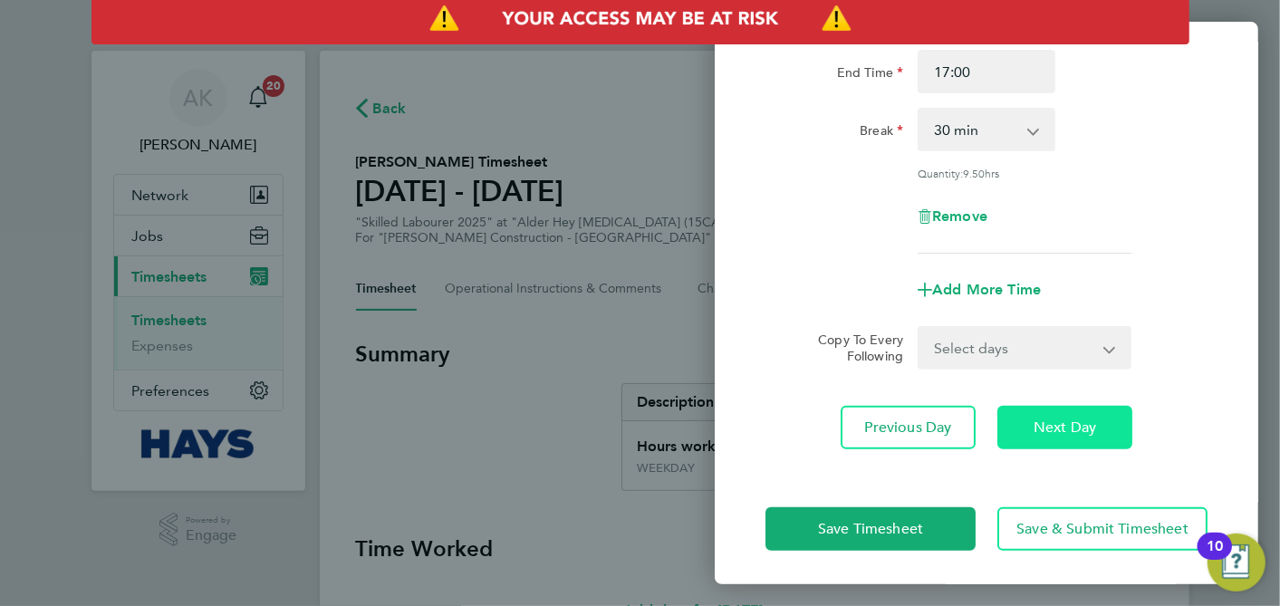
click at [1083, 427] on span "Next Day" at bounding box center [1064, 427] width 62 height 18
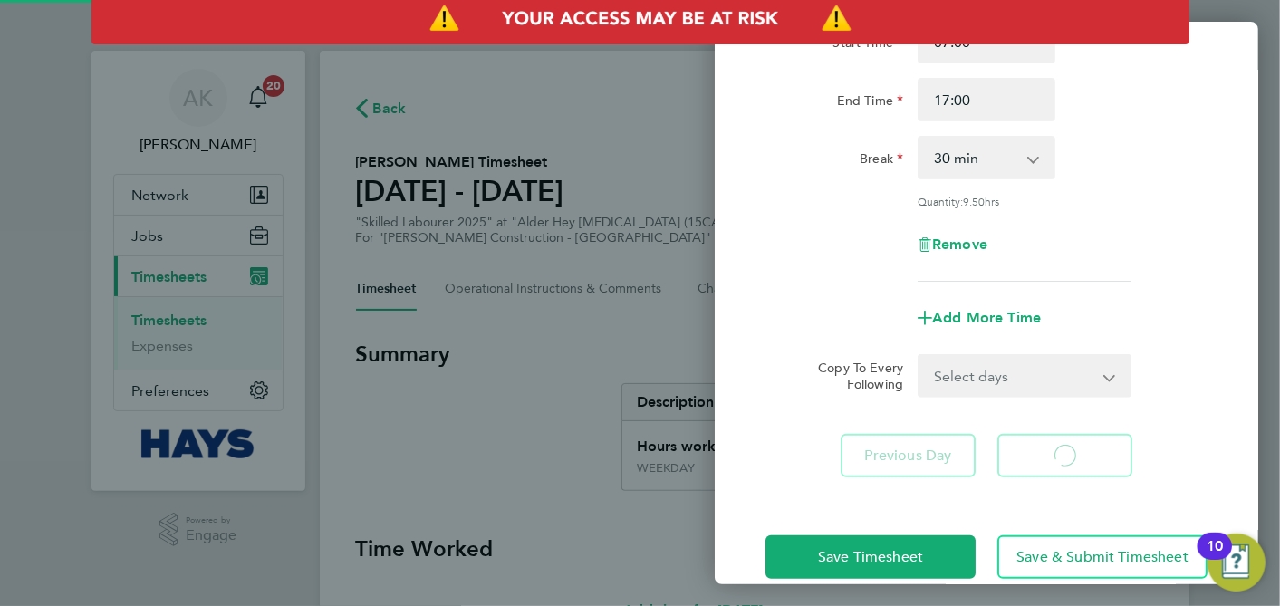
select select "30"
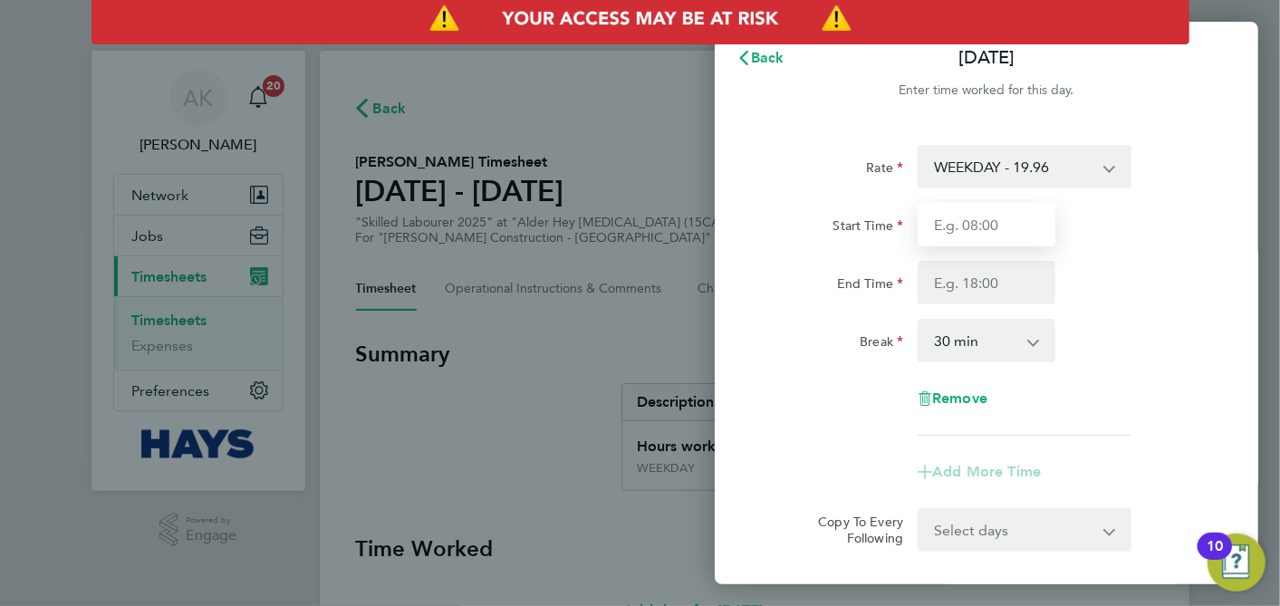
click at [961, 218] on input "Start Time" at bounding box center [986, 224] width 138 height 43
type input "07:00"
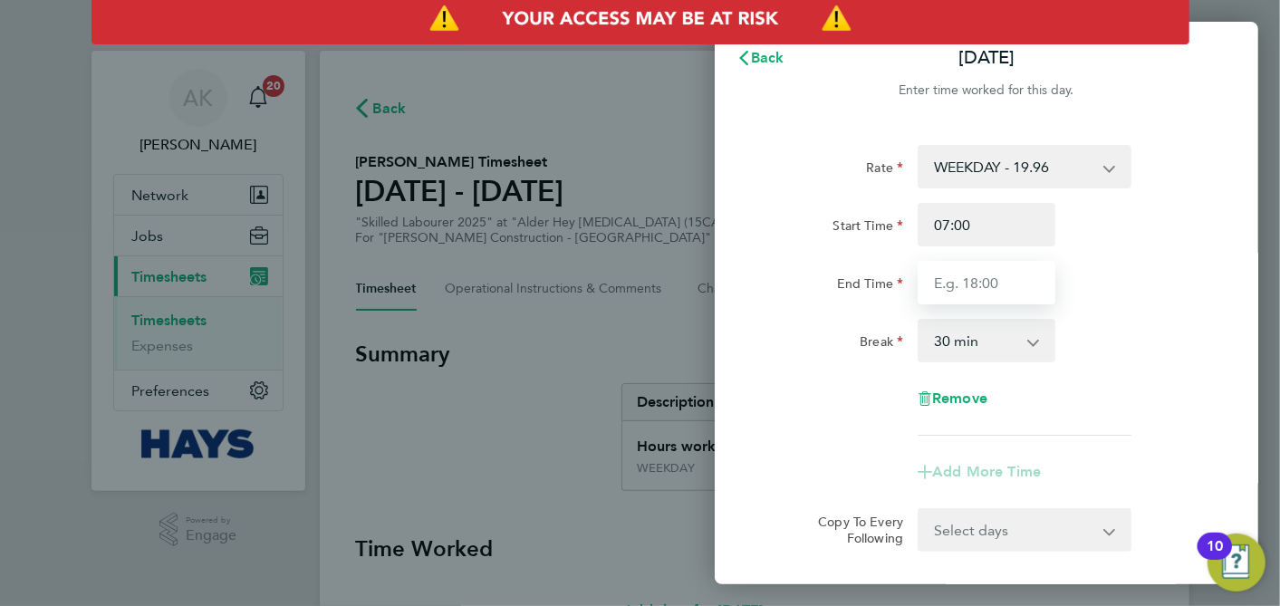
type input "17:00"
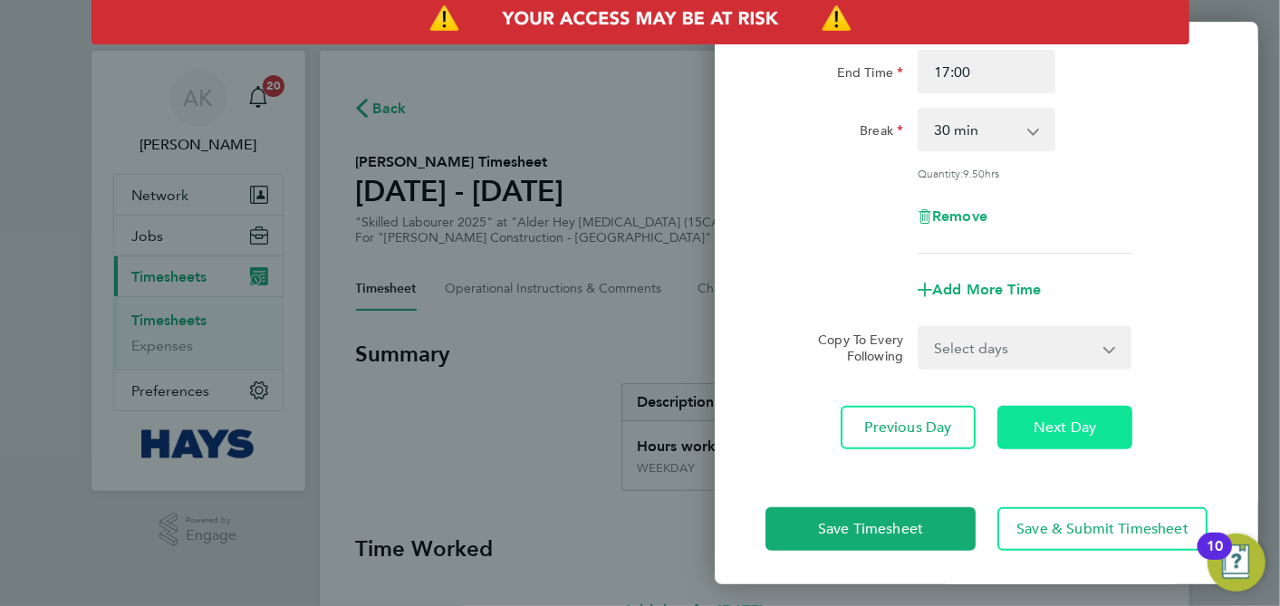
click at [1075, 427] on span "Next Day" at bounding box center [1064, 427] width 62 height 18
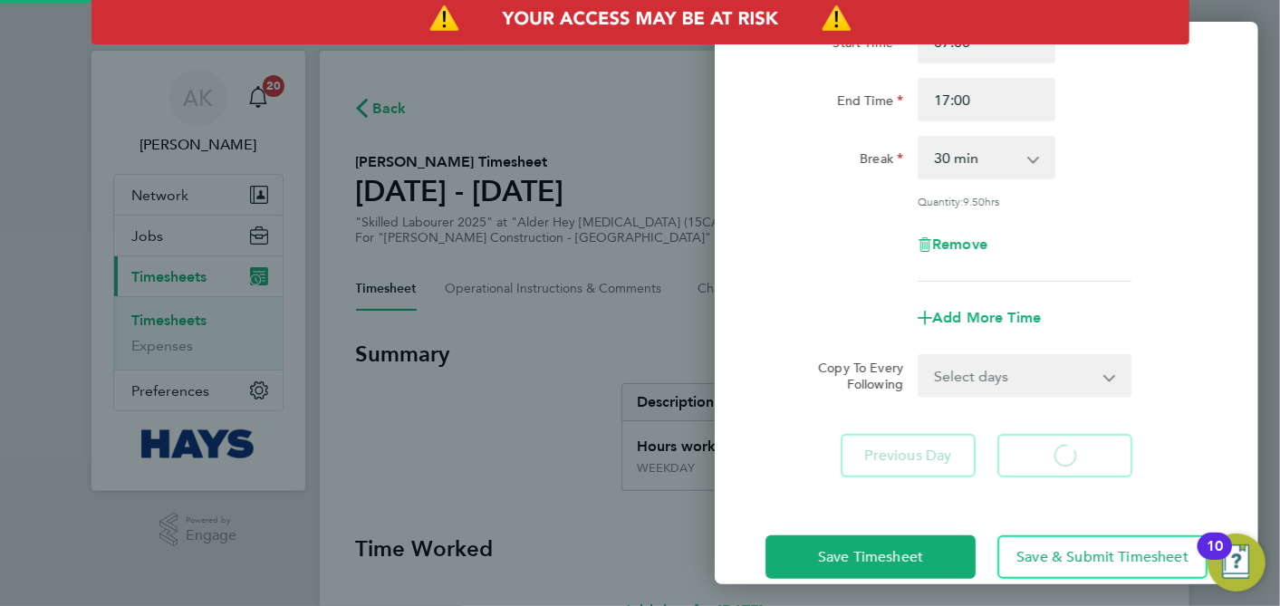
select select "30"
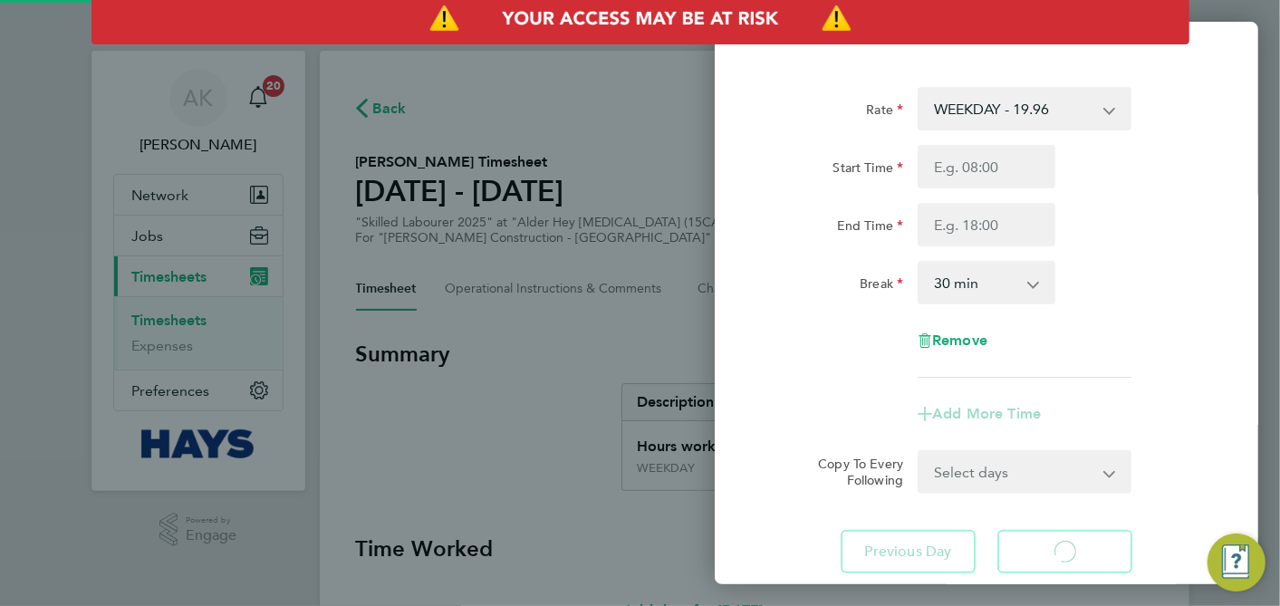
select select "30"
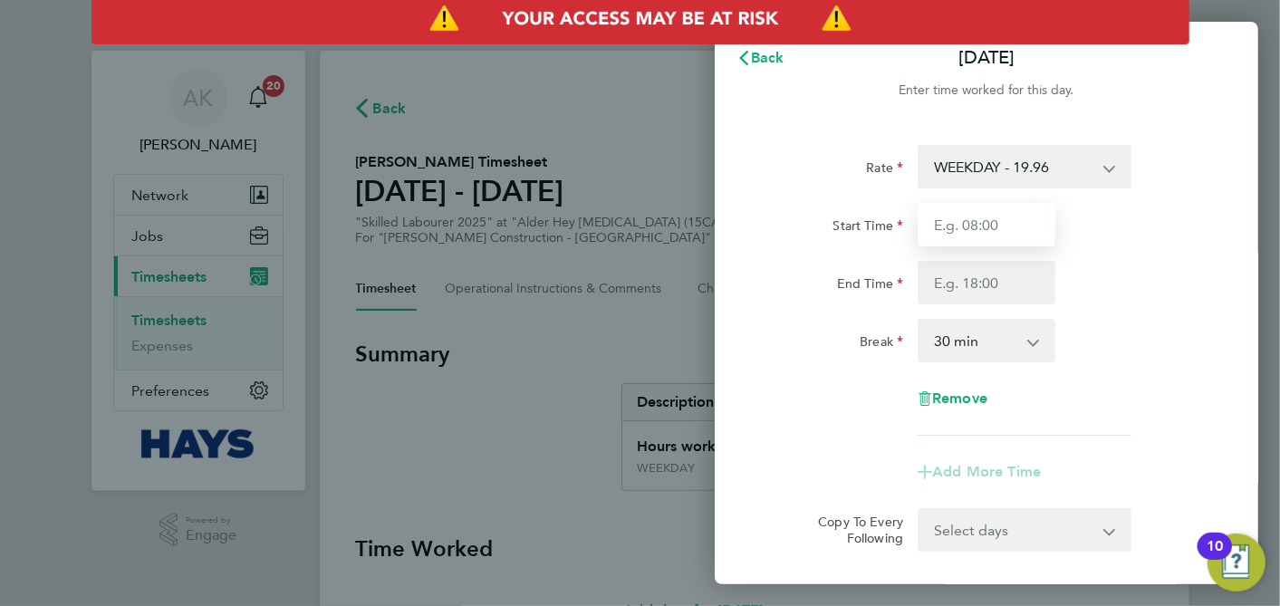
drag, startPoint x: 957, startPoint y: 218, endPoint x: 961, endPoint y: 237, distance: 19.4
click at [957, 218] on input "Start Time" at bounding box center [986, 224] width 138 height 43
type input "07:00"
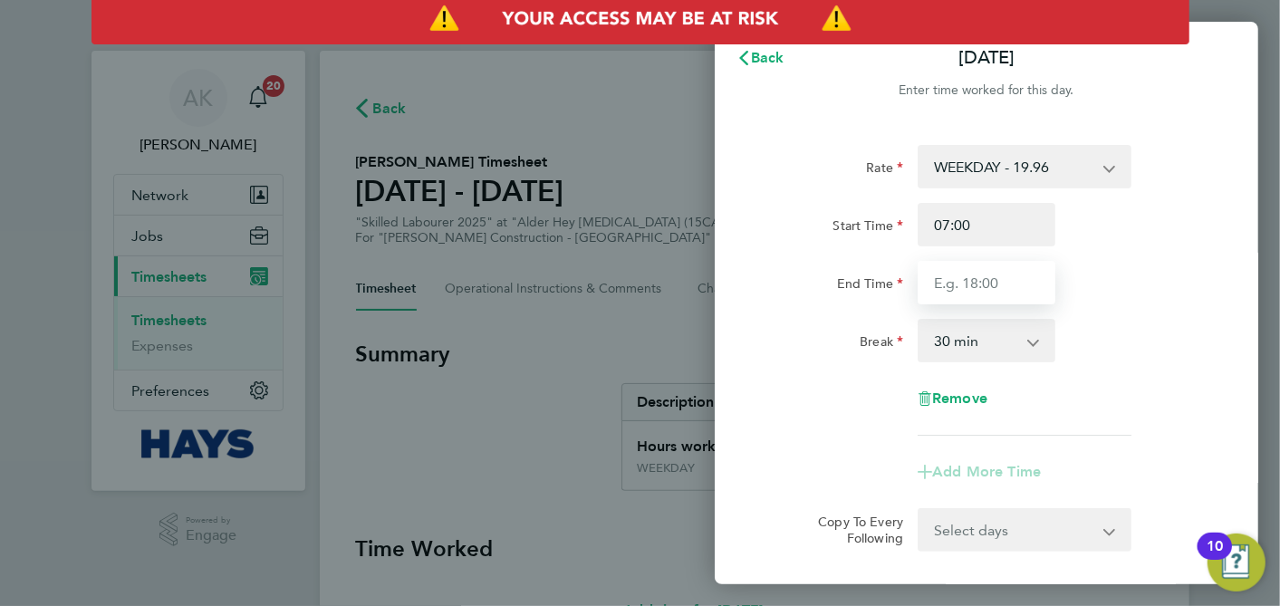
type input "17:00"
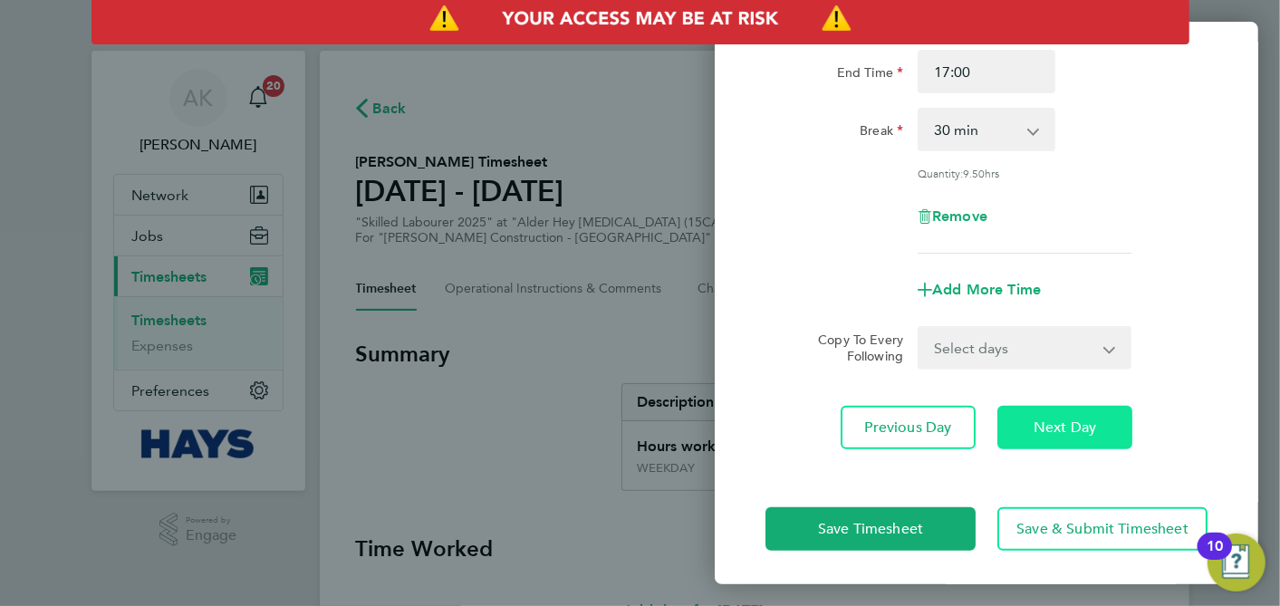
click at [1070, 418] on span "Next Day" at bounding box center [1064, 427] width 62 height 18
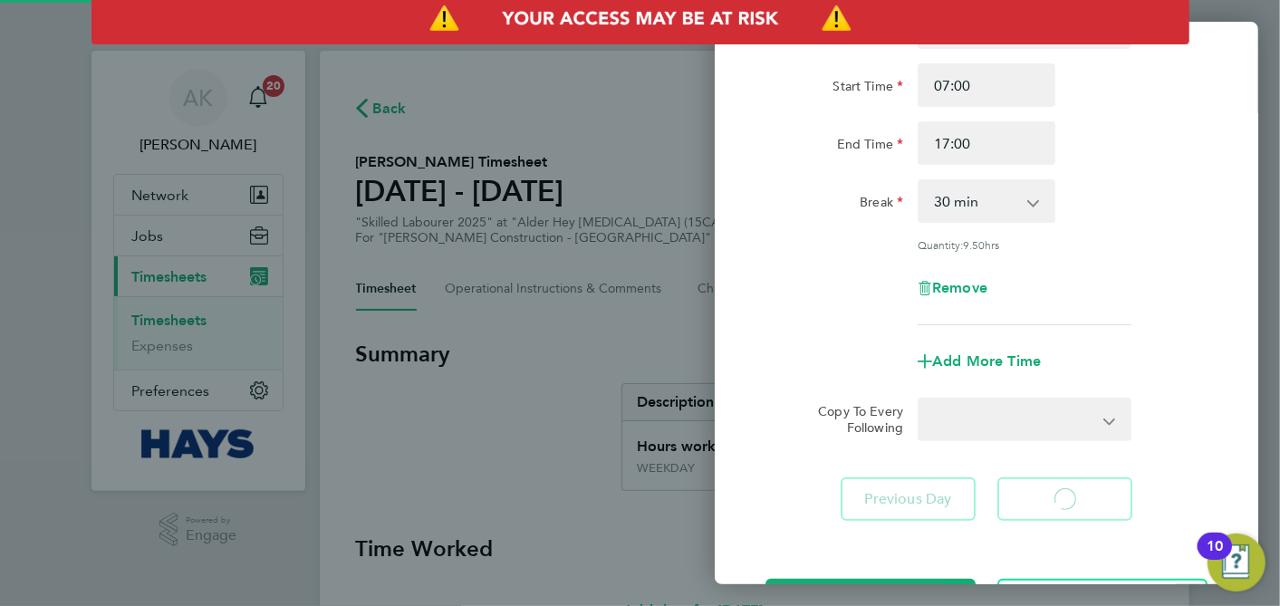
select select "30"
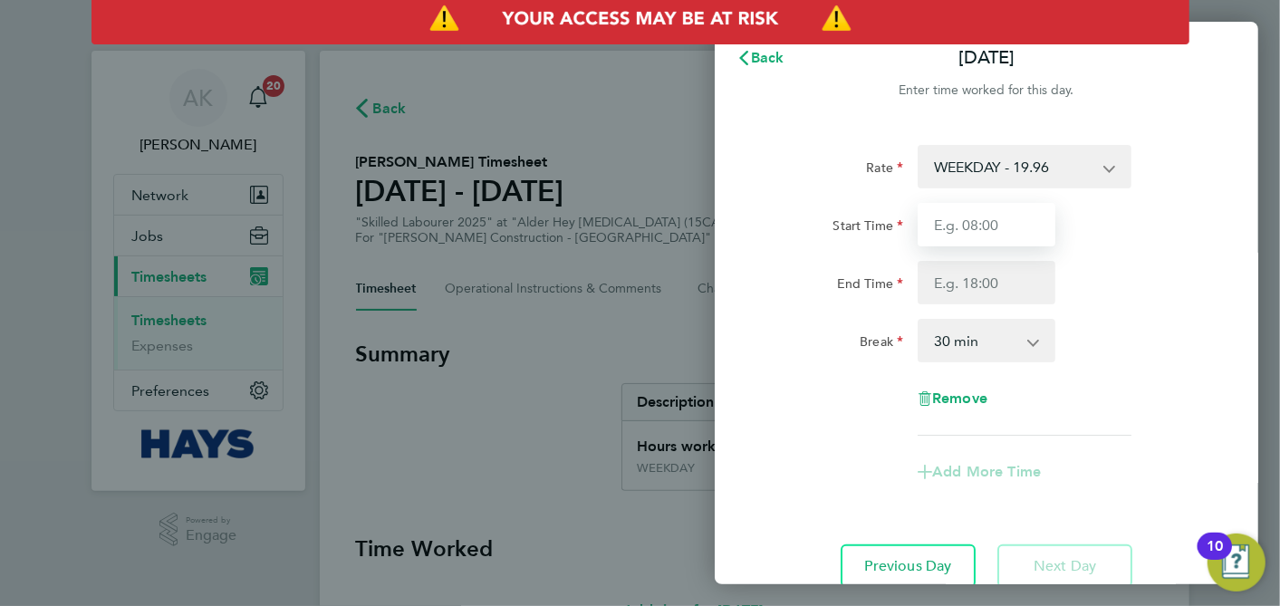
drag, startPoint x: 962, startPoint y: 227, endPoint x: 972, endPoint y: 235, distance: 12.3
click at [962, 227] on input "Start Time" at bounding box center [986, 224] width 138 height 43
type input "07:00"
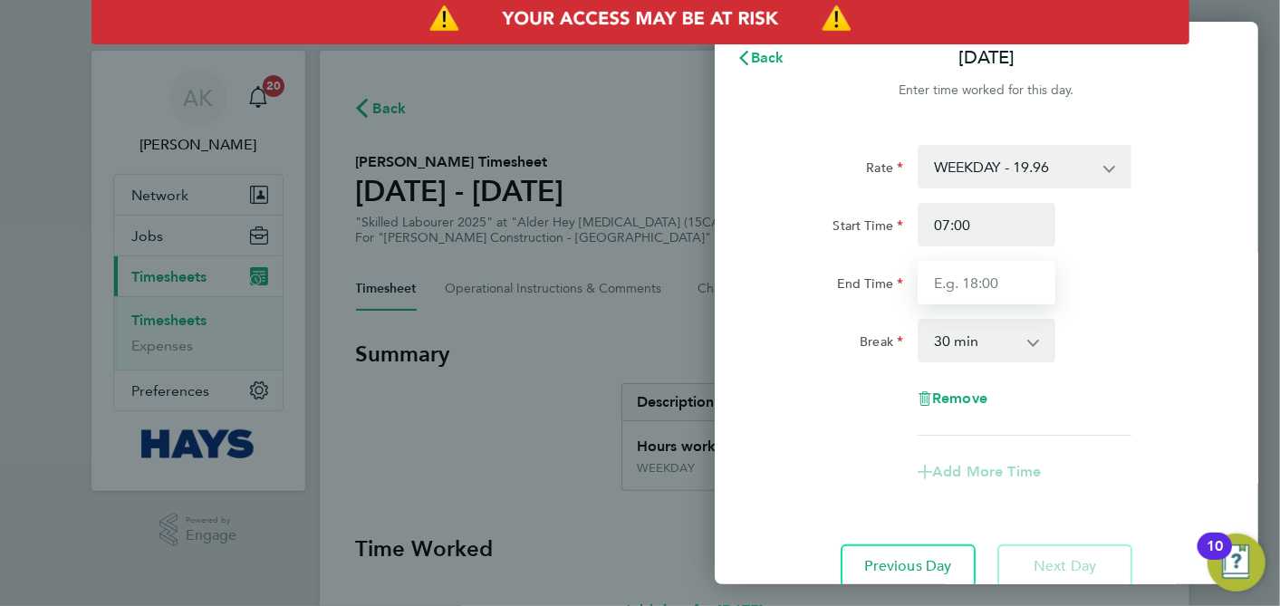
click at [977, 276] on input "End Time" at bounding box center [986, 282] width 138 height 43
type input "15:00"
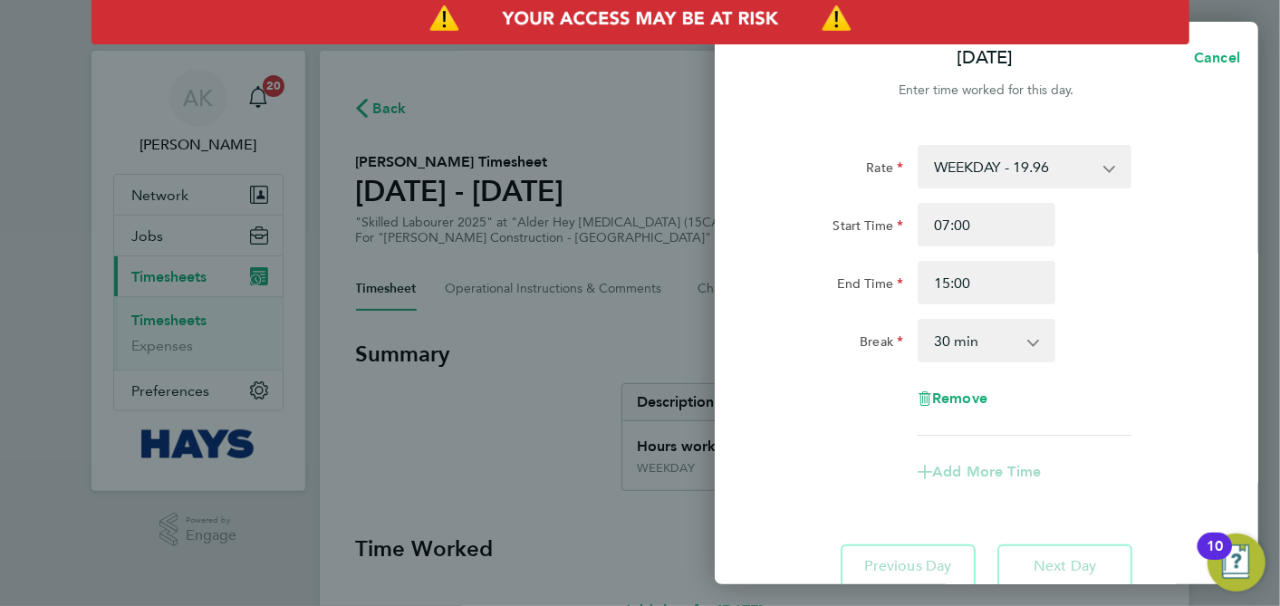
click at [1127, 253] on div "Start Time 07:00 End Time 15:00" at bounding box center [986, 253] width 456 height 101
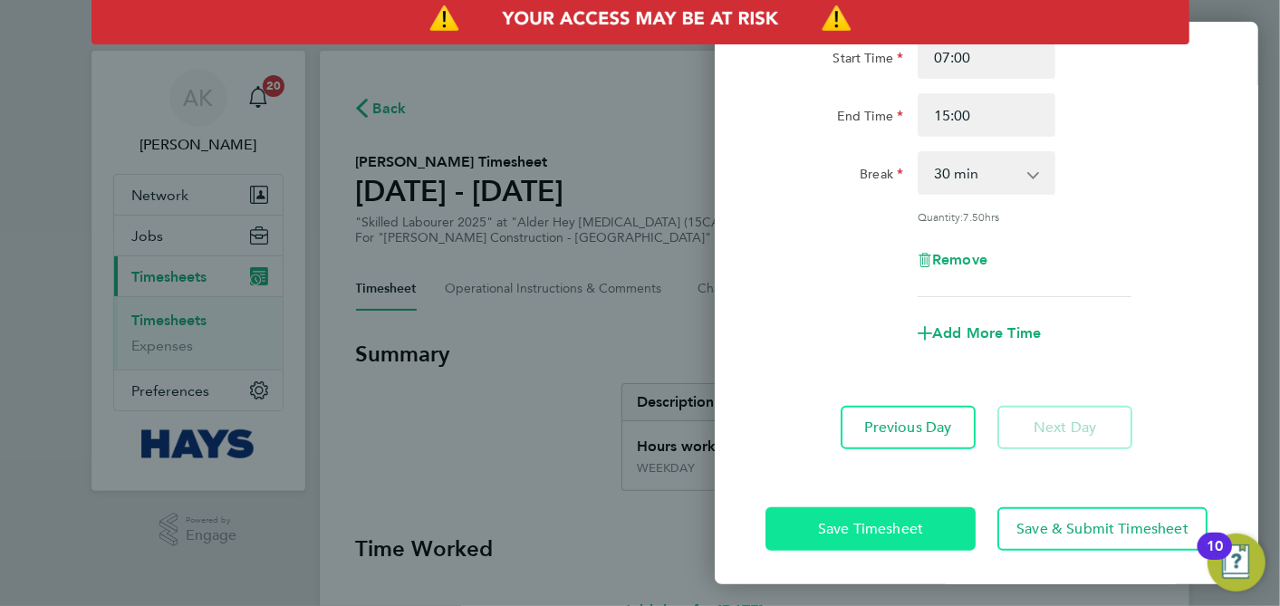
click at [935, 532] on button "Save Timesheet" at bounding box center [870, 528] width 210 height 43
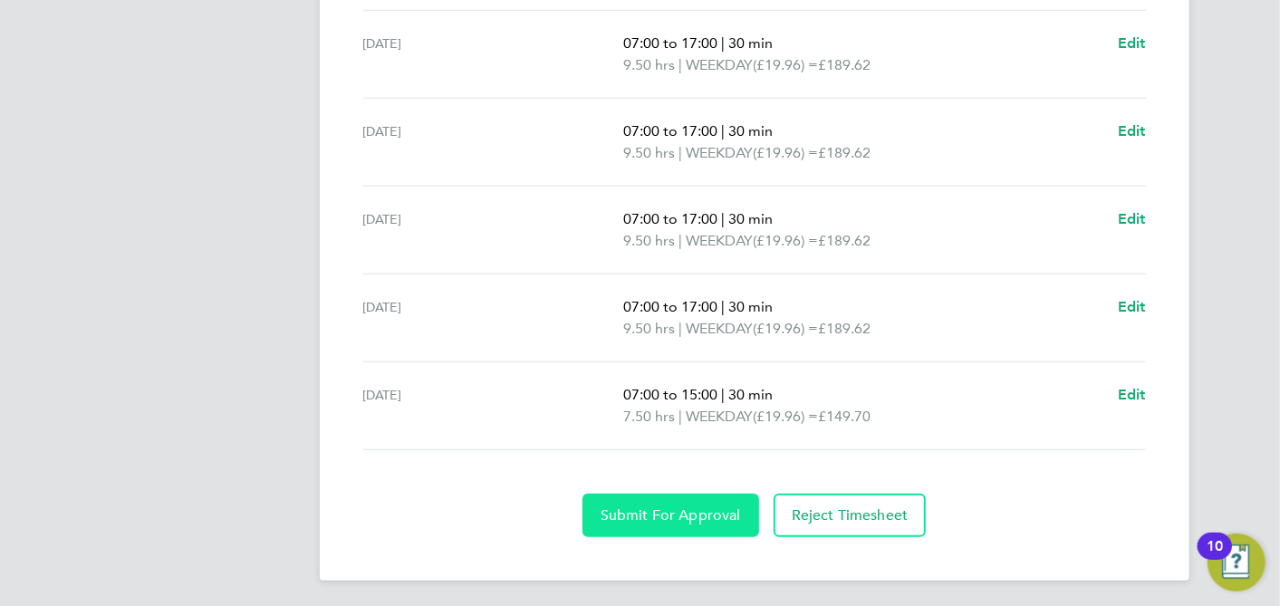
click at [705, 494] on button "Submit For Approval" at bounding box center [670, 515] width 177 height 43
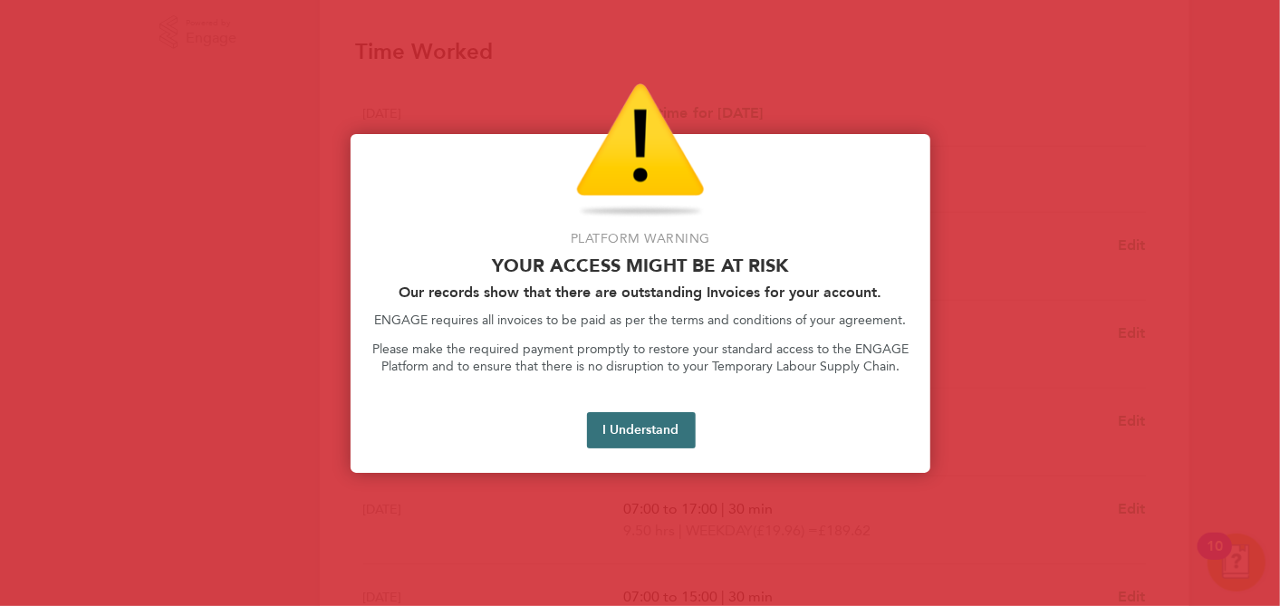
click at [654, 440] on button "I Understand" at bounding box center [641, 430] width 109 height 36
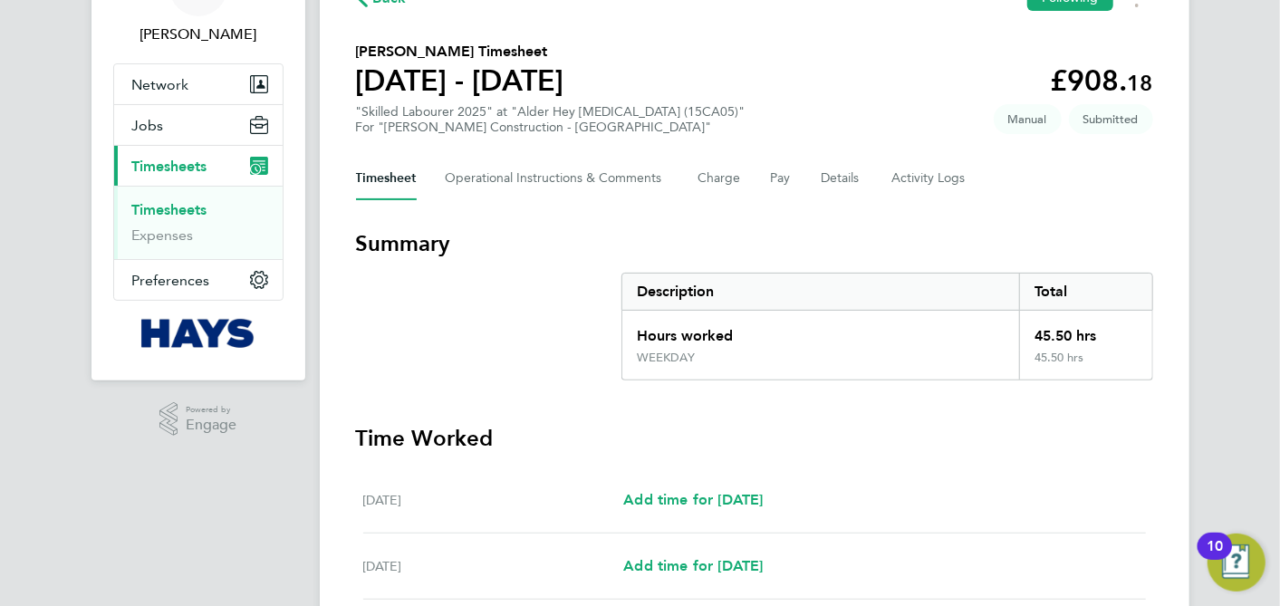
scroll to position [95, 0]
